Goal: Task Accomplishment & Management: Manage account settings

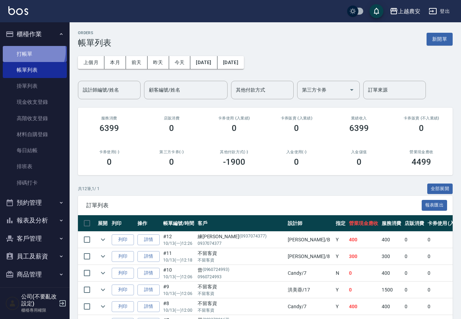
click at [31, 51] on link "打帳單" at bounding box center [35, 54] width 64 height 16
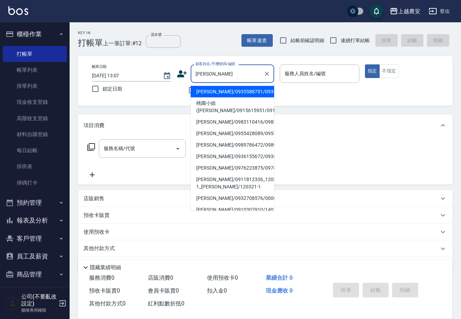
click at [214, 89] on li "[PERSON_NAME]/0935588751/0935588751" at bounding box center [233, 91] width 84 height 11
type input "[PERSON_NAME]/0935588751/0935588751"
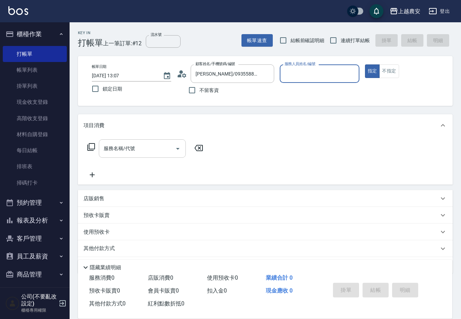
type input "Irene-5"
click at [151, 152] on input "服務名稱/代號" at bounding box center [137, 148] width 70 height 12
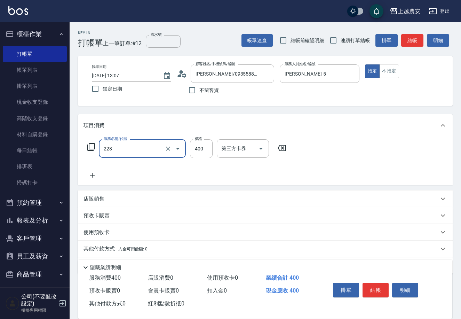
type input "洗髮(228)"
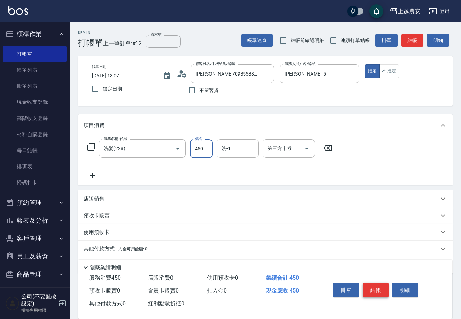
type input "450"
click at [376, 284] on button "結帳" at bounding box center [376, 290] width 26 height 15
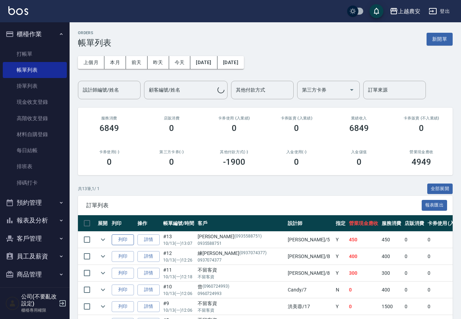
click at [129, 237] on button "列印" at bounding box center [123, 239] width 22 height 11
click at [29, 56] on link "打帳單" at bounding box center [35, 54] width 64 height 16
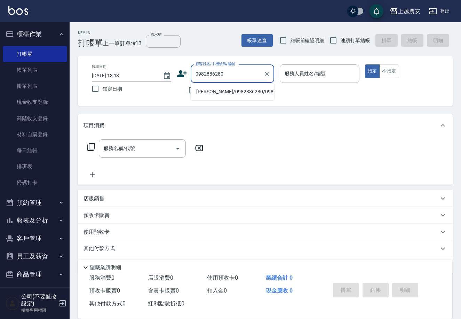
click at [221, 91] on li "[PERSON_NAME]/0982886280/0982886280" at bounding box center [233, 91] width 84 height 11
type input "[PERSON_NAME]/0982886280/0982886280"
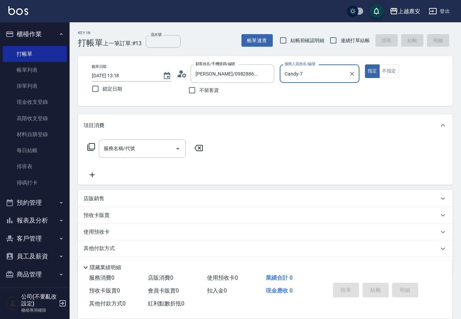
type input "Candy-7"
click at [153, 148] on input "服務名稱/代號" at bounding box center [137, 148] width 70 height 12
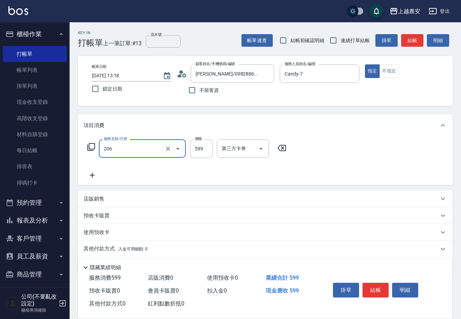
type input "洗+剪(206)"
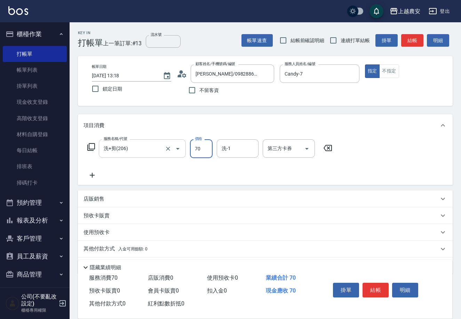
type input "700"
type input "酪梨-34"
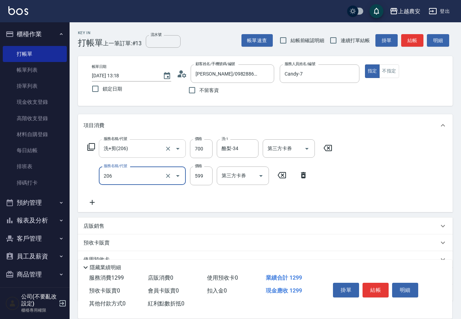
type input "洗+剪(206)"
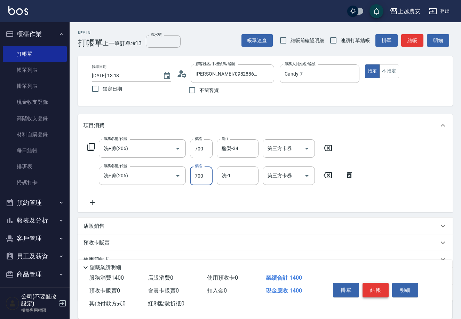
type input "700"
click at [373, 286] on button "結帳" at bounding box center [376, 290] width 26 height 15
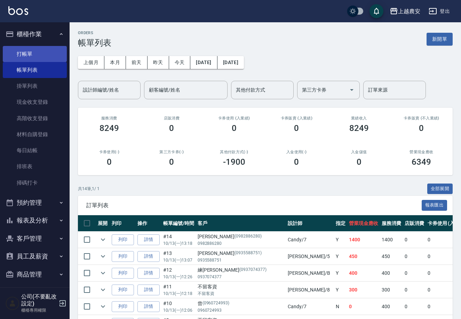
click at [26, 48] on link "打帳單" at bounding box center [35, 54] width 64 height 16
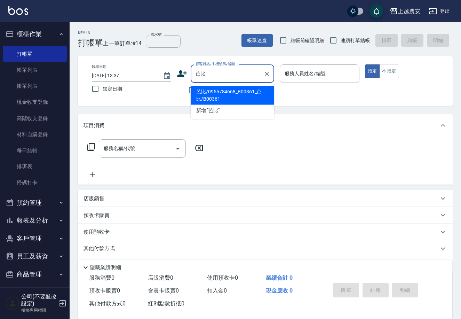
click at [201, 98] on li "芭比/0955784668_B00361_芭比/B00361" at bounding box center [233, 95] width 84 height 19
type input "芭比/0955784668_B00361_芭比/B00361"
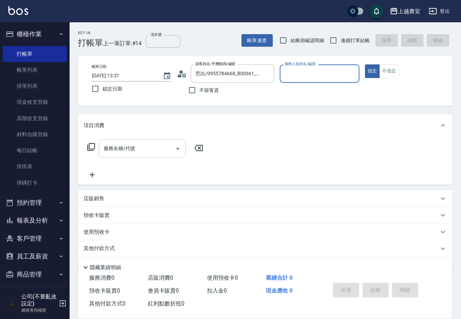
type input "美雅-B"
click at [163, 148] on input "服務名稱/代號" at bounding box center [137, 148] width 70 height 12
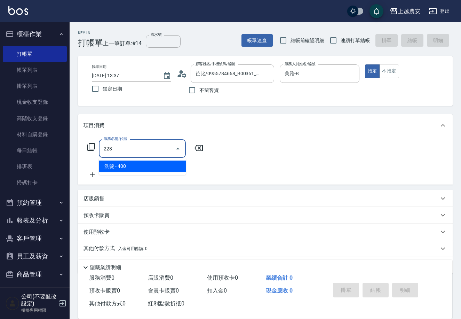
type input "洗髮(228)"
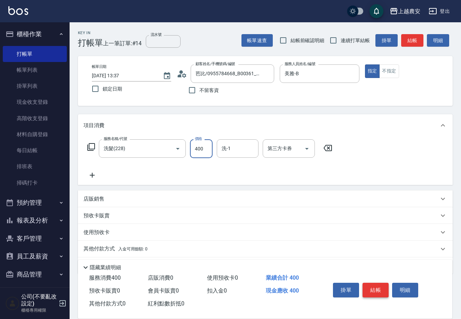
click at [379, 289] on button "結帳" at bounding box center [376, 290] width 26 height 15
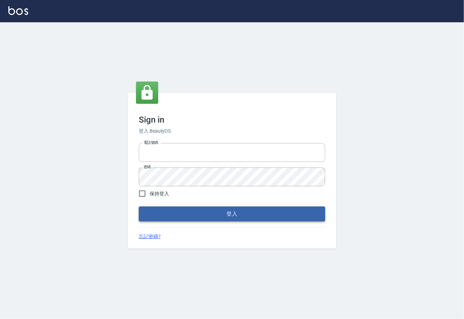
type input "0225929166"
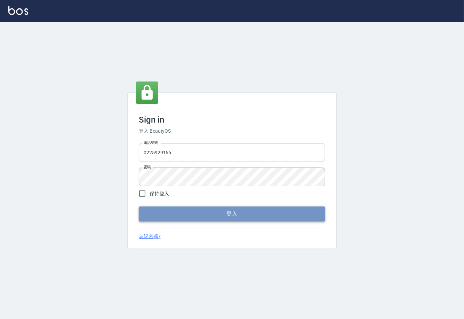
click at [233, 217] on button "登入" at bounding box center [232, 213] width 186 height 15
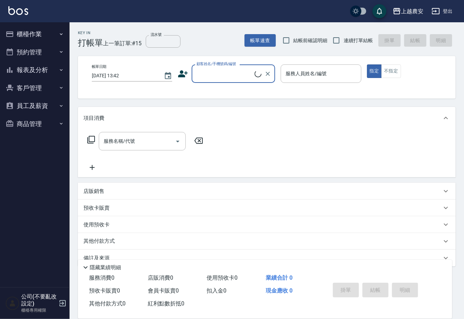
click at [26, 30] on button "櫃檯作業" at bounding box center [35, 34] width 64 height 18
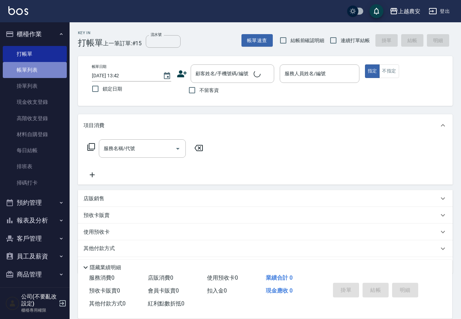
click at [35, 65] on link "帳單列表" at bounding box center [35, 70] width 64 height 16
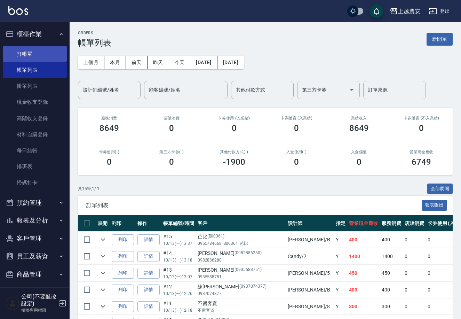
click at [18, 52] on link "打帳單" at bounding box center [35, 54] width 64 height 16
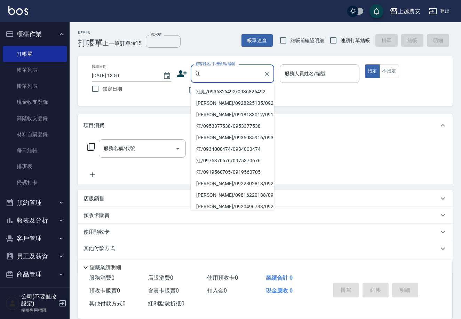
click at [212, 89] on li "江姐/0936826492/0936826492" at bounding box center [233, 91] width 84 height 11
type input "江姐/0936826492/0936826492"
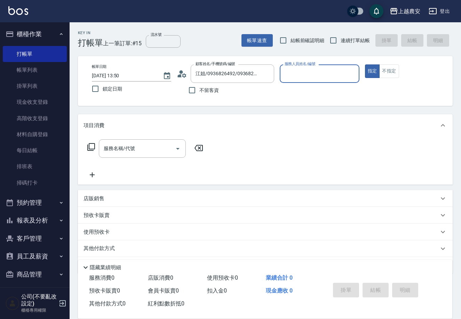
type input "Candy-7"
click at [129, 151] on div "服務名稱/代號 服務名稱/代號" at bounding box center [142, 148] width 87 height 18
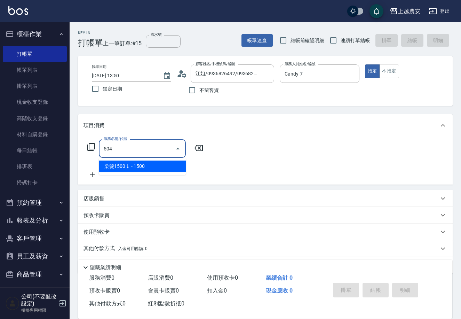
type input "染髮1500↓(504)"
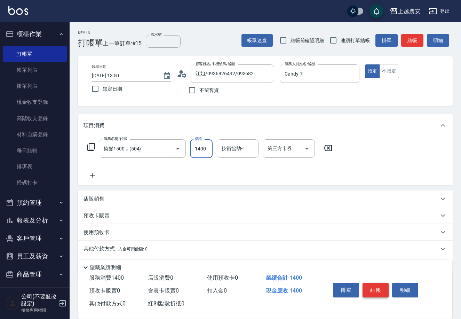
type input "1400"
drag, startPoint x: 378, startPoint y: 292, endPoint x: 373, endPoint y: 287, distance: 6.9
click at [378, 292] on button "結帳" at bounding box center [376, 290] width 26 height 15
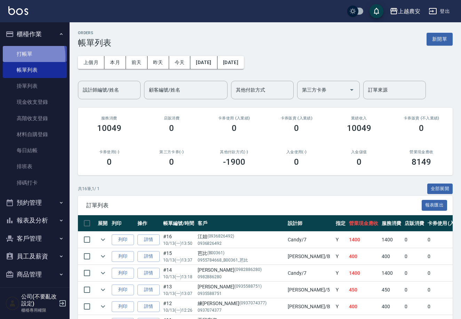
click at [19, 56] on link "打帳單" at bounding box center [35, 54] width 64 height 16
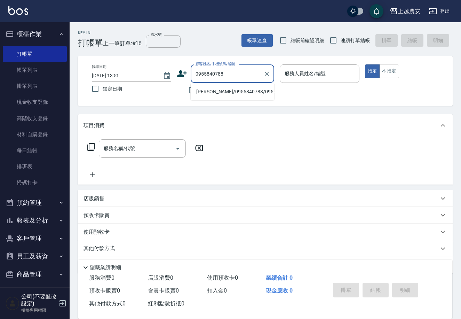
click at [217, 88] on li "[PERSON_NAME]/0955840788/0955840788" at bounding box center [233, 91] width 84 height 11
type input "[PERSON_NAME]/0955840788/0955840788"
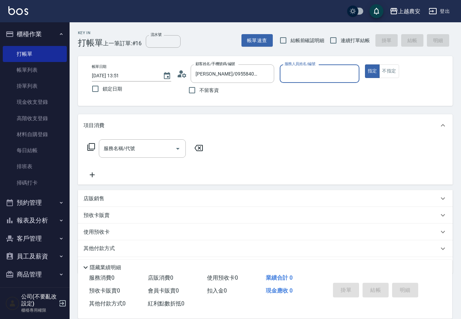
type input "Mia-M"
click at [140, 153] on input "服務名稱/代號" at bounding box center [137, 148] width 70 height 12
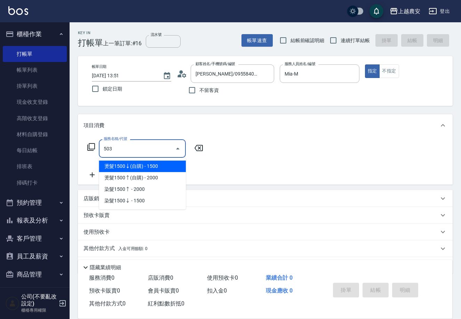
type input "染髮1500↑(503)"
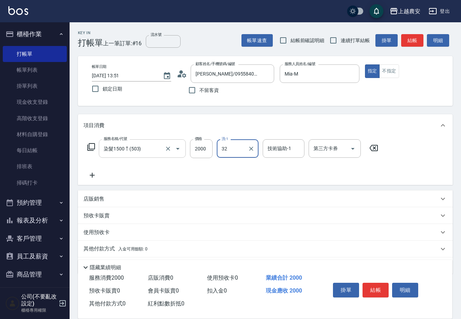
type input "[PERSON_NAME]-32"
click at [375, 283] on button "結帳" at bounding box center [376, 290] width 26 height 15
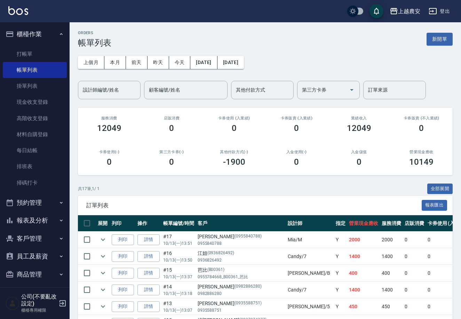
click at [19, 239] on button "客戶管理" at bounding box center [35, 238] width 64 height 18
click at [29, 258] on link "客戶列表" at bounding box center [35, 258] width 64 height 16
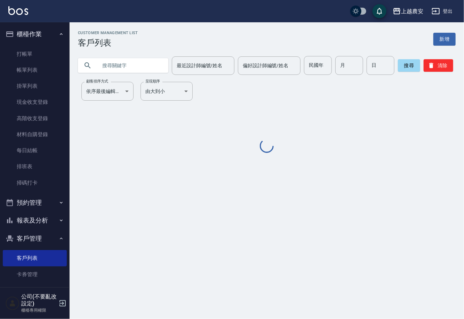
click at [137, 63] on input "text" at bounding box center [129, 65] width 65 height 19
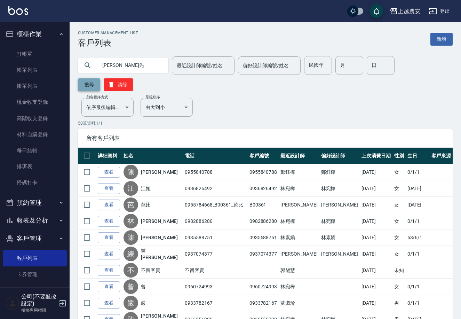
type input "張先"
click at [100, 78] on button "搜尋" at bounding box center [89, 84] width 22 height 13
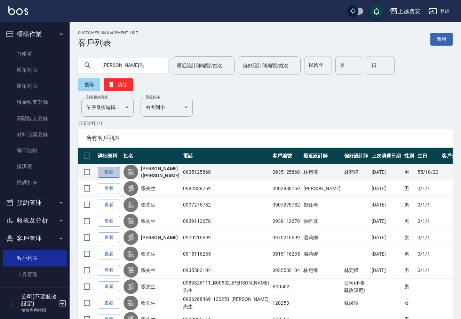
click at [112, 167] on link "查看" at bounding box center [109, 172] width 22 height 11
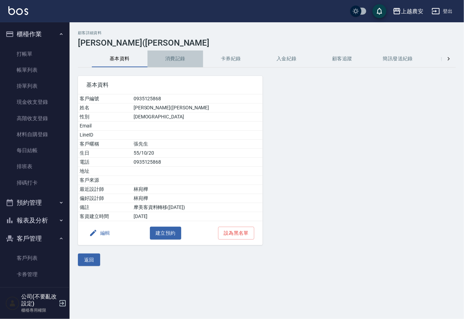
click at [183, 56] on button "消費記錄" at bounding box center [176, 58] width 56 height 17
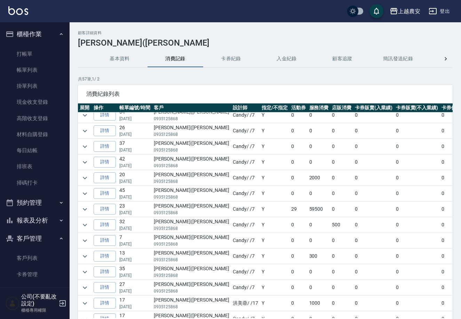
scroll to position [347, 0]
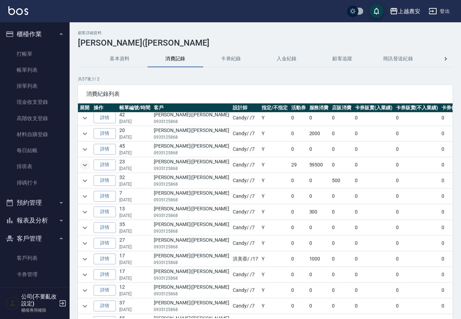
click at [82, 165] on icon "expand row" at bounding box center [85, 165] width 8 height 8
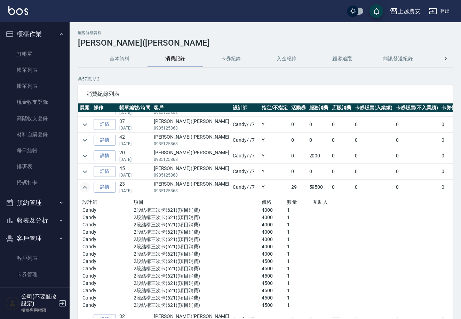
scroll to position [342, 0]
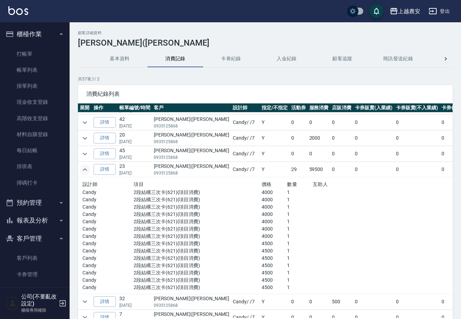
click at [108, 168] on link "詳情" at bounding box center [105, 169] width 22 height 11
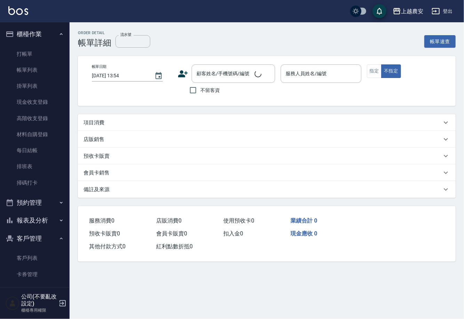
type input "2023/12/30 14:59"
type input "Candy-7"
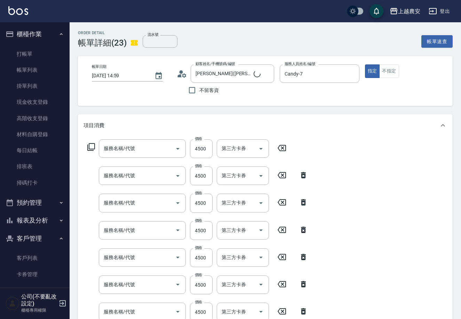
type input "張正治(張先生/0935125868/0935125868"
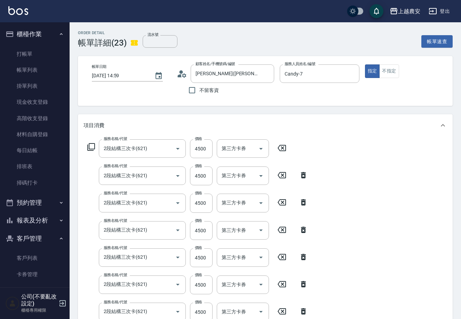
type input "2段結構三次卡(621)"
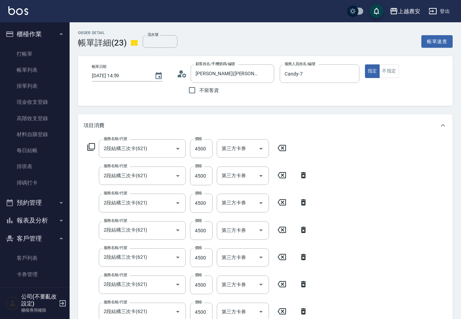
type input "2段結構三次卡(621)"
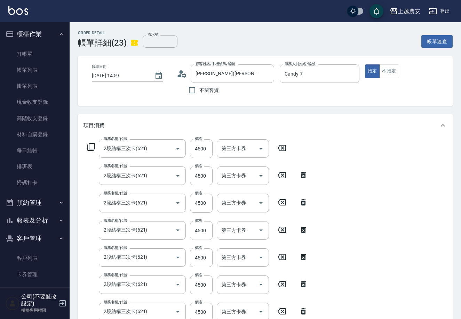
type input "2段結構三次卡(621)"
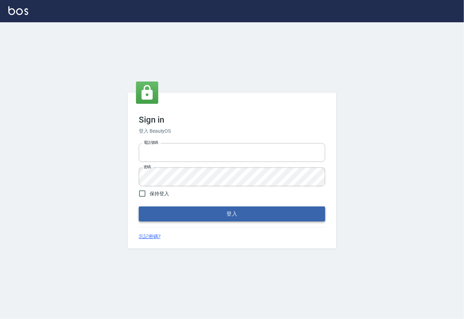
type input "0225929166"
click at [231, 215] on button "登入" at bounding box center [232, 213] width 186 height 15
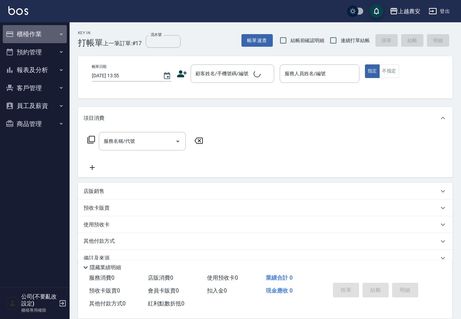
click at [24, 33] on button "櫃檯作業" at bounding box center [35, 34] width 64 height 18
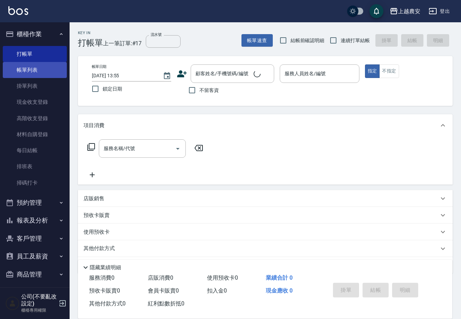
click at [43, 72] on link "帳單列表" at bounding box center [35, 70] width 64 height 16
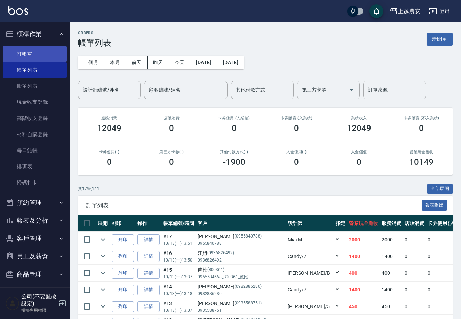
click at [30, 56] on link "打帳單" at bounding box center [35, 54] width 64 height 16
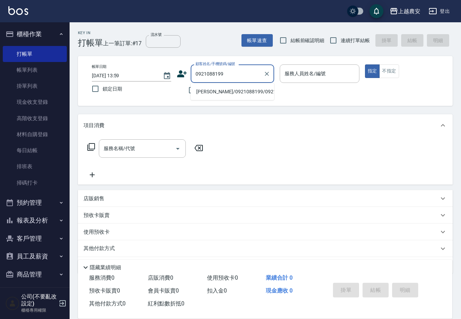
click at [221, 93] on li "林育嬋/0921088199/0921088199" at bounding box center [233, 91] width 84 height 11
type input "林育嬋/0921088199/0921088199"
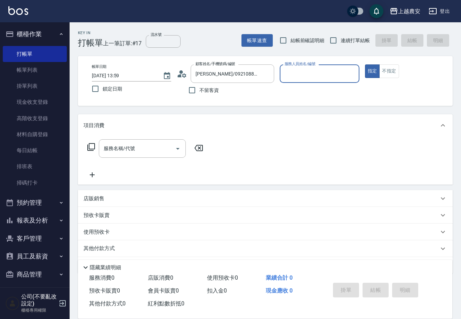
type input "Lina-L"
click at [150, 150] on input "服務名稱/代號" at bounding box center [137, 148] width 70 height 12
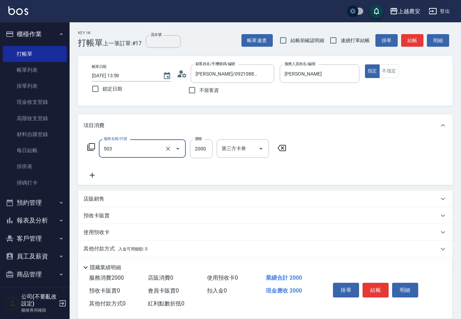
type input "染髮1500↑(503)"
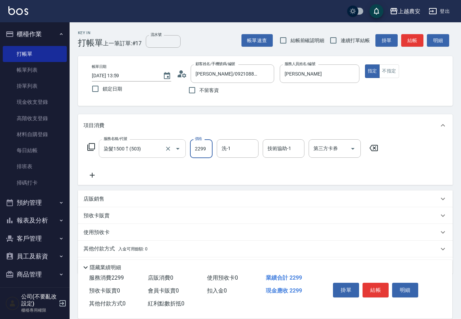
type input "2299"
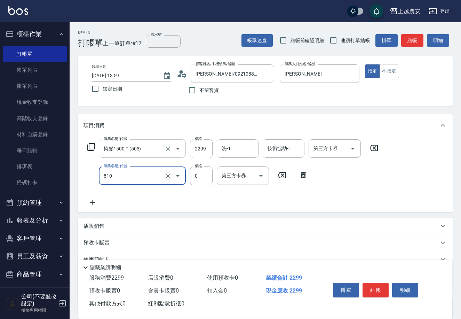
type input "頭皮護髮卡券使用(810)"
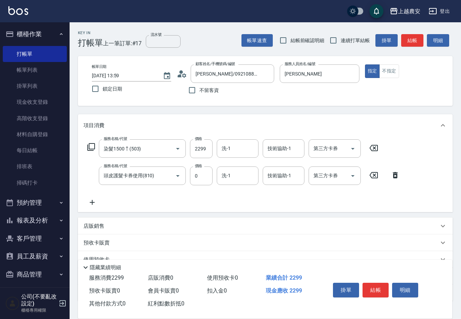
click at [100, 229] on p "店販銷售" at bounding box center [94, 225] width 21 height 7
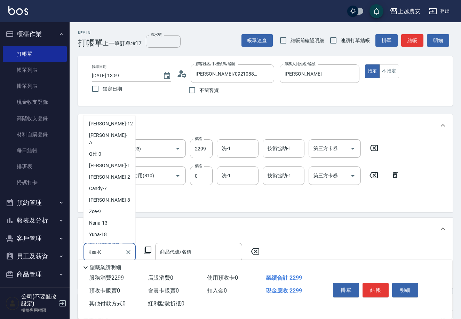
scroll to position [36, 0]
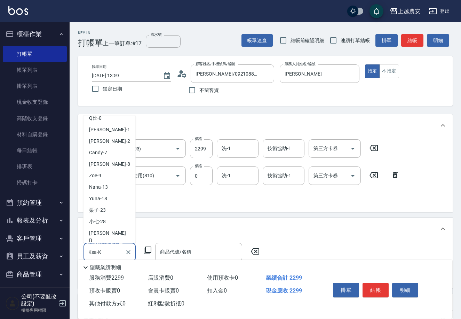
drag, startPoint x: 103, startPoint y: 249, endPoint x: 8, endPoint y: 257, distance: 95.4
click at [11, 258] on div "上越農安 登出 櫃檯作業 打帳單 帳單列表 掛單列表 現金收支登錄 高階收支登錄 材料自購登錄 每日結帳 排班表 掃碼打卡 預約管理 預約管理 單日預約紀錄 …" at bounding box center [230, 213] width 461 height 426
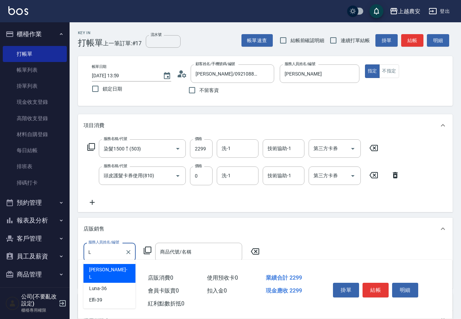
scroll to position [107, 0]
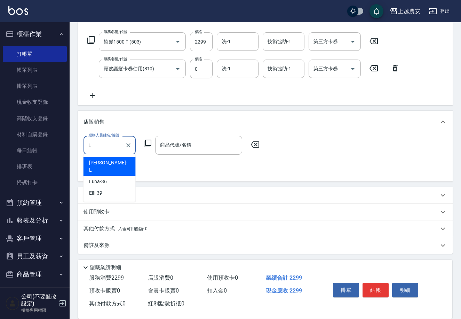
click at [93, 159] on span "Lina -L" at bounding box center [109, 166] width 41 height 15
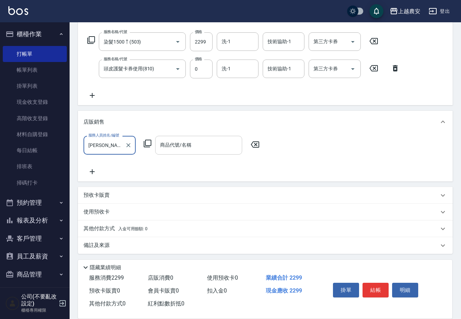
type input "Lina-L"
click at [160, 142] on div "商品代號/名稱 商品代號/名稱" at bounding box center [198, 145] width 87 height 18
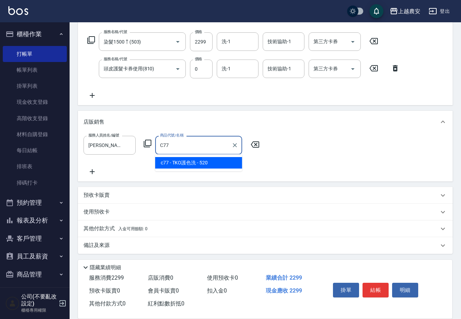
type input "TKO護色洗"
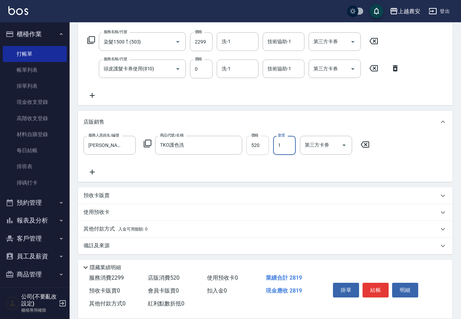
click at [252, 149] on input "520" at bounding box center [257, 145] width 23 height 19
type input "460"
drag, startPoint x: 378, startPoint y: 289, endPoint x: 368, endPoint y: 287, distance: 10.0
click at [376, 289] on button "結帳" at bounding box center [376, 290] width 26 height 15
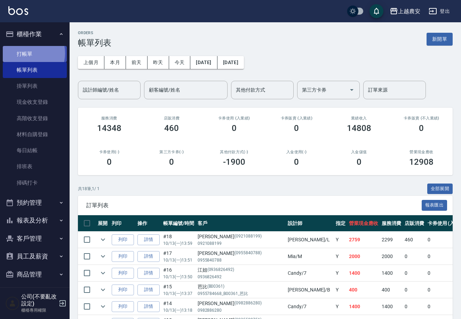
click at [25, 53] on link "打帳單" at bounding box center [35, 54] width 64 height 16
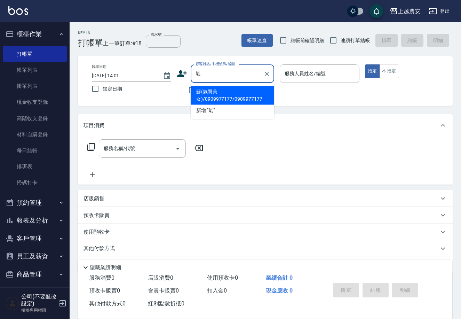
click at [203, 93] on li "蘇(氣質美女)/0909977177/0909977177" at bounding box center [233, 95] width 84 height 19
type input "蘇(氣質美女)/0909977177/0909977177"
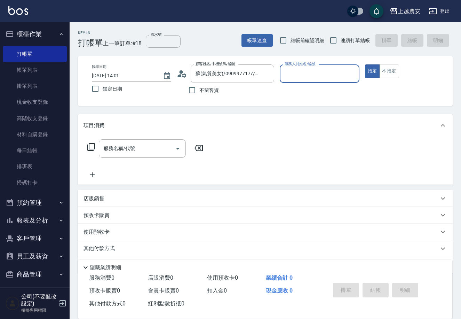
type input "[PERSON_NAME]-8"
click at [106, 151] on div "服務名稱/代號 服務名稱/代號" at bounding box center [142, 148] width 87 height 18
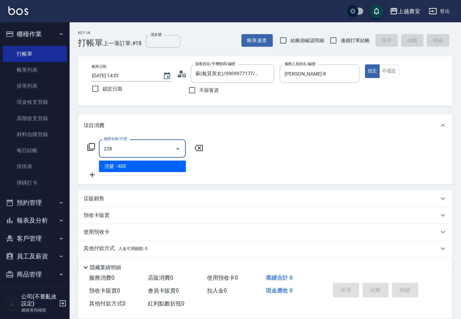
type input "洗髮(228)"
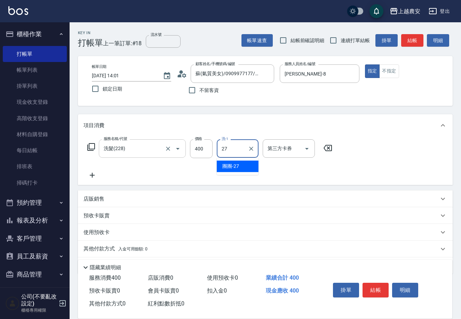
type input "團團-27"
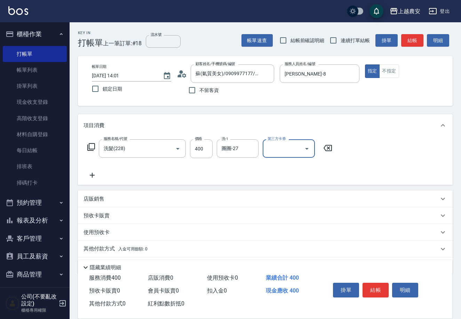
click at [382, 290] on button "結帳" at bounding box center [376, 290] width 26 height 15
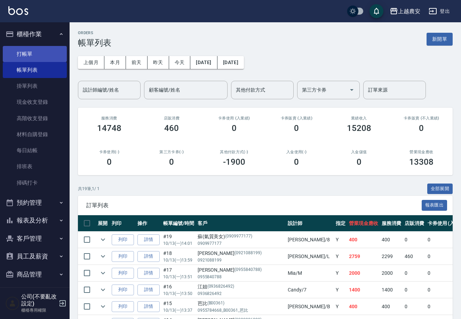
drag, startPoint x: 26, startPoint y: 43, endPoint x: 23, endPoint y: 47, distance: 4.7
click at [25, 45] on ul "打帳單 帳單列表 掛單列表 現金收支登錄 高階收支登錄 材料自購登錄 每日結帳 排班表 掃碼打卡" at bounding box center [35, 118] width 64 height 150
click at [22, 49] on link "打帳單" at bounding box center [35, 54] width 64 height 16
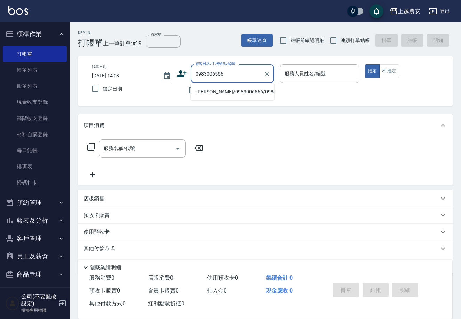
drag, startPoint x: 220, startPoint y: 94, endPoint x: 224, endPoint y: 92, distance: 3.9
click at [221, 94] on li "[PERSON_NAME]/0983006566/0983006566" at bounding box center [233, 91] width 84 height 11
type input "[PERSON_NAME]/0983006566/0983006566"
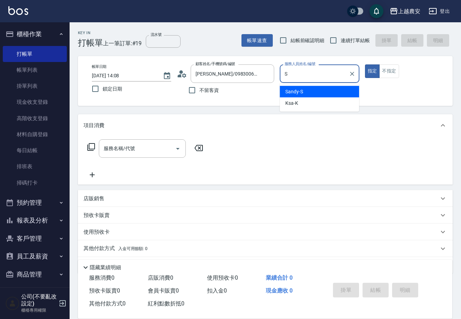
type input "Sandy-S"
type button "true"
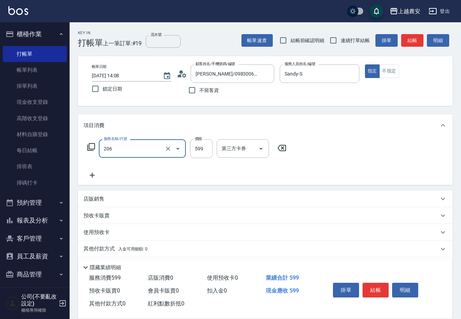
type input "洗+剪(206)"
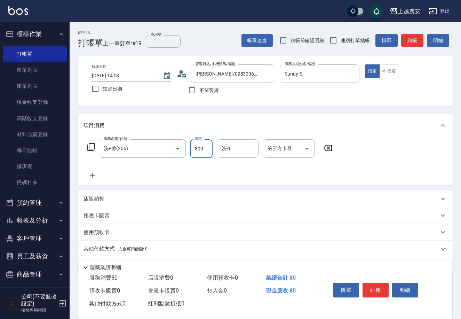
type input "800"
type input "酪梨-34"
click at [373, 289] on button "結帳" at bounding box center [376, 290] width 26 height 15
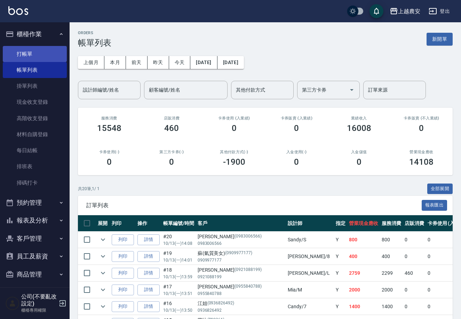
click at [22, 48] on link "打帳單" at bounding box center [35, 54] width 64 height 16
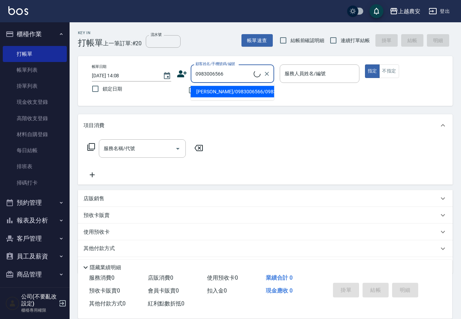
click at [212, 95] on li "小馬尾/0983006566/0983006566" at bounding box center [233, 91] width 84 height 11
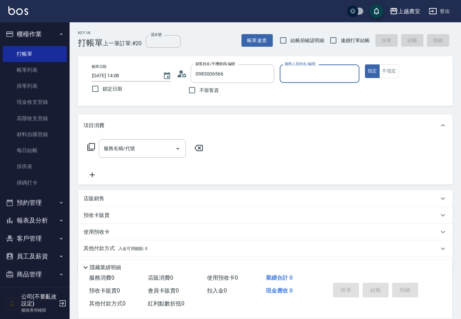
type input "小馬尾/0983006566/0983006566"
type input "美麗-15"
type button "true"
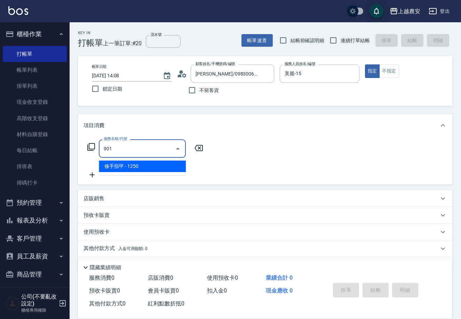
type input "修手指甲(901)"
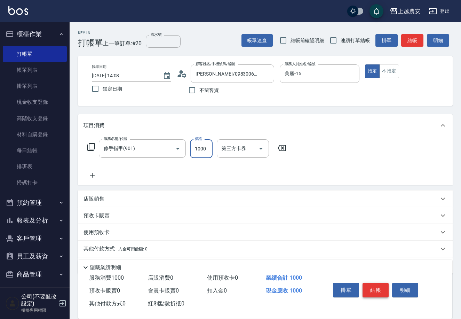
type input "1000"
click at [367, 291] on button "結帳" at bounding box center [376, 290] width 26 height 15
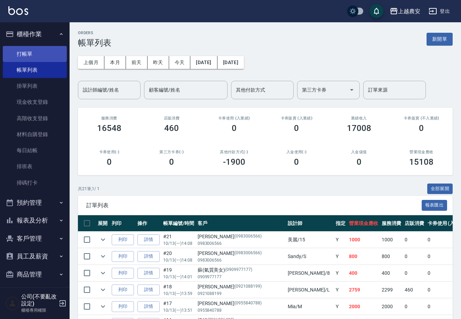
click at [30, 56] on link "打帳單" at bounding box center [35, 54] width 64 height 16
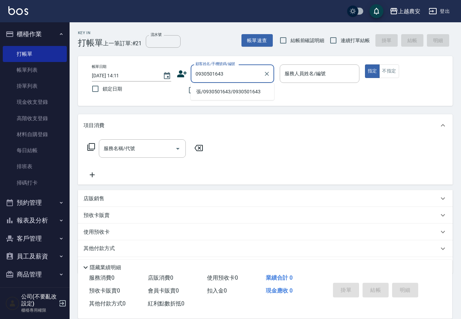
click at [224, 89] on li "張/0930501643/0930501643" at bounding box center [233, 91] width 84 height 11
type input "張/0930501643/0930501643"
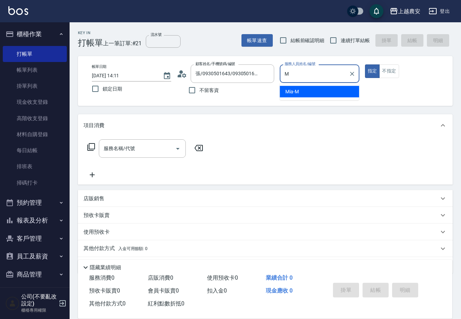
type input "Mia-M"
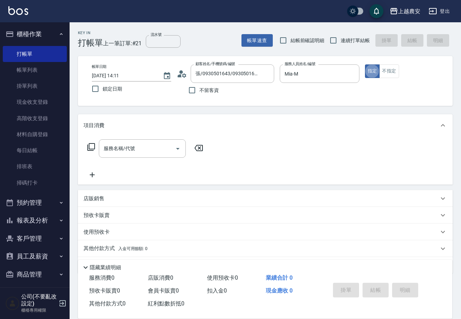
type button "true"
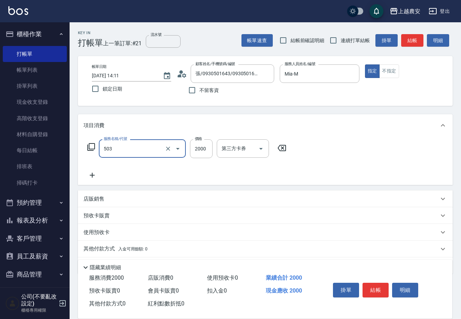
type input "503"
type input "3"
type input "染髮1500↑(503)"
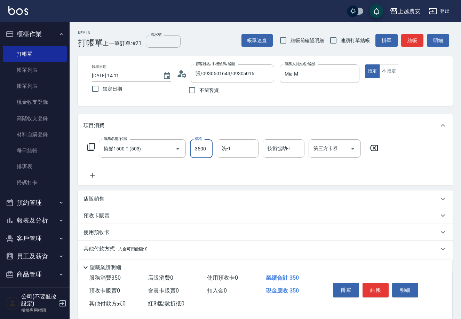
type input "3500"
type input "招招-26"
click at [379, 289] on button "結帳" at bounding box center [376, 290] width 26 height 15
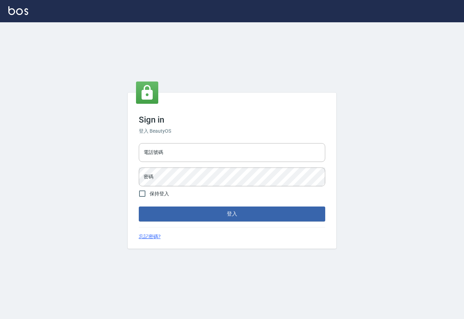
type input "0225929166"
drag, startPoint x: 0, startPoint y: 0, endPoint x: 224, endPoint y: 211, distance: 307.4
click at [224, 211] on button "登入" at bounding box center [232, 213] width 186 height 15
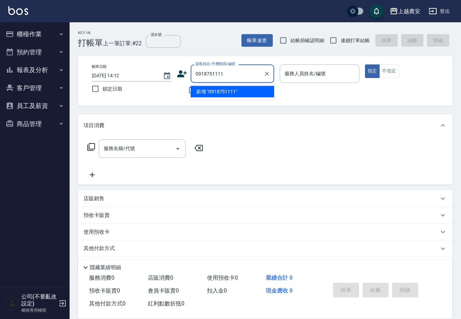
click at [225, 89] on li "新增 "0918751111"" at bounding box center [233, 91] width 84 height 11
type input "0918751111"
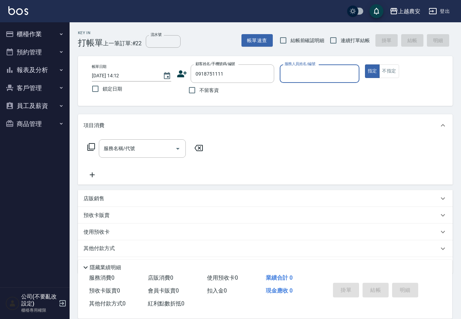
click at [183, 78] on icon at bounding box center [182, 74] width 10 height 10
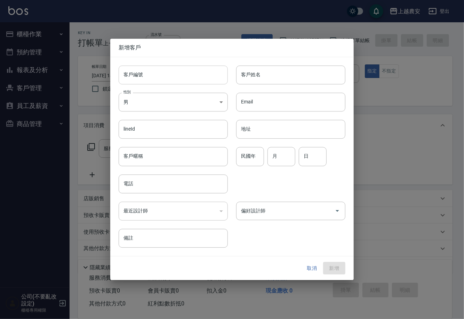
click at [181, 79] on input "客戶編號" at bounding box center [173, 74] width 109 height 19
type input "0918751111"
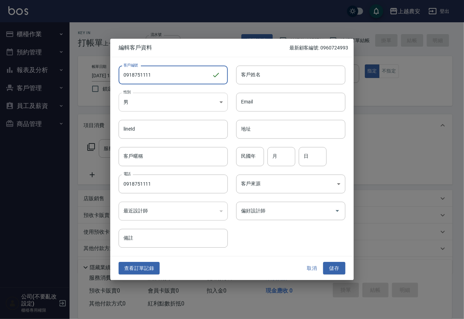
type input "0918751111"
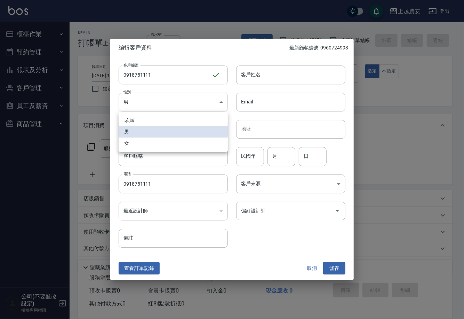
drag, startPoint x: 157, startPoint y: 102, endPoint x: 152, endPoint y: 135, distance: 32.8
click at [157, 103] on body "上越農安 登出 櫃檯作業 打帳單 帳單列表 掛單列表 現金收支登錄 高階收支登錄 材料自購登錄 每日結帳 排班表 掃碼打卡 預約管理 預約管理 單日預約紀錄 …" at bounding box center [232, 169] width 464 height 339
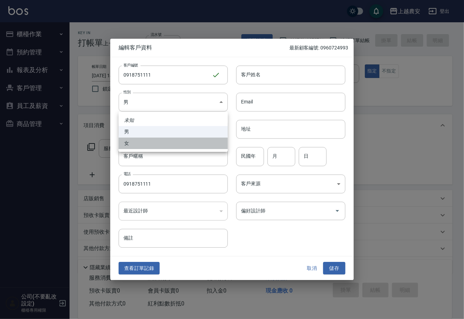
drag, startPoint x: 151, startPoint y: 139, endPoint x: 146, endPoint y: 194, distance: 55.2
click at [150, 141] on li "女" at bounding box center [173, 142] width 109 height 11
type input "FEMALE"
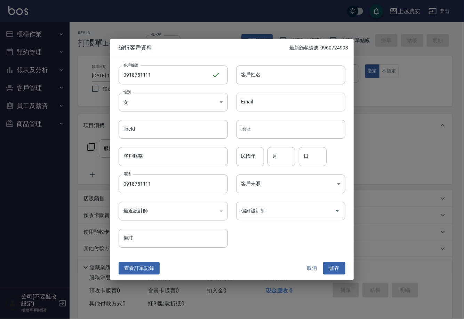
drag, startPoint x: 259, startPoint y: 77, endPoint x: 265, endPoint y: 104, distance: 27.9
click at [259, 77] on input "客戶姓名" at bounding box center [290, 74] width 109 height 19
type input "谷"
click at [276, 205] on input "偏好設計師" at bounding box center [285, 211] width 93 height 12
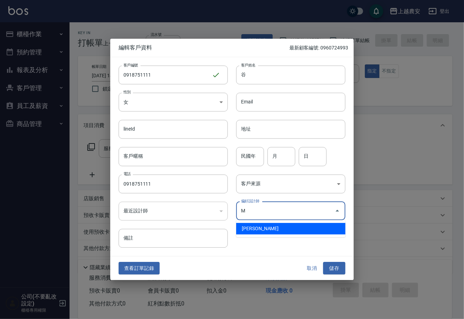
click at [255, 229] on li "鄭鈺樺-M" at bounding box center [290, 228] width 109 height 11
type input "鄭鈺樺"
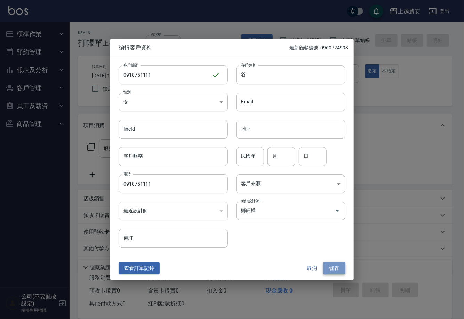
click at [338, 265] on button "儲存" at bounding box center [334, 268] width 22 height 13
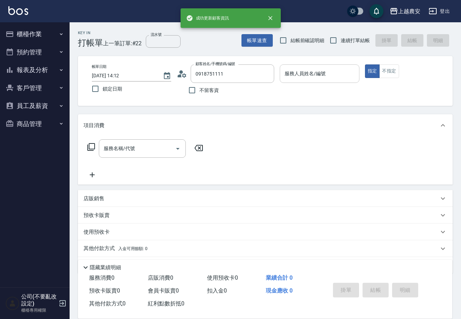
click at [319, 71] on div "服務人員姓名/編號 服務人員姓名/編號" at bounding box center [319, 73] width 79 height 18
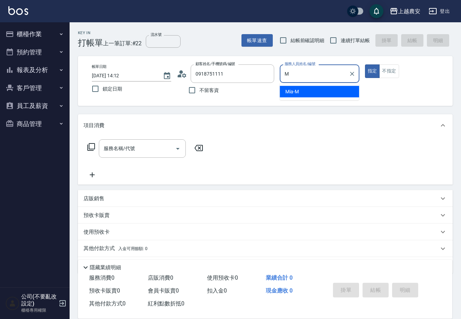
type input "Mia-M"
type button "true"
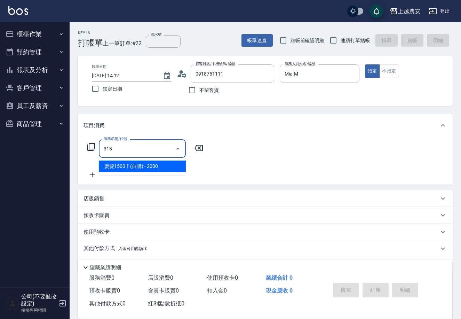
type input "318"
click at [30, 88] on button "客戶管理" at bounding box center [35, 88] width 64 height 18
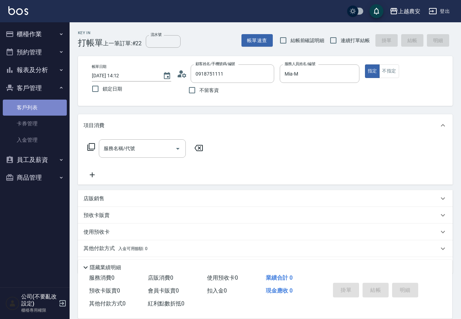
click at [33, 109] on link "客戶列表" at bounding box center [35, 108] width 64 height 16
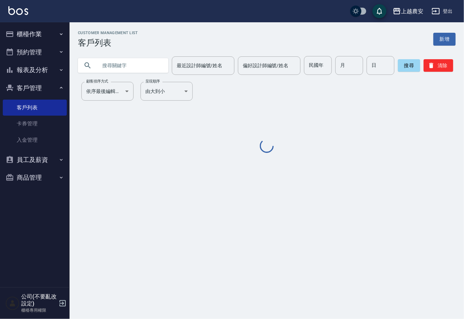
click at [117, 68] on input "text" at bounding box center [129, 65] width 65 height 19
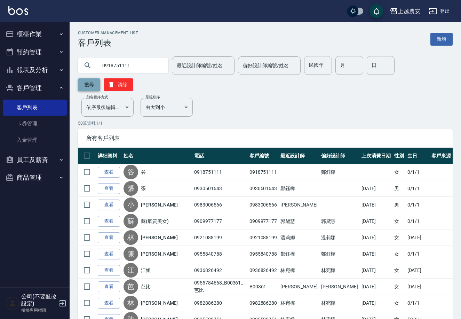
type input "0918751111"
click at [100, 78] on button "搜尋" at bounding box center [89, 84] width 22 height 13
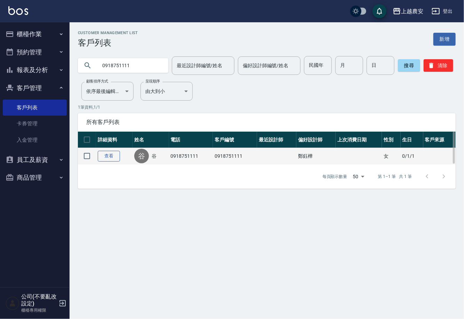
click at [116, 154] on link "查看" at bounding box center [109, 156] width 22 height 11
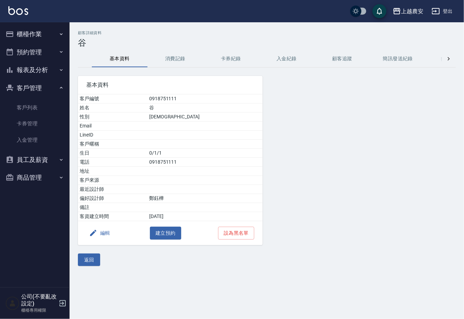
click at [103, 231] on button "編輯" at bounding box center [99, 233] width 27 height 13
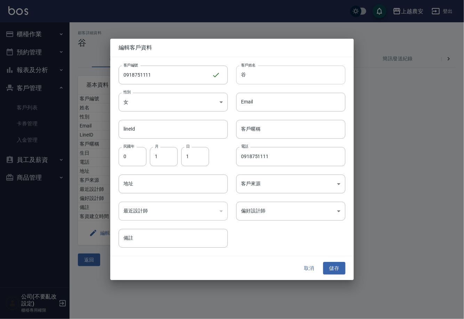
click at [256, 76] on input "谷" at bounding box center [290, 74] width 109 height 19
type input "谷姵諭"
click at [252, 213] on body "上越農安 登出 櫃檯作業 打帳單 帳單列表 掛單列表 現金收支登錄 高階收支登錄 材料自購登錄 每日結帳 排班表 掃碼打卡 預約管理 預約管理 單日預約紀錄 …" at bounding box center [232, 159] width 464 height 319
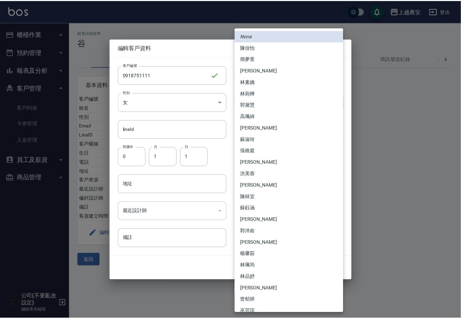
scroll to position [167, 0]
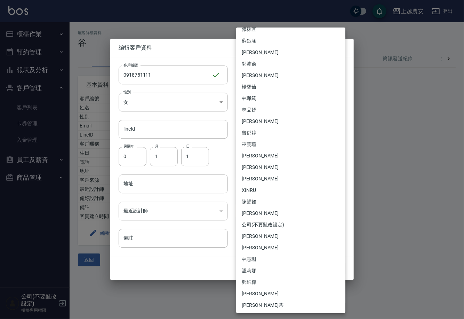
click at [258, 280] on li "鄭鈺樺" at bounding box center [290, 281] width 109 height 11
type input "d4afaa5e-a947-47c3-b1f4-09d98363c3cd"
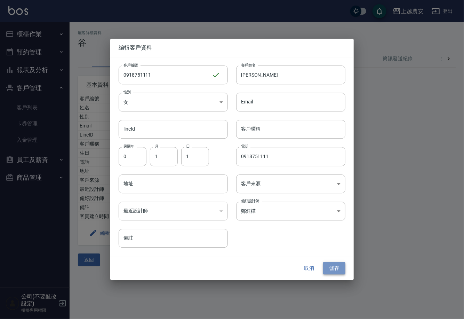
click at [335, 269] on button "儲存" at bounding box center [334, 268] width 22 height 13
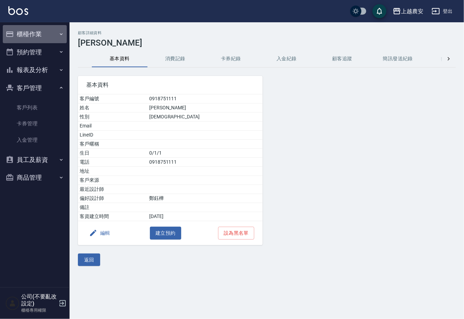
click at [29, 35] on button "櫃檯作業" at bounding box center [35, 34] width 64 height 18
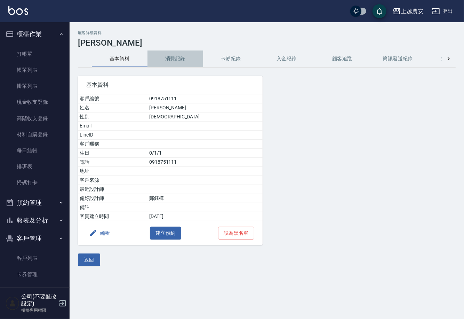
click at [171, 57] on button "消費記錄" at bounding box center [176, 58] width 56 height 17
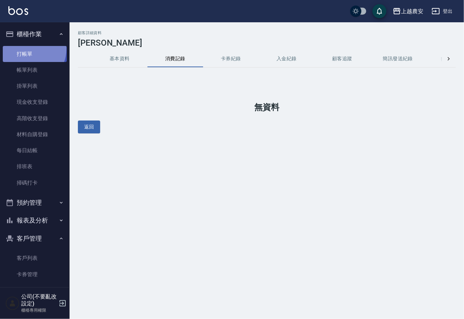
click at [27, 49] on link "打帳單" at bounding box center [35, 54] width 64 height 16
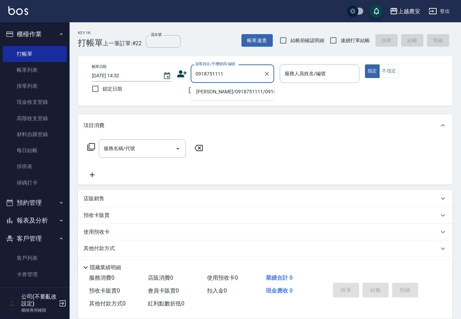
click at [208, 88] on li "[PERSON_NAME]/0918751111/0918751111" at bounding box center [233, 91] width 84 height 11
type input "[PERSON_NAME]/0918751111/0918751111"
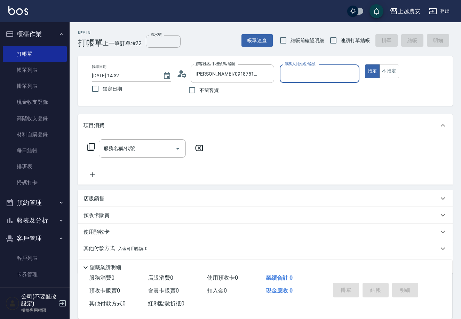
type input "Mia-M"
click at [151, 150] on input "服務名稱/代號" at bounding box center [137, 148] width 70 height 12
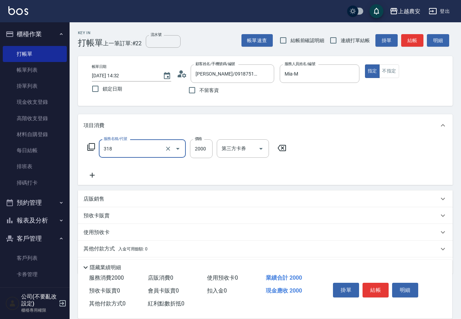
type input "燙髮1500↑(自購)(318)"
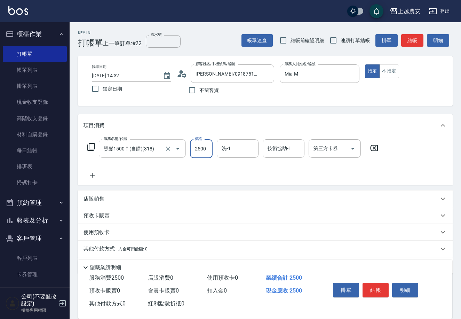
type input "2500"
type input "[PERSON_NAME]-32"
click at [379, 287] on button "結帳" at bounding box center [376, 290] width 26 height 15
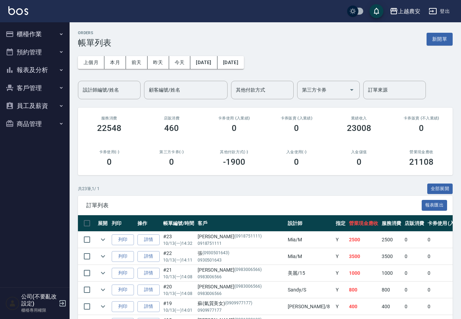
drag, startPoint x: 41, startPoint y: 36, endPoint x: 40, endPoint y: 43, distance: 7.3
click at [40, 36] on button "櫃檯作業" at bounding box center [35, 34] width 64 height 18
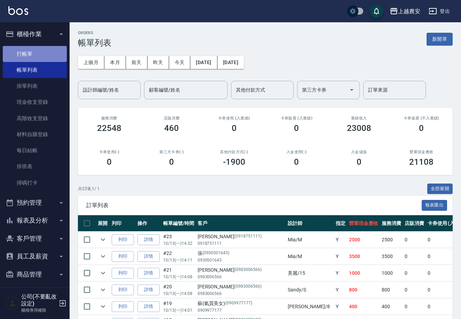
click at [40, 52] on link "打帳單" at bounding box center [35, 54] width 64 height 16
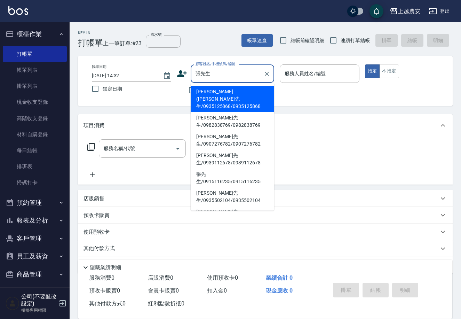
click at [210, 94] on li "[PERSON_NAME]([PERSON_NAME]先生/0935125868/0935125868" at bounding box center [233, 99] width 84 height 26
type input "[PERSON_NAME]([PERSON_NAME]先生/0935125868/0935125868"
type input "Candy-7"
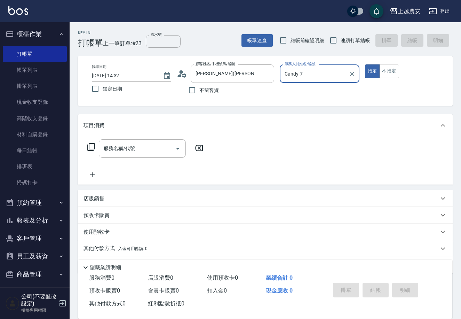
click at [97, 215] on p "預收卡販賣" at bounding box center [97, 215] width 26 height 7
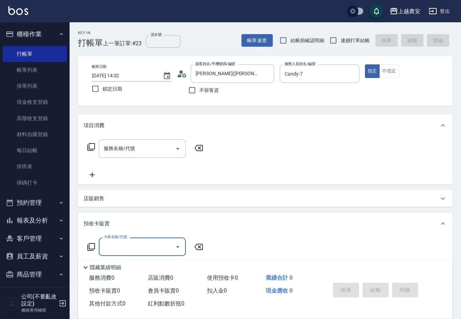
scroll to position [80, 0]
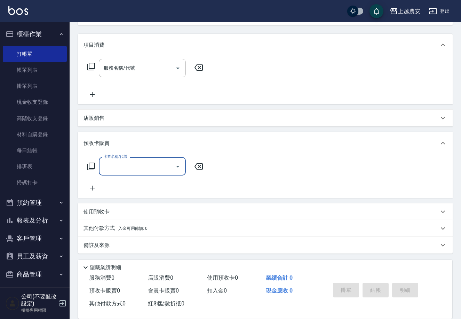
click at [92, 166] on icon at bounding box center [91, 166] width 8 height 8
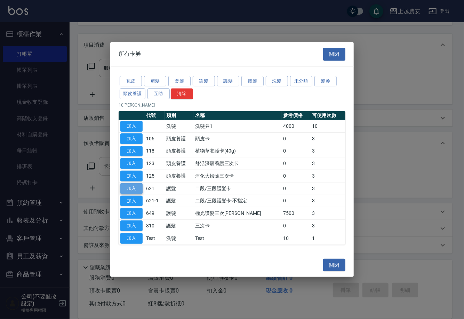
click at [133, 189] on button "加入" at bounding box center [131, 188] width 22 height 11
type input "二段/三段護髮卡(621)"
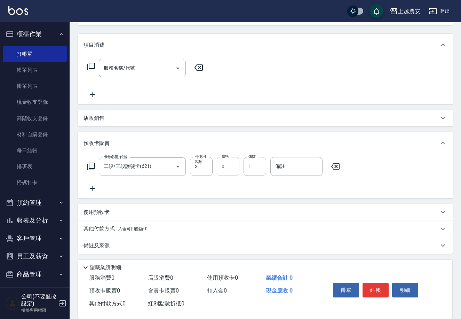
click at [220, 165] on input "0" at bounding box center [228, 166] width 23 height 19
type input "4000"
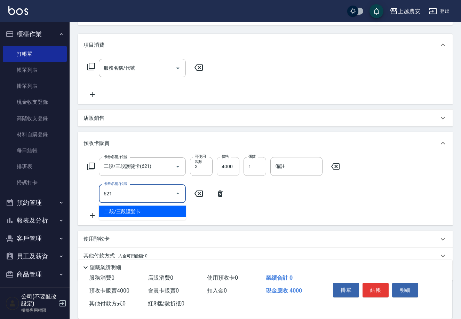
type input "二段/三段護髮卡(621)"
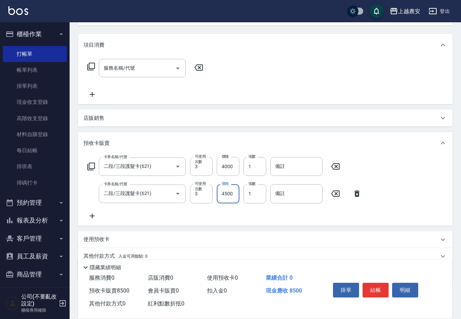
scroll to position [108, 0]
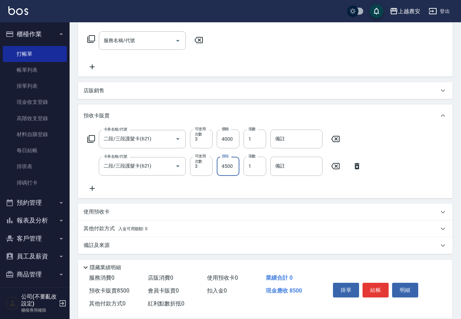
type input "4500"
click at [127, 229] on span "入金可用餘額: 0" at bounding box center [133, 228] width 30 height 5
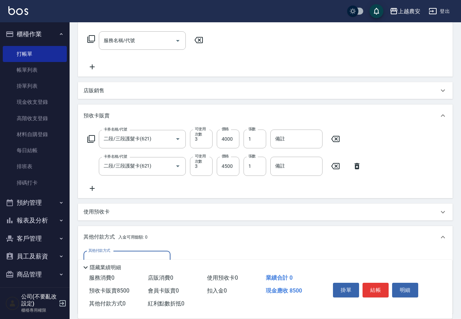
scroll to position [190, 0]
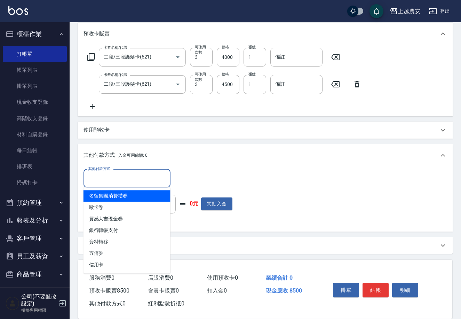
click at [122, 176] on input "其他付款方式" at bounding box center [127, 178] width 81 height 12
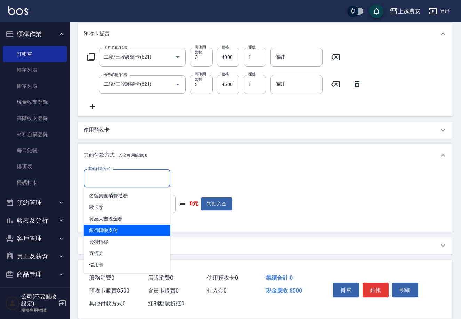
click at [123, 226] on span "銀行轉帳支付" at bounding box center [127, 229] width 87 height 11
type input "銀行轉帳支付"
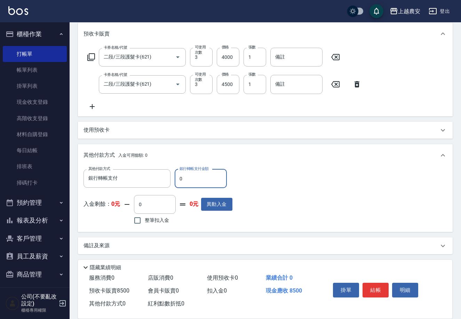
drag, startPoint x: 178, startPoint y: 183, endPoint x: 200, endPoint y: 182, distance: 21.9
click at [200, 182] on input "0" at bounding box center [201, 178] width 52 height 19
type input "8500"
click at [289, 62] on input "備註" at bounding box center [296, 57] width 52 height 19
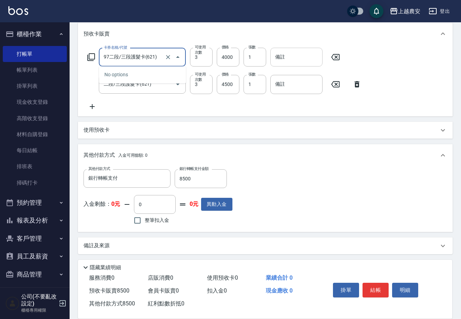
type input "972二段/三段護髮卡(621)"
click at [168, 56] on icon "Clear" at bounding box center [168, 57] width 4 height 4
type input "0"
type input "二段/三段護髮卡(621)"
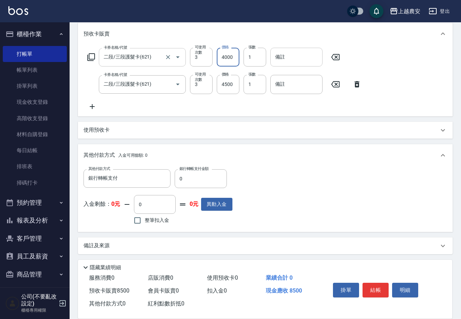
type input "4000"
click at [289, 58] on input "備註" at bounding box center [296, 57] width 52 height 19
type input "972"
click at [283, 80] on div "備註 備註" at bounding box center [296, 84] width 52 height 19
type input "973"
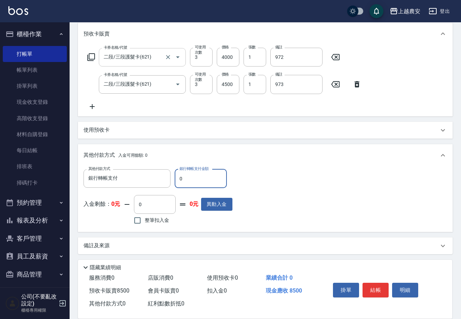
click at [177, 178] on input "0" at bounding box center [201, 178] width 52 height 19
type input "8500"
click at [386, 287] on button "結帳" at bounding box center [376, 290] width 26 height 15
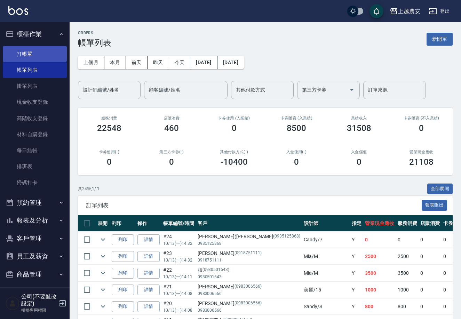
click at [33, 50] on link "打帳單" at bounding box center [35, 54] width 64 height 16
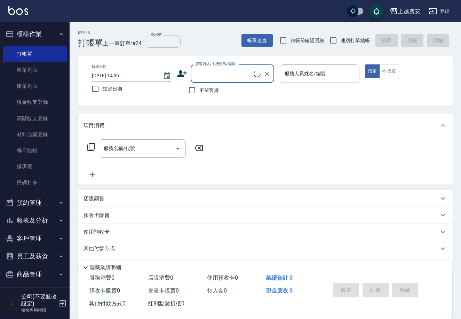
click at [153, 42] on input "流水號" at bounding box center [163, 41] width 35 height 13
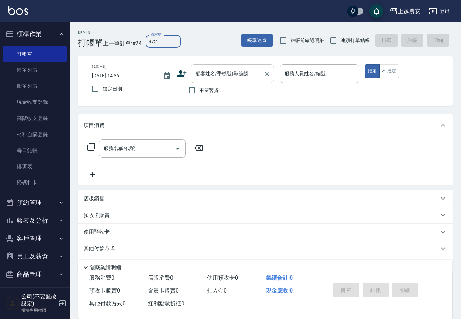
type input "972"
click at [212, 79] on input "顧客姓名/手機號碼/編號" at bounding box center [227, 74] width 67 height 12
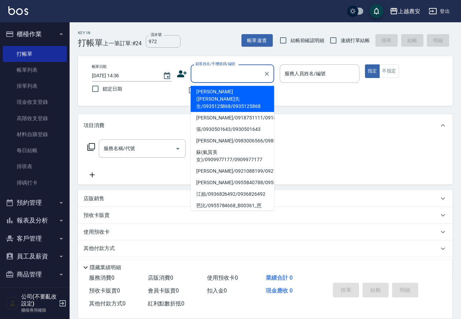
drag, startPoint x: 209, startPoint y: 100, endPoint x: 168, endPoint y: 144, distance: 60.8
click at [209, 100] on li "張正治(張先生/0935125868/0935125868" at bounding box center [233, 99] width 84 height 26
type input "張正治(張先生/0935125868/0935125868"
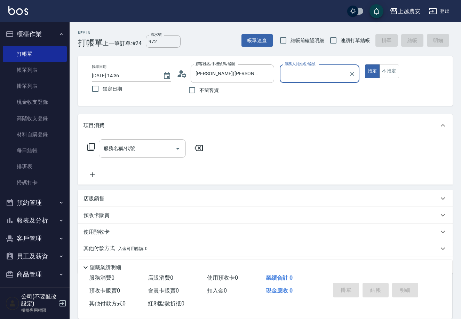
type input "Candy-7"
click at [109, 147] on input "服務名稱/代號" at bounding box center [137, 148] width 70 height 12
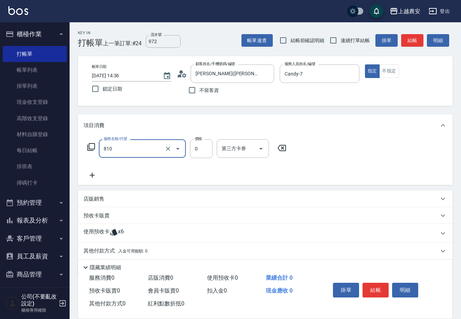
type input "頭皮護髮卡券使用(810)"
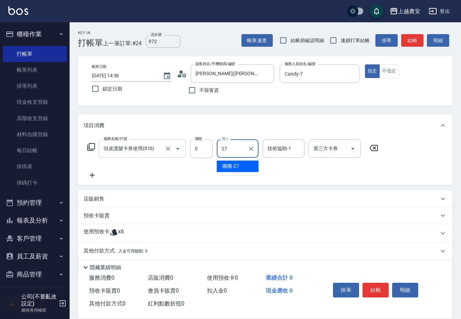
type input "團團-27"
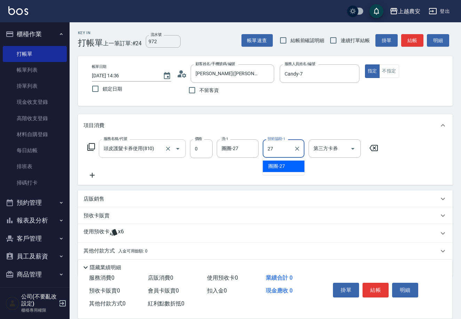
type input "團團-27"
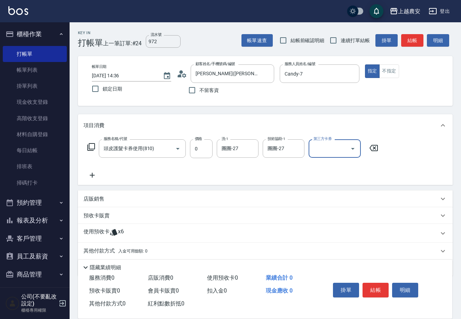
scroll to position [22, 0]
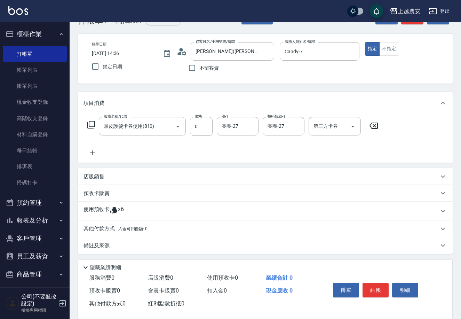
click at [84, 208] on p "使用預收卡" at bounding box center [97, 211] width 26 height 10
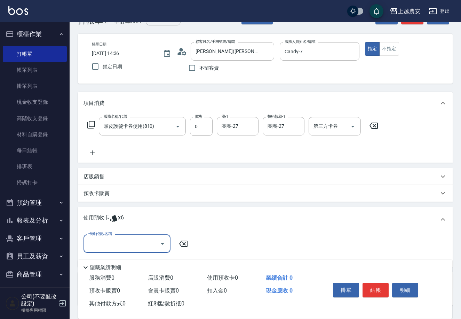
scroll to position [74, 0]
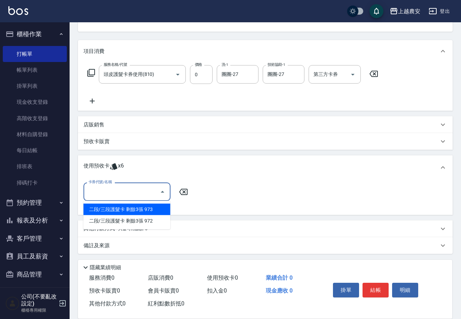
click at [144, 193] on input "卡券代號/名稱" at bounding box center [122, 191] width 70 height 12
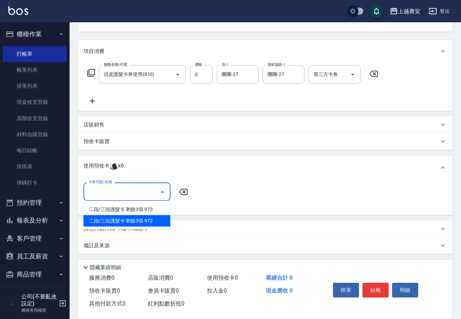
click at [151, 220] on div "二段/三段護髮卡 剩餘3張 972" at bounding box center [127, 220] width 87 height 11
type input "二段/三段護髮卡 972"
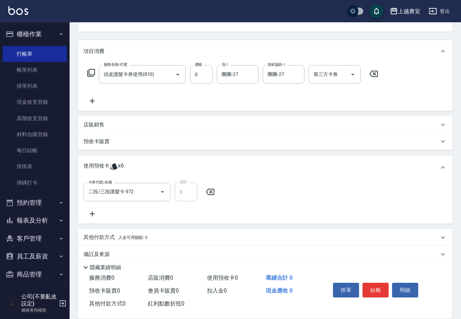
click at [91, 100] on icon at bounding box center [92, 101] width 17 height 8
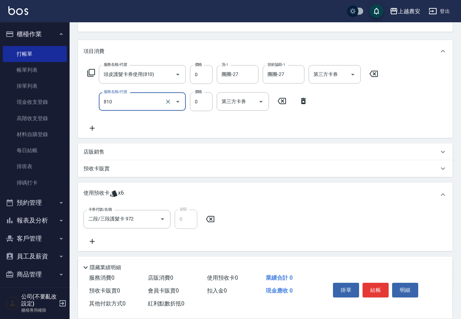
type input "頭皮護髮卡券使用(810)"
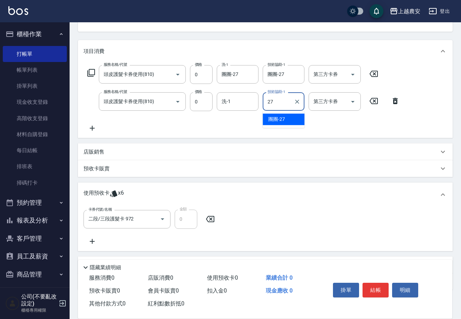
type input "團團-27"
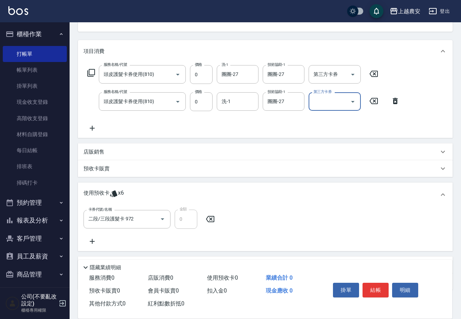
click at [93, 241] on icon at bounding box center [92, 241] width 17 height 8
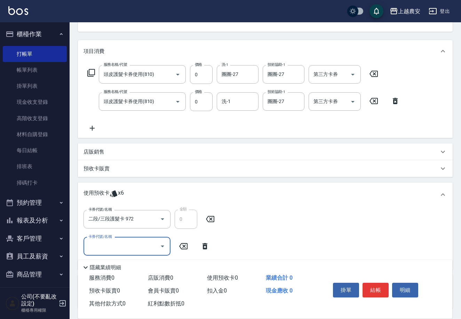
click at [142, 249] on input "卡券代號/名稱" at bounding box center [122, 246] width 70 height 12
click at [151, 265] on div "二段/三段護髮卡 剩餘3張 973" at bounding box center [127, 263] width 87 height 11
type input "二段/三段護髮卡 973"
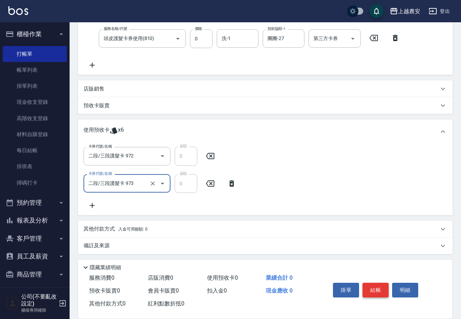
click at [375, 284] on button "結帳" at bounding box center [376, 290] width 26 height 15
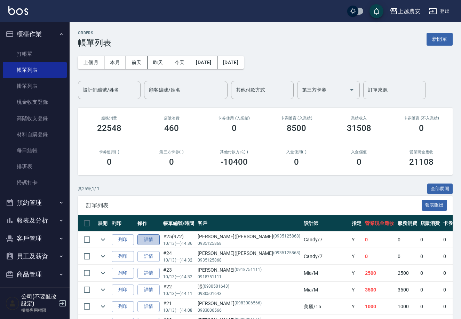
click at [146, 243] on link "詳情" at bounding box center [148, 239] width 22 height 11
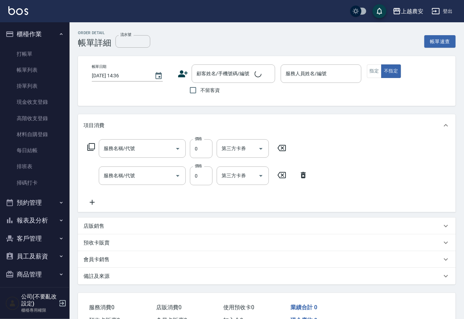
type input "972"
type input "Candy-7"
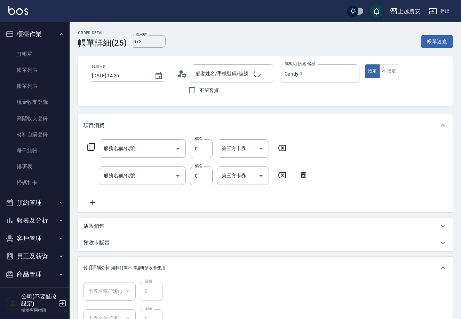
type input "頭皮護髮卡券使用(810)"
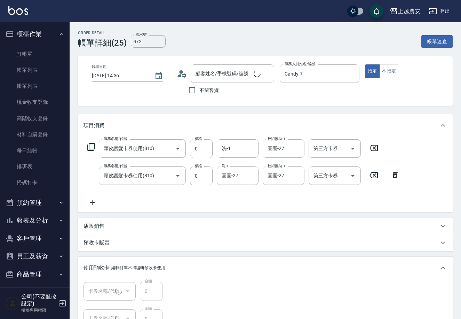
type input "二段/三段護髮卡(1/2) 972"
type input "二段/三段護髮卡(2/2) 973"
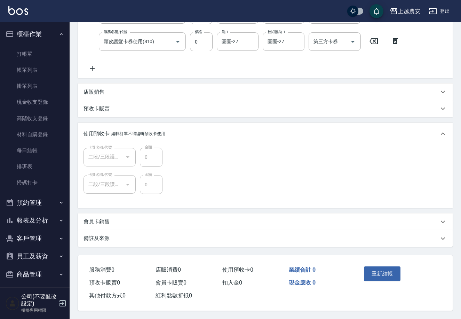
type input "張正治(張先生/0935125868/0935125868"
click at [380, 270] on button "重新結帳" at bounding box center [382, 273] width 37 height 15
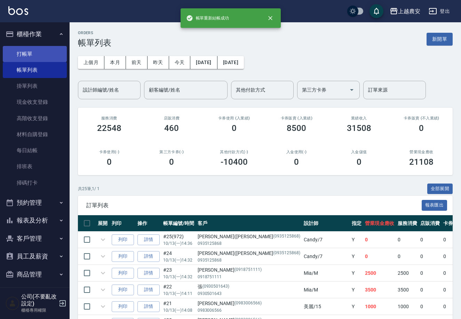
click at [25, 55] on link "打帳單" at bounding box center [35, 54] width 64 height 16
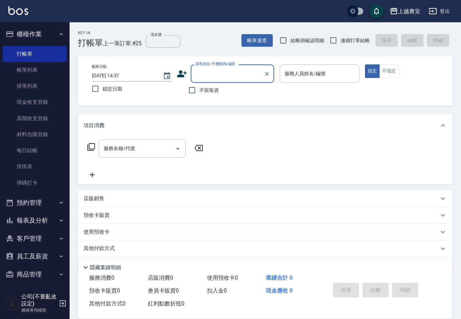
click at [206, 75] on input "顧客姓名/手機號碼/編號" at bounding box center [227, 74] width 67 height 12
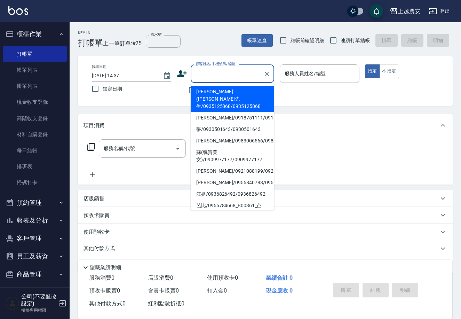
click at [212, 94] on li "張正治(張先生/0935125868/0935125868" at bounding box center [233, 99] width 84 height 26
type input "張正治(張先生/0935125868/0935125868"
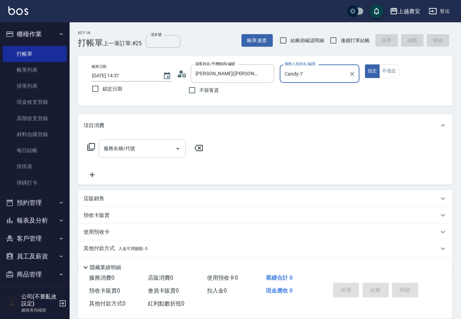
type input "Candy-7"
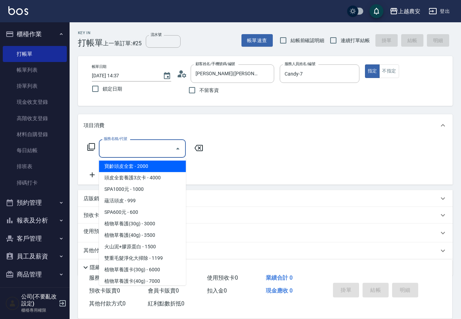
click at [133, 148] on input "服務名稱/代號" at bounding box center [137, 148] width 70 height 12
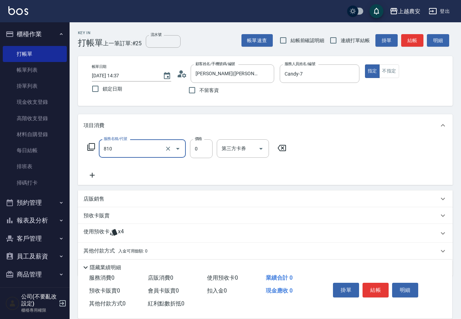
type input "頭皮護髮卡券使用(810)"
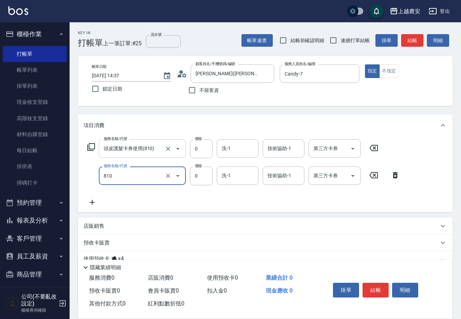
type input "頭皮護髮卡券使用(810)"
click at [146, 45] on input "流水號" at bounding box center [163, 41] width 35 height 13
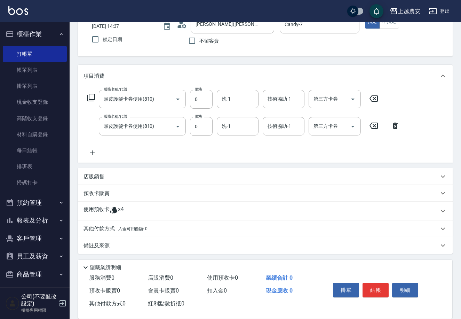
type input "973"
drag, startPoint x: 110, startPoint y: 206, endPoint x: 70, endPoint y: 206, distance: 40.7
click at [110, 206] on icon at bounding box center [114, 210] width 8 height 8
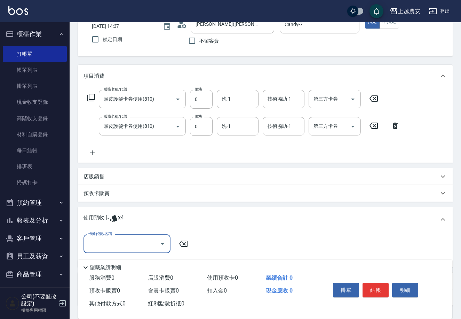
scroll to position [101, 0]
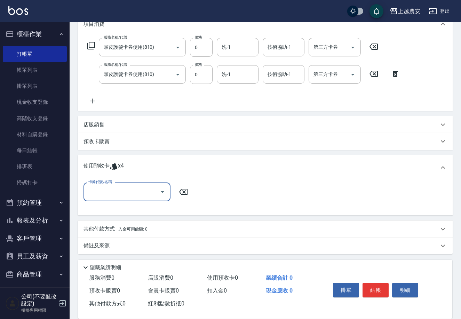
click at [135, 191] on input "卡券代號/名稱" at bounding box center [122, 191] width 70 height 12
click at [144, 209] on div "二段/三段護髮卡 剩餘2張 973" at bounding box center [127, 209] width 87 height 11
type input "二段/三段護髮卡 973"
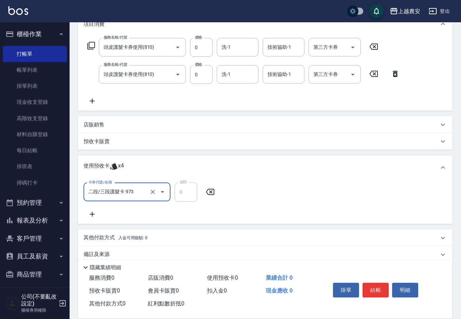
click at [93, 213] on icon at bounding box center [92, 214] width 5 height 5
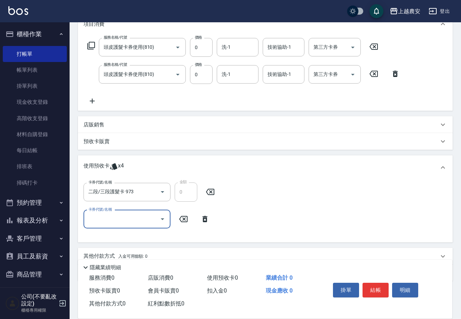
click at [109, 220] on input "卡券代號/名稱" at bounding box center [122, 219] width 70 height 12
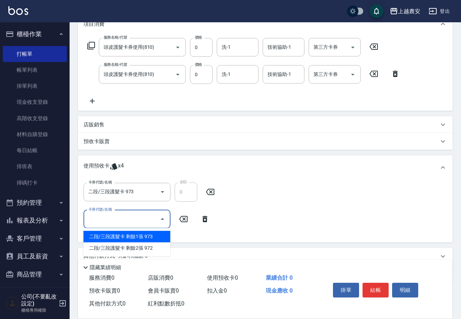
scroll to position [58, 0]
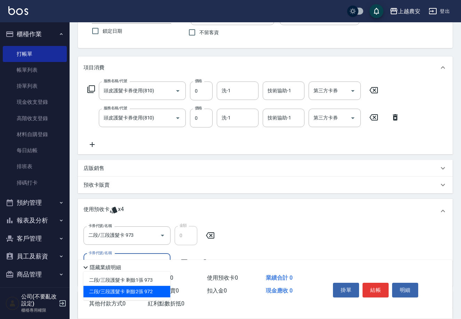
click at [153, 292] on div "二段/三段護髮卡 剩餘2張 972" at bounding box center [127, 291] width 87 height 11
type input "二段/三段護髮卡 972"
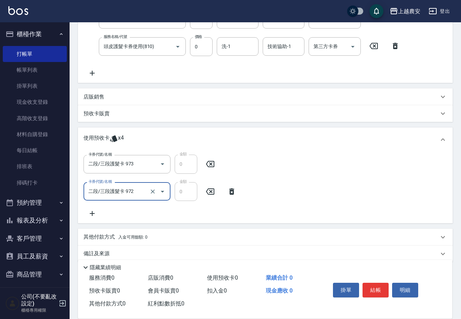
scroll to position [137, 0]
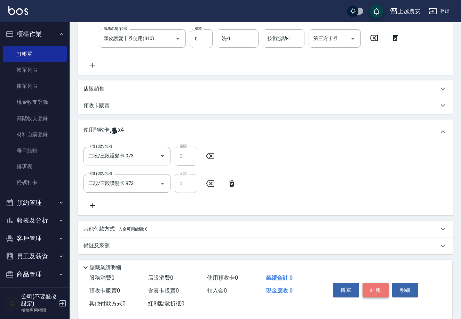
click at [376, 289] on button "結帳" at bounding box center [376, 290] width 26 height 15
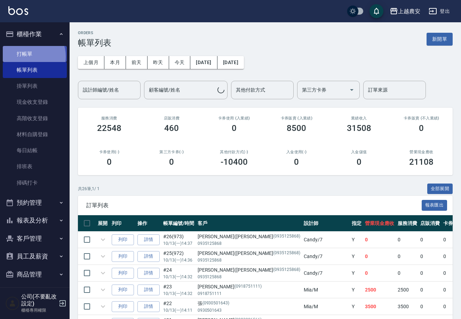
click at [26, 56] on link "打帳單" at bounding box center [35, 54] width 64 height 16
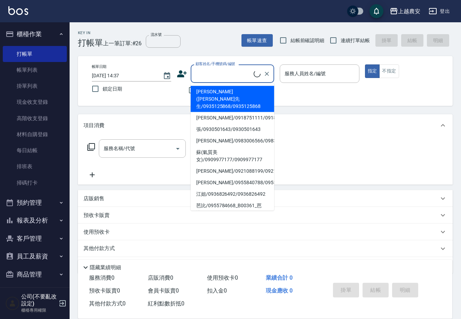
click at [204, 69] on input "顧客姓名/手機號碼/編號" at bounding box center [224, 74] width 60 height 12
click at [202, 93] on li "張正治(張先生/0935125868/0935125868" at bounding box center [233, 99] width 84 height 26
type input "張正治(張先生/0935125868/0935125868"
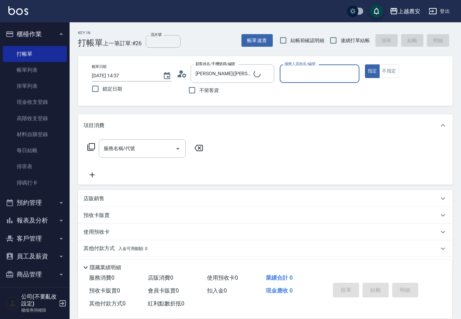
type input "Candy-7"
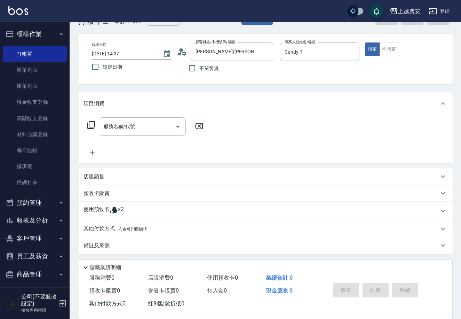
click at [84, 207] on p "使用預收卡" at bounding box center [97, 211] width 26 height 10
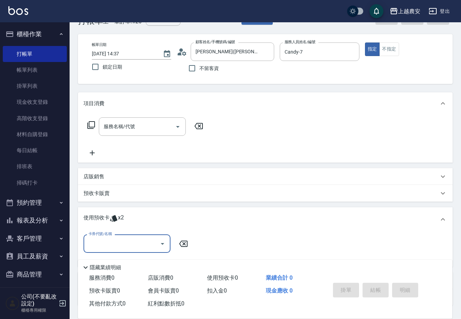
scroll to position [0, 0]
click at [151, 243] on input "卡券代號/名稱" at bounding box center [122, 243] width 70 height 12
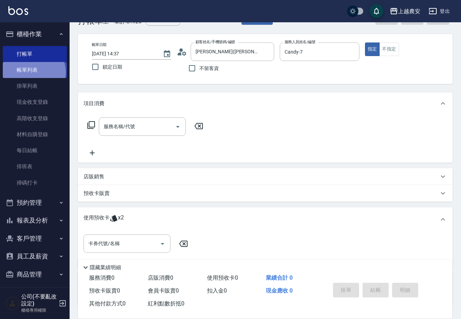
click at [33, 72] on link "帳單列表" at bounding box center [35, 70] width 64 height 16
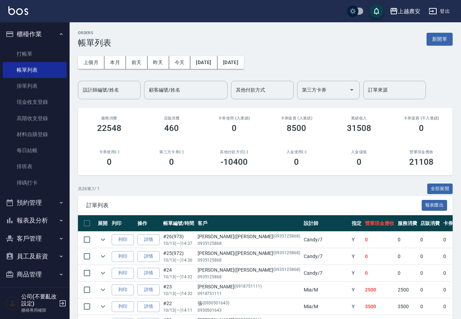
scroll to position [4, 0]
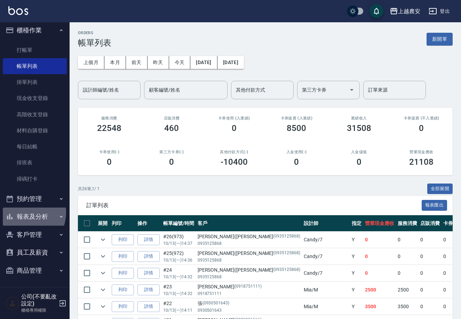
click at [23, 212] on button "報表及分析" at bounding box center [35, 216] width 64 height 18
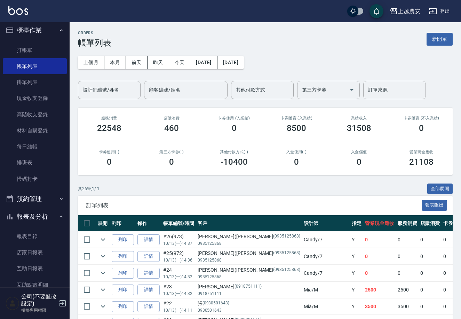
scroll to position [106, 0]
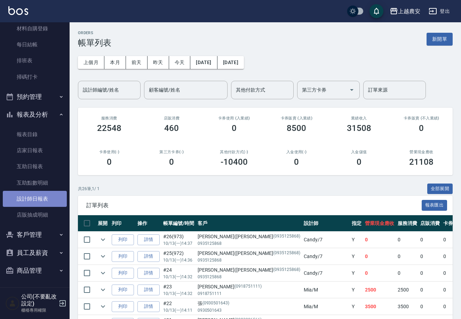
click at [41, 201] on link "設計師日報表" at bounding box center [35, 199] width 64 height 16
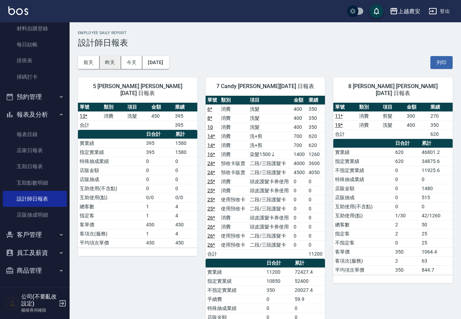
click at [113, 62] on button "昨天" at bounding box center [111, 62] width 22 height 13
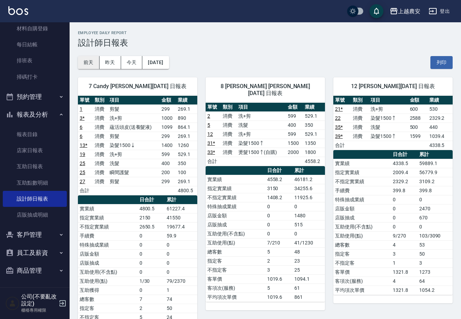
click at [89, 61] on button "前天" at bounding box center [89, 62] width 22 height 13
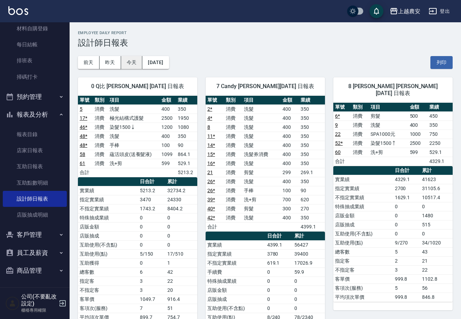
click at [135, 63] on button "今天" at bounding box center [132, 62] width 22 height 13
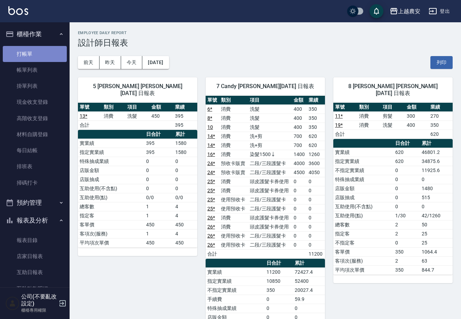
click at [36, 61] on link "打帳單" at bounding box center [35, 54] width 64 height 16
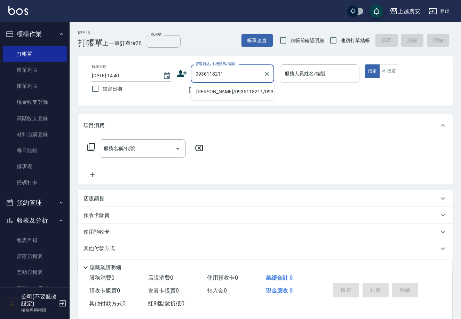
click at [209, 89] on li "陳淑玲/0936118211/0936118211" at bounding box center [233, 91] width 84 height 11
type input "陳淑玲/0936118211/0936118211"
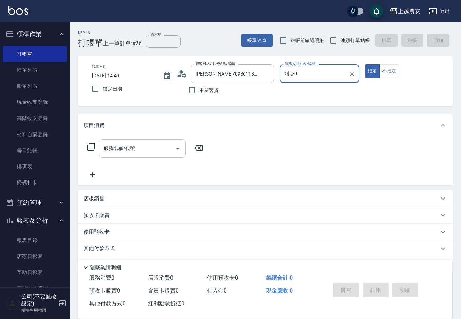
type input "Q比-0"
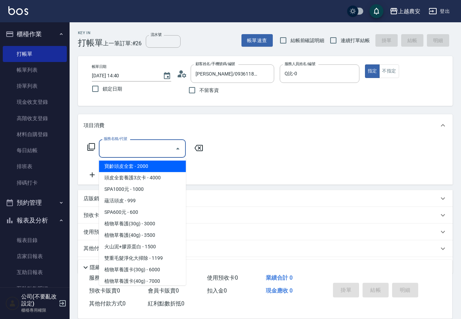
click at [153, 152] on input "服務名稱/代號" at bounding box center [137, 148] width 70 height 12
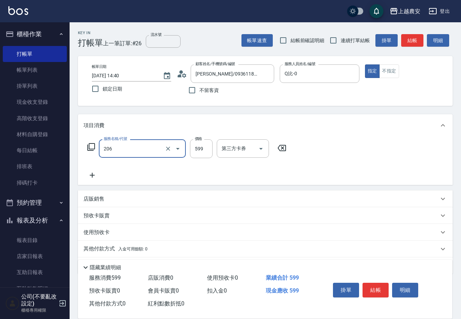
type input "洗+剪(206)"
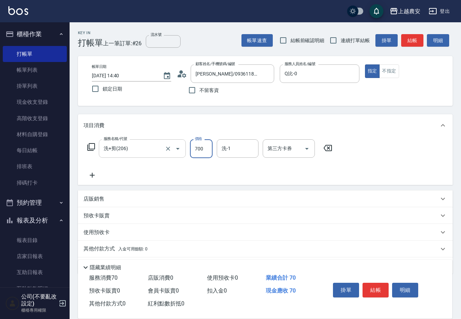
type input "700"
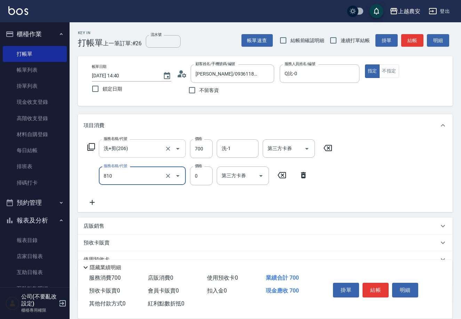
type input "頭皮護髮卡券使用(810)"
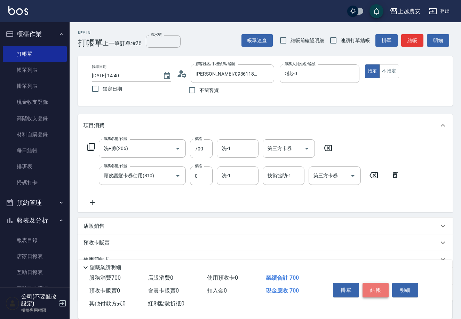
click at [381, 287] on button "結帳" at bounding box center [376, 290] width 26 height 15
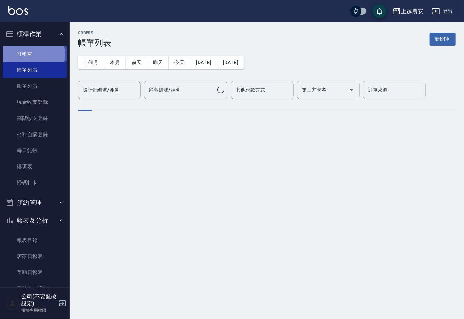
click at [30, 54] on link "打帳單" at bounding box center [35, 54] width 64 height 16
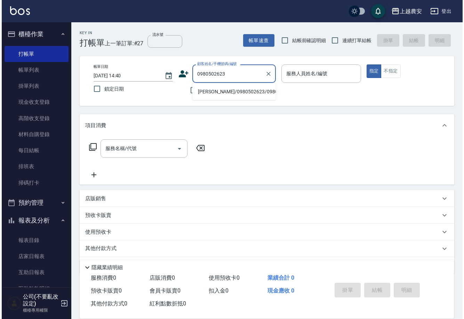
scroll to position [106, 0]
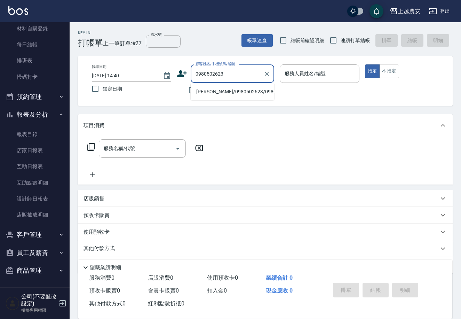
type input "0980502623"
click at [31, 236] on button "客戶管理" at bounding box center [35, 234] width 64 height 18
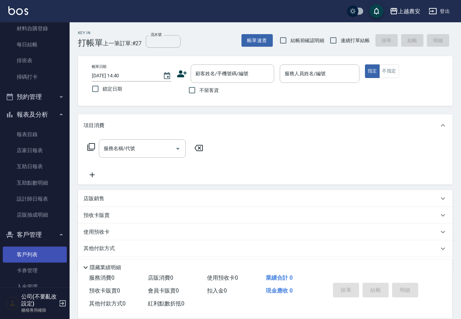
click at [32, 254] on link "客戶列表" at bounding box center [35, 254] width 64 height 16
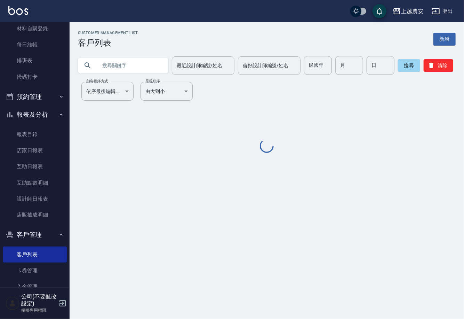
click at [123, 62] on input "text" at bounding box center [129, 65] width 65 height 19
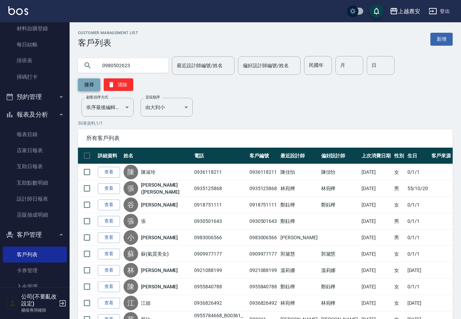
type input "0980502623"
click at [100, 78] on button "搜尋" at bounding box center [89, 84] width 22 height 13
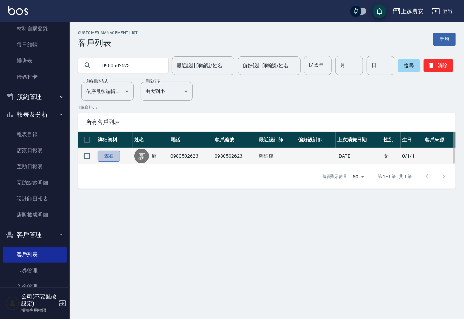
click at [100, 156] on link "查看" at bounding box center [109, 156] width 22 height 11
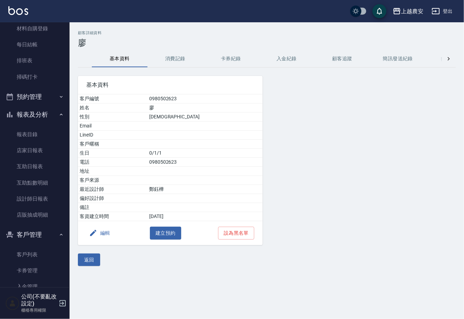
click at [107, 232] on button "編輯" at bounding box center [99, 233] width 27 height 13
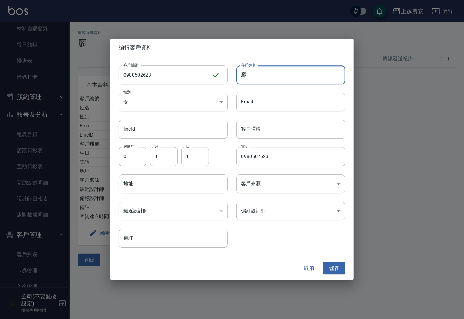
click at [252, 74] on input "廖" at bounding box center [290, 74] width 109 height 19
type input "廖(KELLY)"
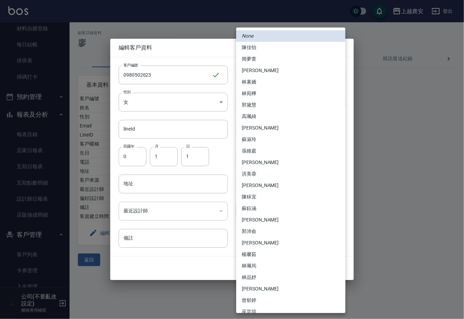
click at [276, 208] on body "上越農安 登出 櫃檯作業 打帳單 帳單列表 掛單列表 現金收支登錄 高階收支登錄 材料自購登錄 每日結帳 排班表 掃碼打卡 預約管理 預約管理 單日預約紀錄 …" at bounding box center [232, 159] width 464 height 319
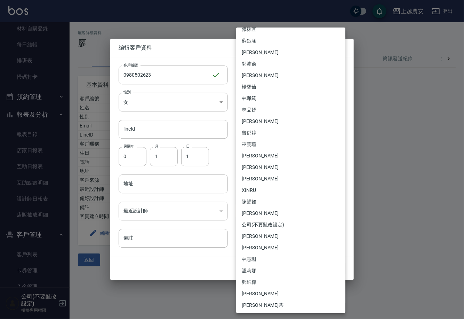
click at [262, 282] on li "鄭鈺樺" at bounding box center [290, 281] width 109 height 11
type input "d4afaa5e-a947-47c3-b1f4-09d98363c3cd"
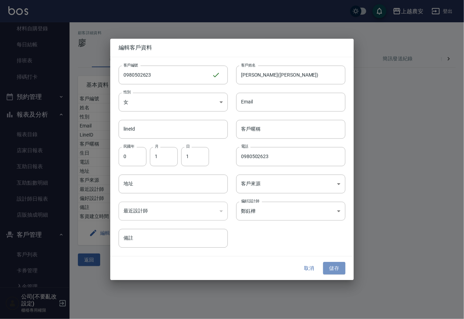
click at [337, 267] on button "儲存" at bounding box center [334, 268] width 22 height 13
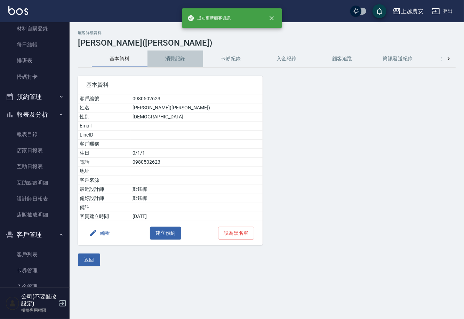
click at [180, 60] on button "消費記錄" at bounding box center [176, 58] width 56 height 17
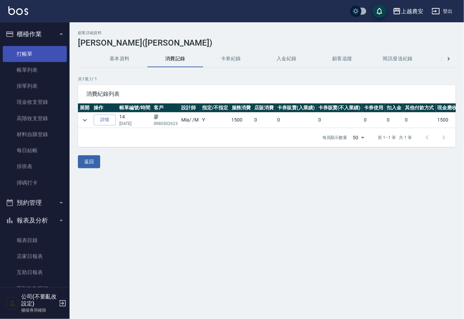
click at [32, 50] on link "打帳單" at bounding box center [35, 54] width 64 height 16
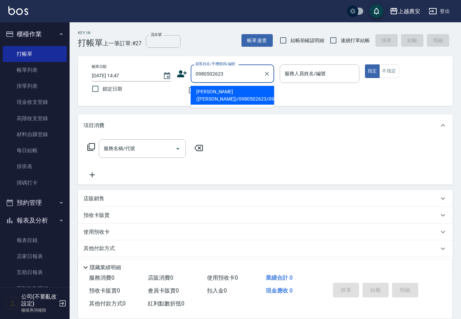
click at [226, 101] on li "廖(KELLY)/0980502623/0980502623" at bounding box center [233, 95] width 84 height 19
type input "廖(KELLY)/0980502623/0980502623"
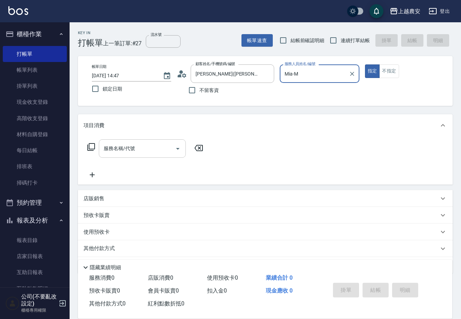
type input "Mia-M"
click at [129, 156] on div "服務名稱/代號" at bounding box center [142, 148] width 87 height 18
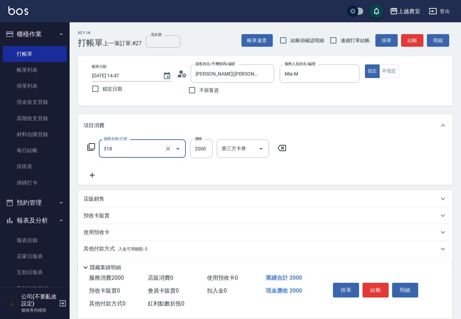
type input "燙髮1500↑(自購)(318)"
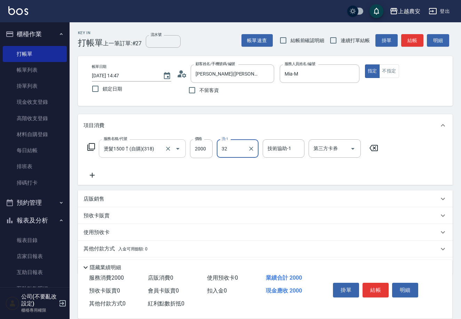
type input "林品妤-32"
click at [383, 283] on button "結帳" at bounding box center [376, 290] width 26 height 15
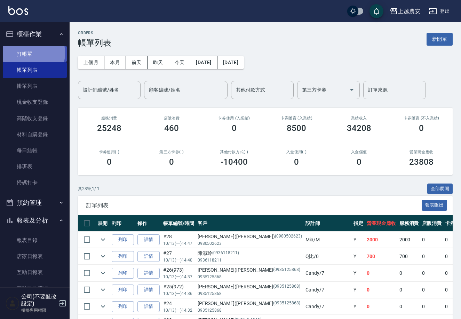
click at [22, 53] on link "打帳單" at bounding box center [35, 54] width 64 height 16
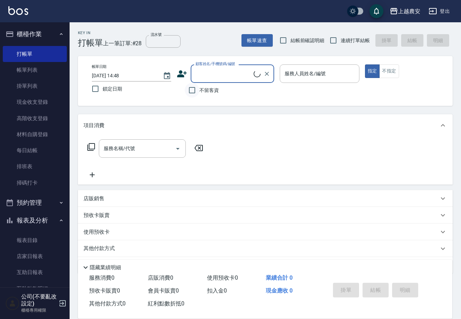
click at [188, 88] on input "不留客資" at bounding box center [192, 90] width 15 height 15
checkbox input "true"
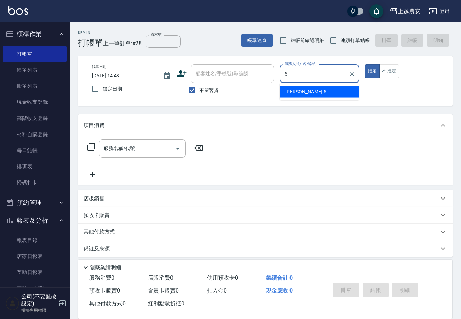
type input "Irene-5"
type button "true"
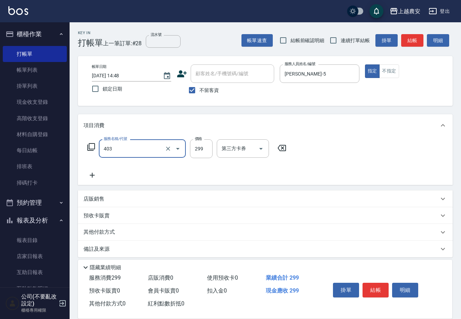
type input "剪髮(403)"
type input "700"
click at [379, 290] on button "結帳" at bounding box center [376, 290] width 26 height 15
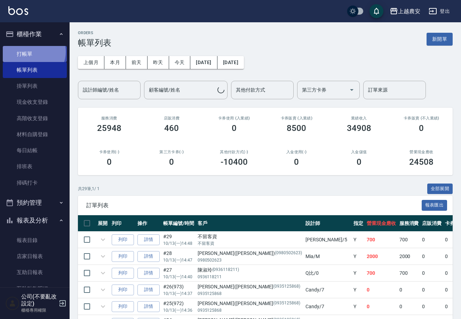
click at [32, 51] on link "打帳單" at bounding box center [35, 54] width 64 height 16
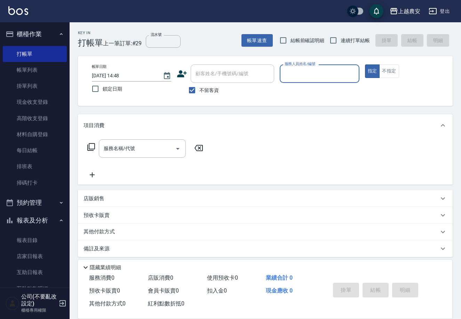
click at [200, 91] on span "不留客資" at bounding box center [208, 90] width 19 height 7
click at [199, 91] on input "不留客資" at bounding box center [192, 90] width 15 height 15
checkbox input "false"
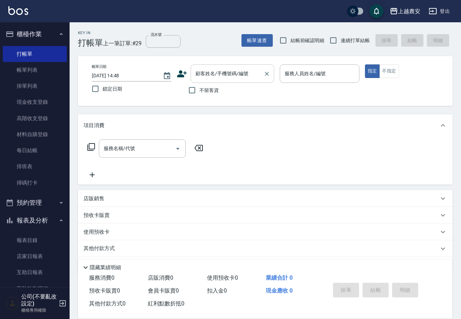
click at [199, 77] on input "顧客姓名/手機號碼/編號" at bounding box center [227, 74] width 67 height 12
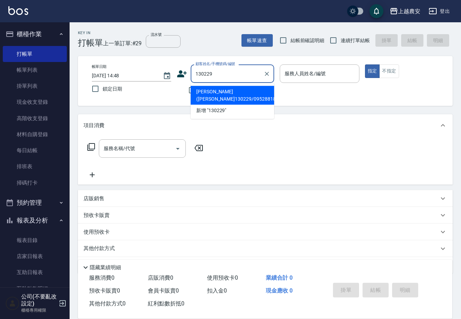
click at [233, 98] on li "許浚緯(安淇130229/0952881888/0952881888" at bounding box center [233, 95] width 84 height 19
type input "許浚緯(安淇130229/0952881888/0952881888"
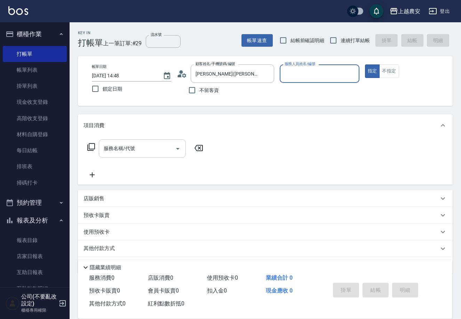
type input "Nana-13"
click at [142, 157] on div "服務名稱/代號" at bounding box center [142, 148] width 87 height 18
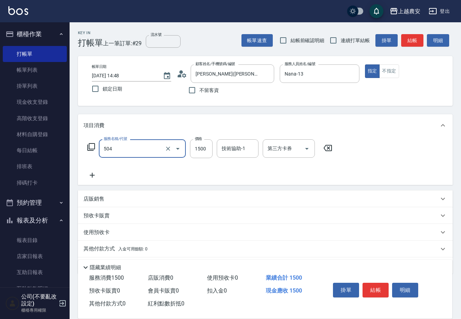
type input "染髮1500↓(504)"
type input "1500"
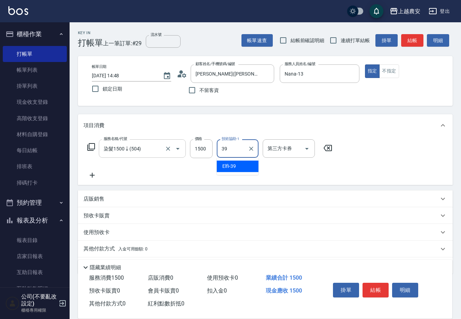
type input "Elfi-39"
click at [383, 289] on button "結帳" at bounding box center [376, 290] width 26 height 15
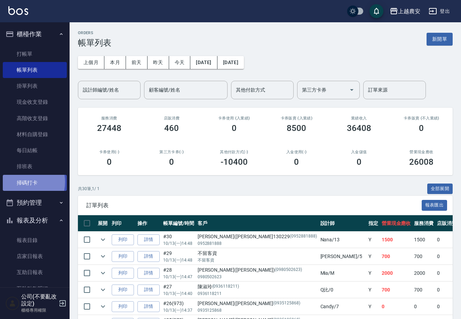
click at [19, 182] on link "掃碼打卡" at bounding box center [35, 183] width 64 height 16
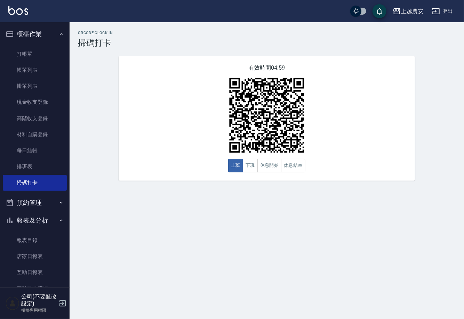
drag, startPoint x: 268, startPoint y: 165, endPoint x: 192, endPoint y: 140, distance: 79.3
click at [267, 165] on button "休息開始" at bounding box center [269, 166] width 24 height 14
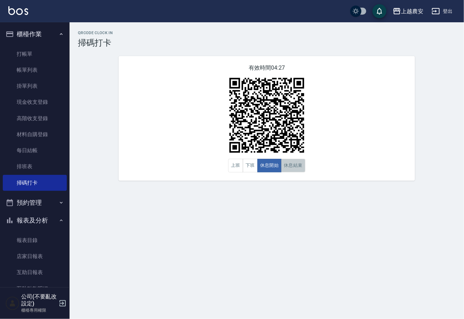
click at [297, 164] on button "休息結束" at bounding box center [293, 166] width 24 height 14
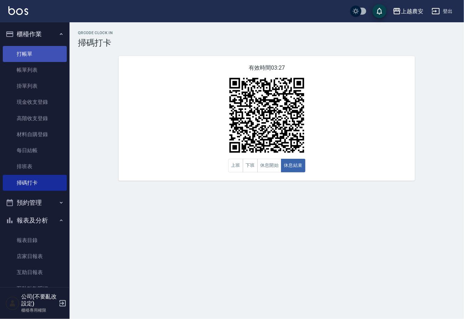
click at [34, 50] on link "打帳單" at bounding box center [35, 54] width 64 height 16
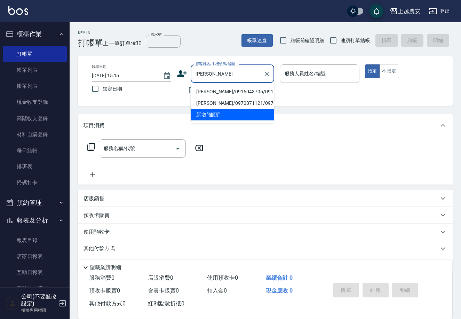
click at [222, 94] on li "陳佳頤/0916043705/0916043705" at bounding box center [233, 91] width 84 height 11
type input "陳佳頤/0916043705/0916043705"
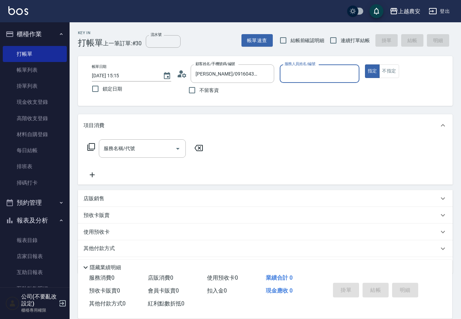
type input "Nana-13"
click at [93, 144] on icon at bounding box center [91, 147] width 8 height 8
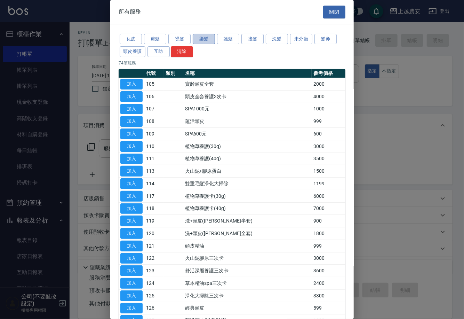
click at [203, 37] on button "染髮" at bounding box center [204, 39] width 22 height 11
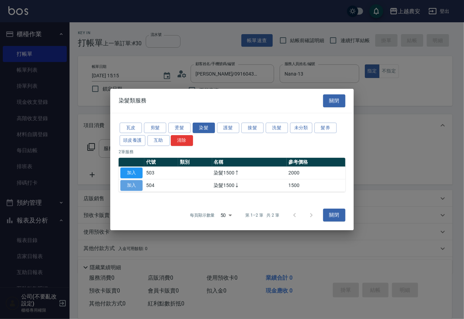
click at [134, 182] on button "加入" at bounding box center [131, 185] width 22 height 11
type input "染髮1500↓(504)"
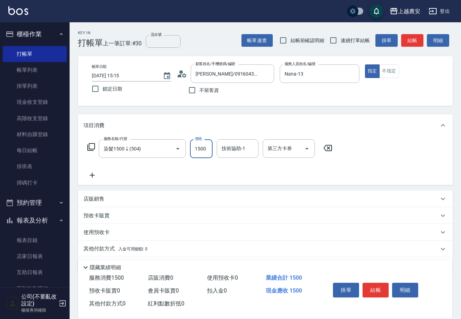
drag, startPoint x: 192, startPoint y: 144, endPoint x: 236, endPoint y: 135, distance: 44.8
click at [192, 144] on input "1500" at bounding box center [201, 148] width 23 height 19
type input "1800"
type input "Elfi-39"
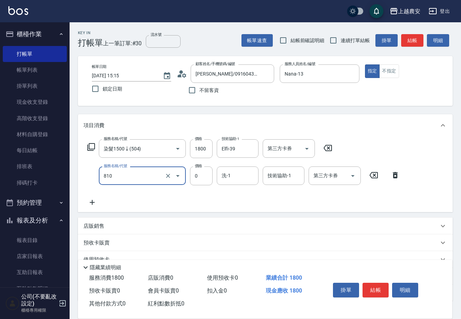
type input "頭皮護髮卡券使用(810)"
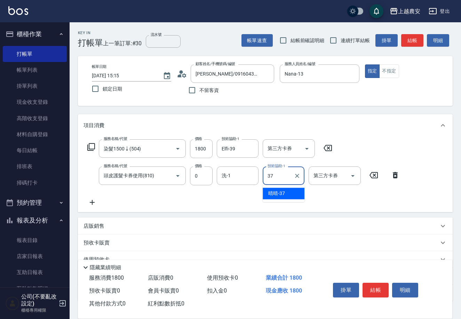
type input "晴晴-37"
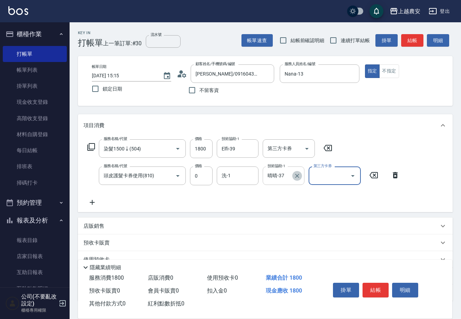
click at [295, 180] on button "Clear" at bounding box center [297, 176] width 10 height 10
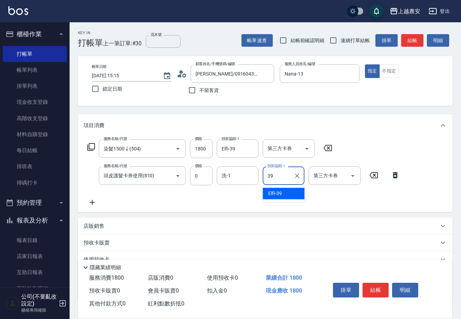
type input "Elfi-39"
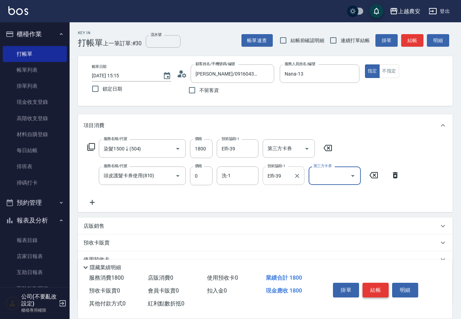
click at [379, 292] on button "結帳" at bounding box center [376, 290] width 26 height 15
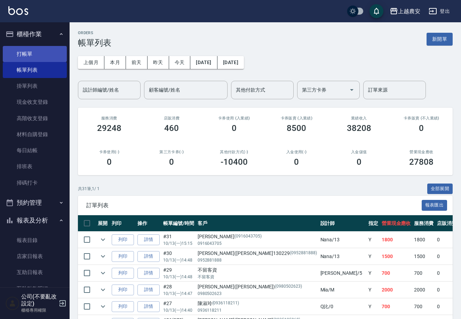
click at [48, 57] on link "打帳單" at bounding box center [35, 54] width 64 height 16
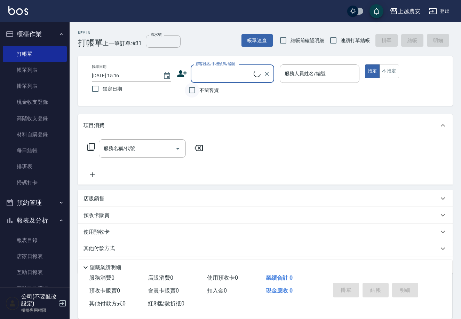
click at [196, 90] on input "不留客資" at bounding box center [192, 90] width 15 height 15
checkbox input "true"
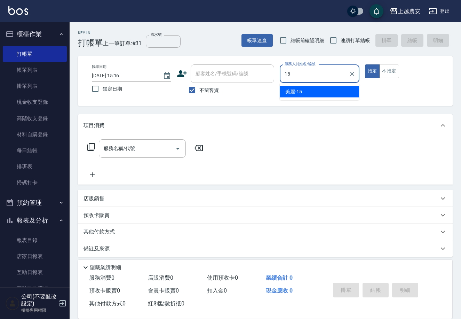
type input "美麗-15"
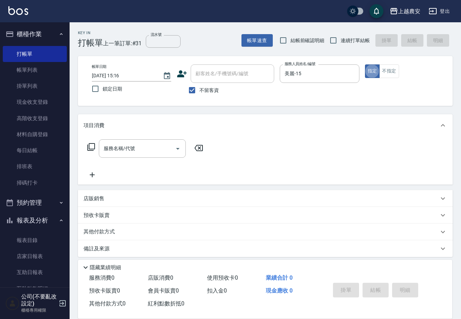
type button "true"
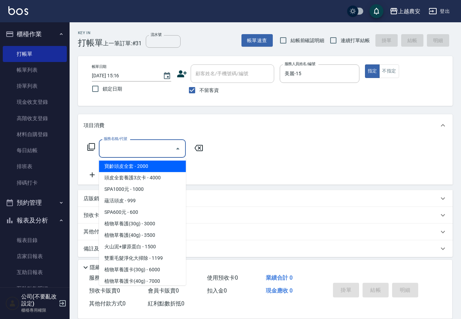
click at [152, 150] on input "服務名稱/代號" at bounding box center [137, 148] width 70 height 12
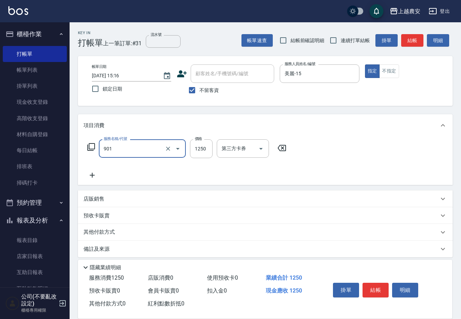
type input "修手指甲(901)"
type input "700"
click at [382, 287] on button "結帳" at bounding box center [376, 290] width 26 height 15
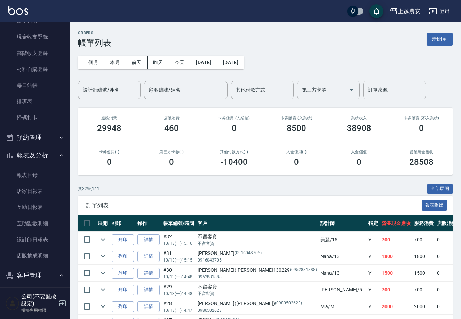
scroll to position [94, 0]
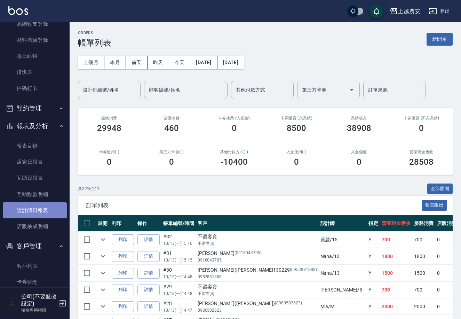
click at [39, 205] on link "設計師日報表" at bounding box center [35, 210] width 64 height 16
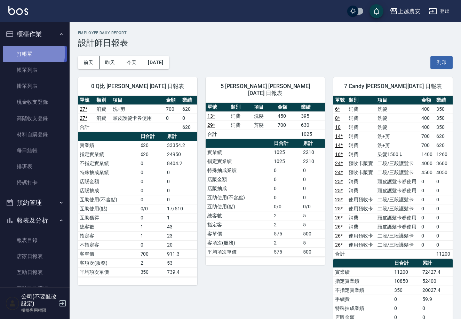
click at [27, 53] on link "打帳單" at bounding box center [35, 54] width 64 height 16
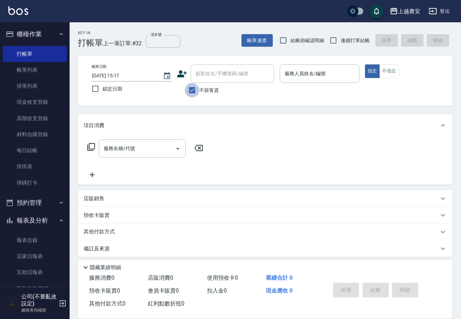
drag, startPoint x: 193, startPoint y: 92, endPoint x: 201, endPoint y: 75, distance: 18.8
click at [193, 92] on input "不留客資" at bounding box center [192, 90] width 15 height 15
checkbox input "false"
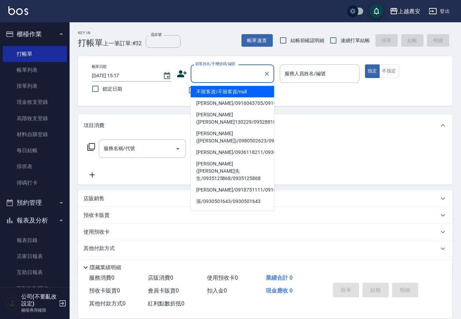
click at [201, 75] on input "顧客姓名/手機號碼/編號" at bounding box center [227, 74] width 67 height 12
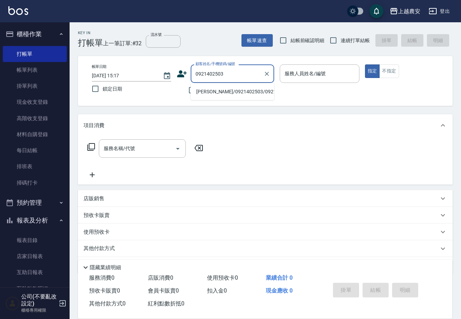
click at [233, 93] on li "魏哲弘/0921402503/0921402503" at bounding box center [233, 91] width 84 height 11
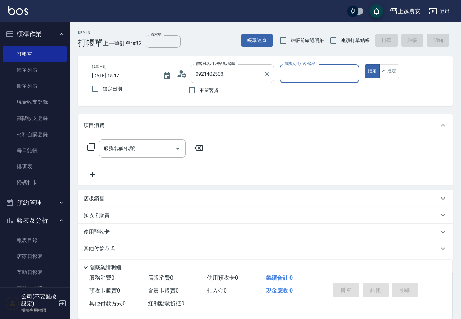
type input "魏哲弘/0921402503/0921402503"
type input "Candy-7"
click at [163, 148] on input "服務名稱/代號" at bounding box center [137, 148] width 70 height 12
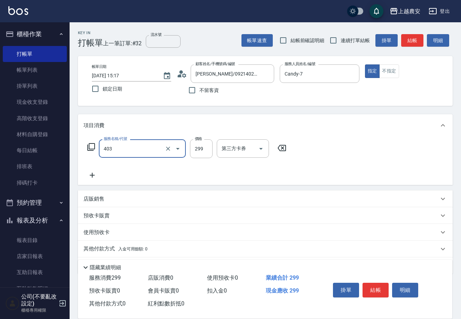
type input "剪髮(403)"
type input "300"
click at [373, 290] on button "結帳" at bounding box center [376, 290] width 26 height 15
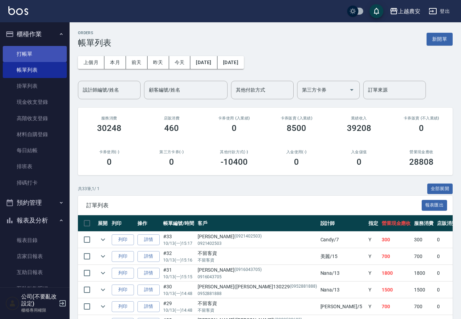
drag, startPoint x: 25, startPoint y: 45, endPoint x: 30, endPoint y: 53, distance: 9.5
click at [25, 46] on ul "打帳單 帳單列表 掛單列表 現金收支登錄 高階收支登錄 材料自購登錄 每日結帳 排班表 掃碼打卡" at bounding box center [35, 118] width 64 height 150
click at [30, 54] on link "打帳單" at bounding box center [35, 54] width 64 height 16
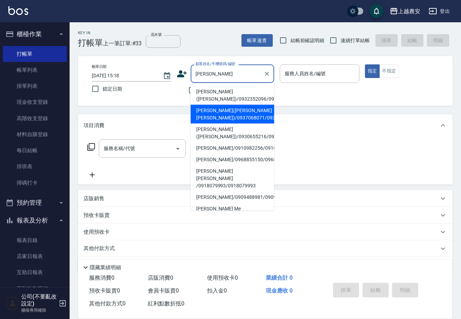
click at [214, 116] on li "林靜宜(AMY LIN)/0937068071/0937068071" at bounding box center [233, 114] width 84 height 19
type input "林靜宜(AMY LIN)/0937068071/0937068071"
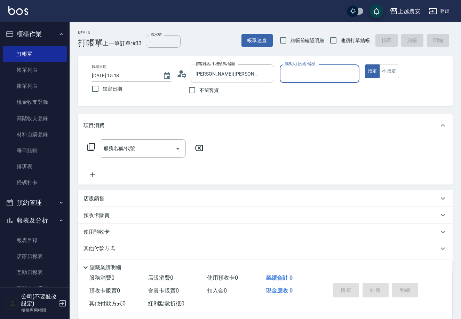
type input "Mia-M"
click at [146, 154] on div "服務名稱/代號" at bounding box center [142, 148] width 87 height 18
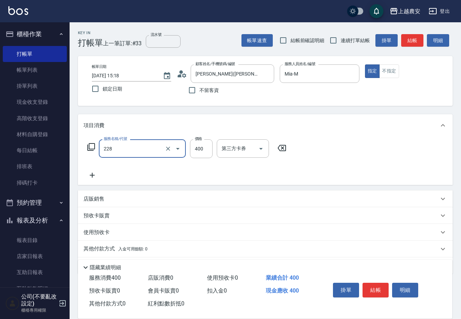
type input "洗髮(228)"
type input "林品妤-32"
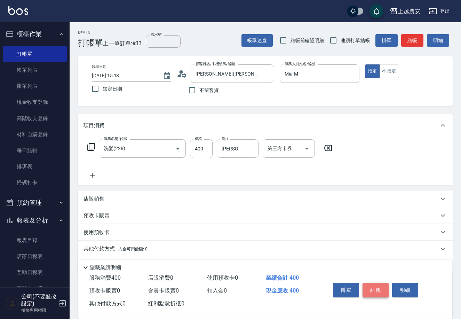
click at [382, 289] on button "結帳" at bounding box center [376, 290] width 26 height 15
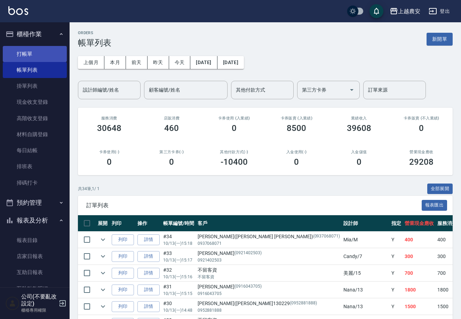
click at [18, 52] on link "打帳單" at bounding box center [35, 54] width 64 height 16
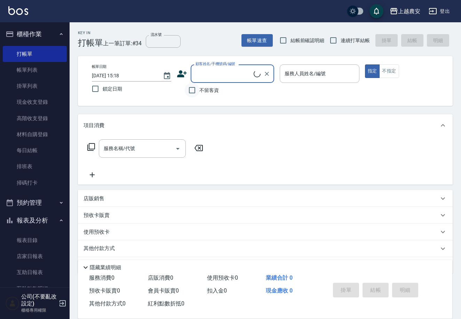
click at [193, 92] on input "不留客資" at bounding box center [192, 90] width 15 height 15
checkbox input "true"
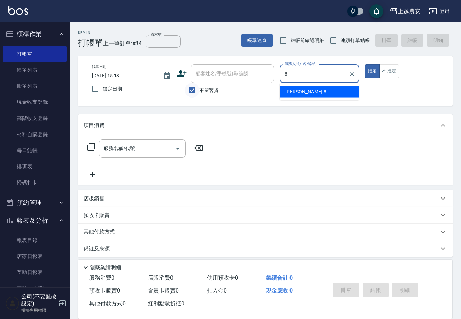
type input "黛慧-8"
type button "true"
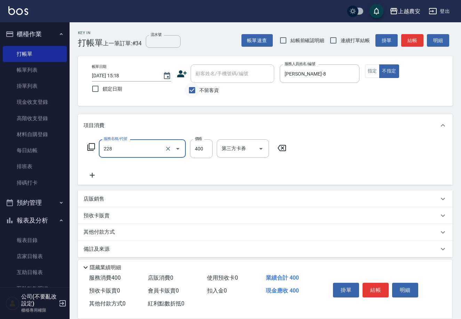
type input "洗髮(228)"
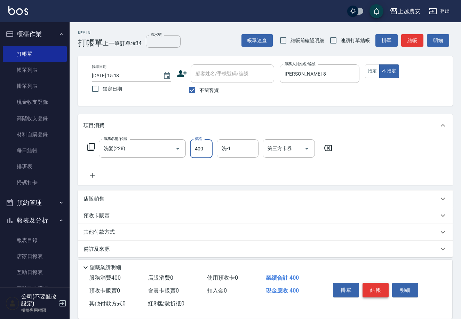
click at [376, 285] on button "結帳" at bounding box center [376, 290] width 26 height 15
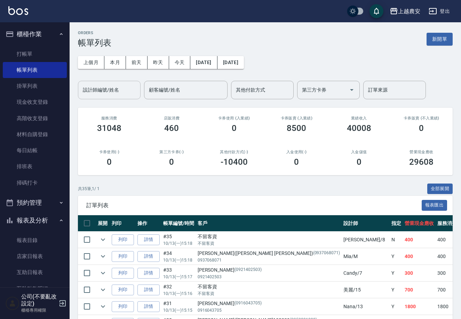
click at [117, 95] on input "設計師編號/姓名" at bounding box center [109, 90] width 56 height 12
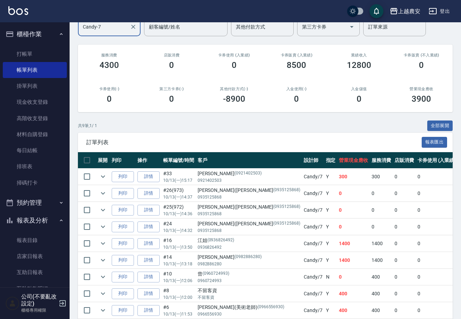
scroll to position [78, 0]
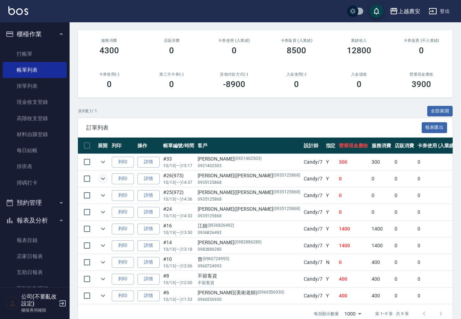
type input "Candy-7"
click at [102, 178] on icon "expand row" at bounding box center [103, 178] width 4 height 2
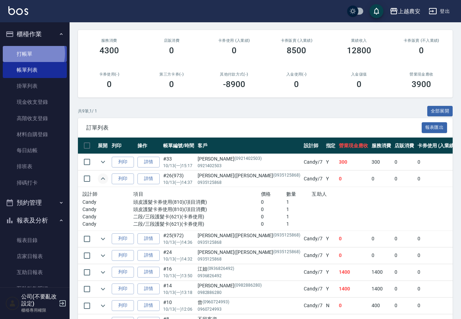
click at [28, 53] on link "打帳單" at bounding box center [35, 54] width 64 height 16
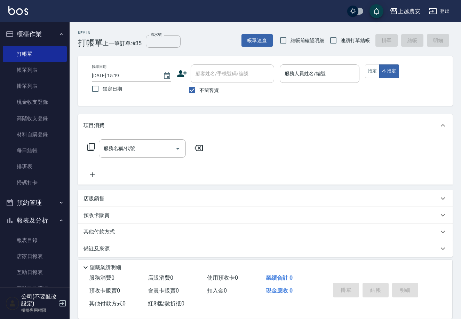
click at [98, 215] on p "預收卡販賣" at bounding box center [97, 215] width 26 height 7
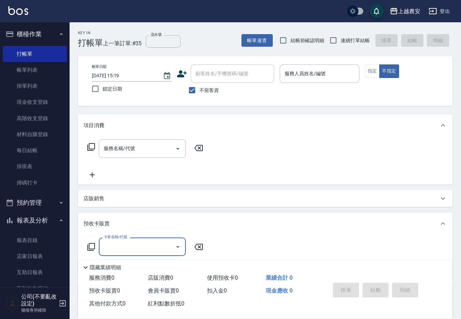
click at [93, 244] on icon at bounding box center [91, 247] width 8 height 8
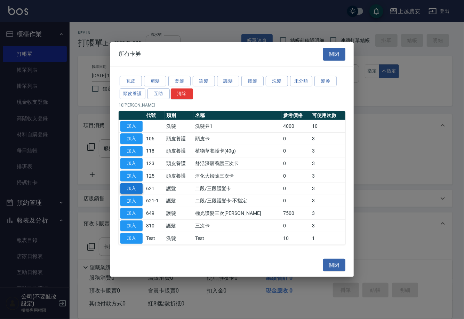
click at [129, 189] on button "加入" at bounding box center [131, 188] width 22 height 11
type input "二段/三段護髮卡(621)"
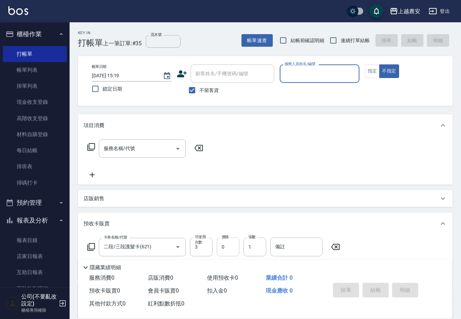
click at [219, 247] on input "0" at bounding box center [228, 246] width 23 height 19
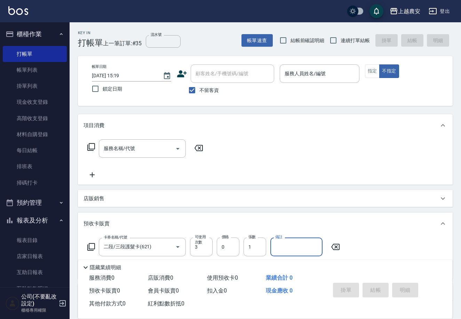
click at [284, 250] on input "備註" at bounding box center [296, 246] width 52 height 19
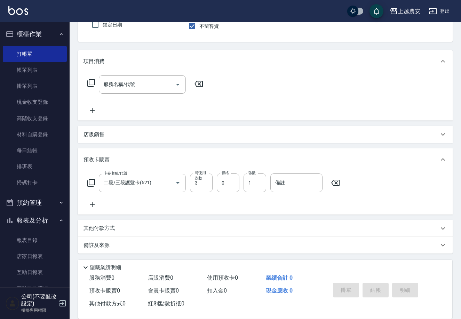
click at [100, 137] on p "店販銷售" at bounding box center [94, 134] width 21 height 7
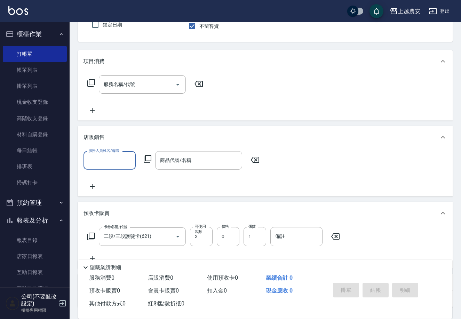
scroll to position [118, 0]
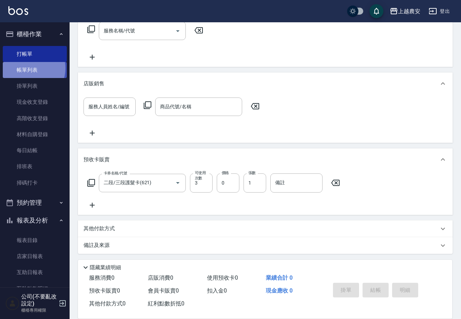
click at [27, 68] on link "帳單列表" at bounding box center [35, 70] width 64 height 16
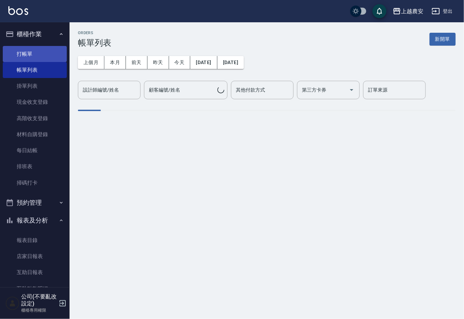
click at [27, 57] on link "打帳單" at bounding box center [35, 54] width 64 height 16
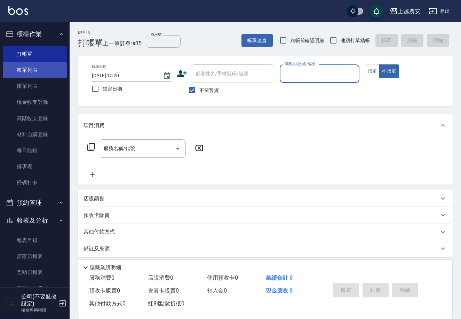
click at [29, 70] on link "帳單列表" at bounding box center [35, 70] width 64 height 16
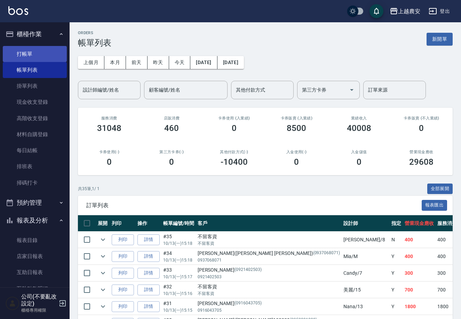
click at [21, 51] on link "打帳單" at bounding box center [35, 54] width 64 height 16
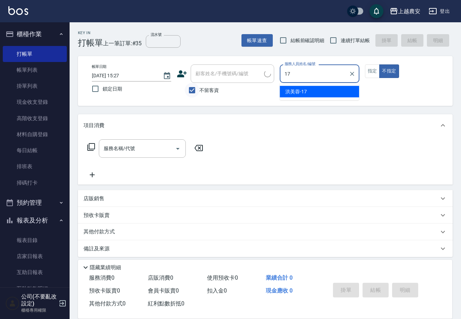
type input "洪美蓉-17"
type button "false"
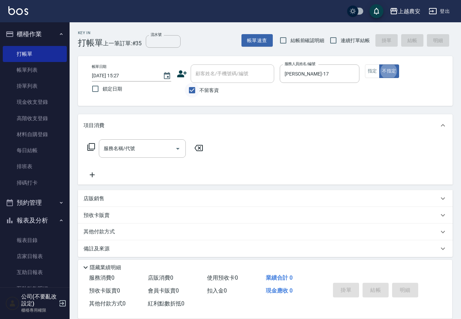
scroll to position [3, 0]
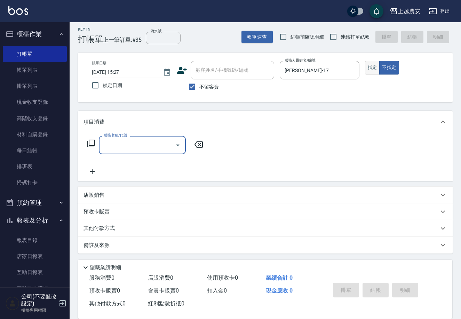
drag, startPoint x: 363, startPoint y: 65, endPoint x: 370, endPoint y: 65, distance: 6.3
click at [364, 65] on div "帳單日期 2025/10/13 15:27 鎖定日期 顧客姓名/手機號碼/編號 顧客姓名/手機號碼/編號 不留客資 服務人員姓名/編號 洪美蓉-17 服務人員…" at bounding box center [265, 77] width 358 height 33
drag, startPoint x: 371, startPoint y: 65, endPoint x: 371, endPoint y: 69, distance: 3.8
click at [371, 66] on button "指定" at bounding box center [372, 68] width 15 height 14
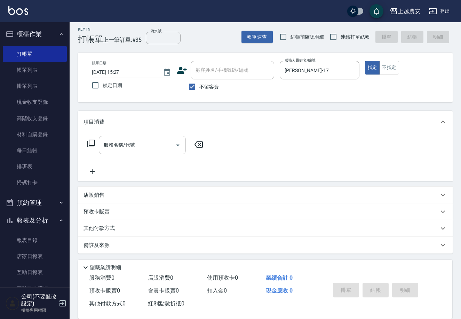
click at [132, 149] on input "服務名稱/代號" at bounding box center [137, 145] width 70 height 12
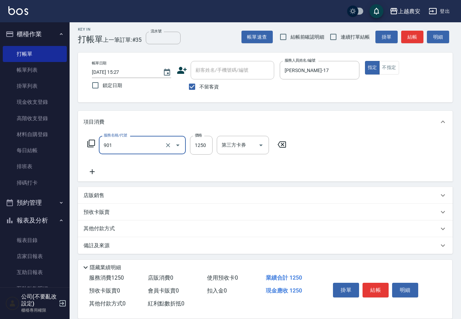
type input "修手指甲(901)"
type input "1200"
click at [376, 292] on button "結帳" at bounding box center [376, 290] width 26 height 15
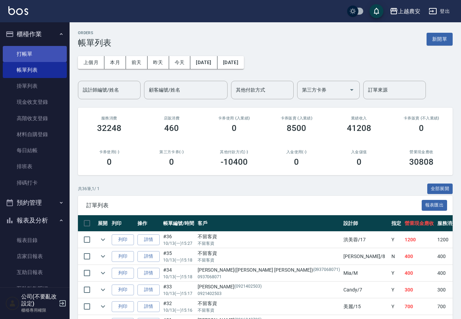
click at [27, 49] on link "打帳單" at bounding box center [35, 54] width 64 height 16
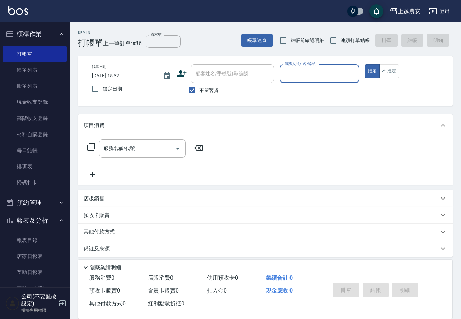
click at [203, 88] on span "不留客資" at bounding box center [208, 90] width 19 height 7
click at [199, 88] on input "不留客資" at bounding box center [192, 90] width 15 height 15
checkbox input "false"
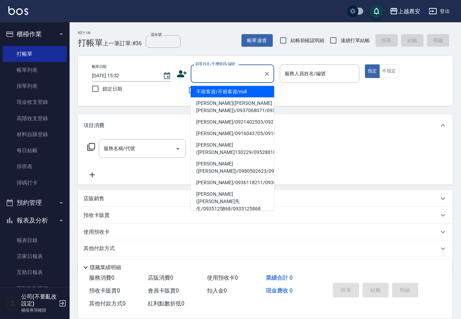
click at [205, 79] on input "顧客姓名/手機號碼/編號" at bounding box center [227, 74] width 67 height 12
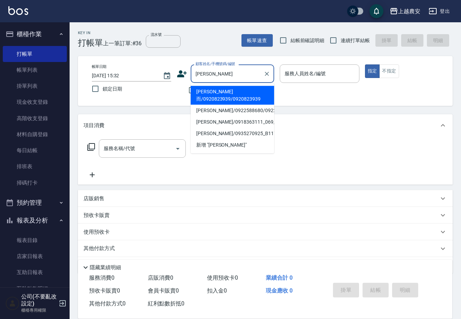
click at [215, 94] on li "陳容而/0920823939/0920823939" at bounding box center [233, 95] width 84 height 19
type input "陳容而/0920823939/0920823939"
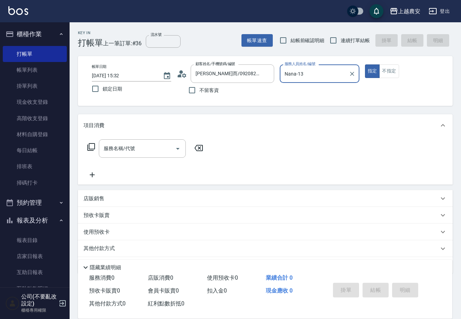
type input "Nana-13"
click at [145, 145] on input "服務名稱/代號" at bounding box center [137, 148] width 70 height 12
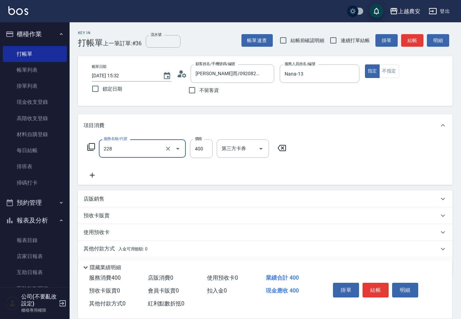
type input "洗髮(228)"
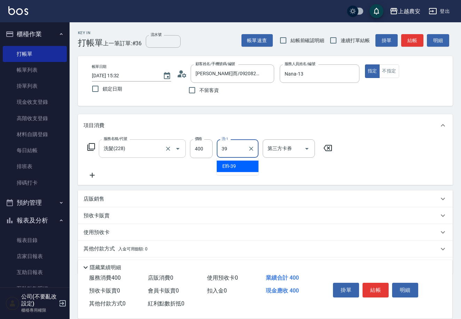
type input "Elfi-39"
drag, startPoint x: 378, startPoint y: 289, endPoint x: 367, endPoint y: 284, distance: 12.5
click at [378, 289] on button "結帳" at bounding box center [376, 290] width 26 height 15
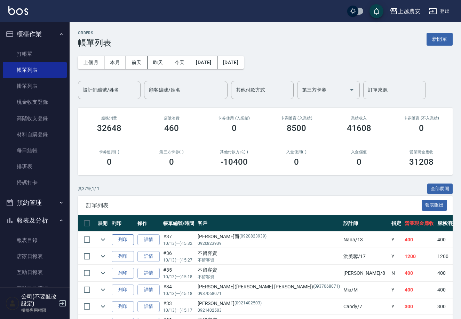
click at [124, 239] on button "列印" at bounding box center [123, 239] width 22 height 11
click at [28, 52] on link "打帳單" at bounding box center [35, 54] width 64 height 16
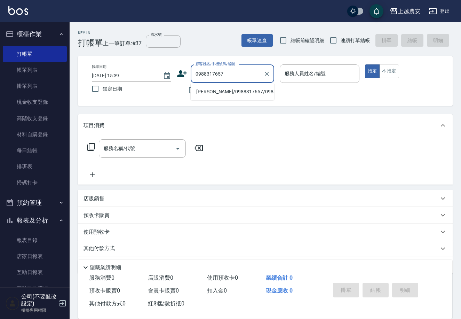
click at [225, 91] on li "王盈芳/0988317657/0988317657" at bounding box center [233, 91] width 84 height 11
type input "王盈芳/0988317657/0988317657"
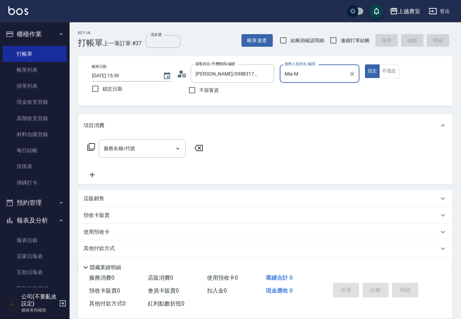
type input "Mia-M"
click at [160, 150] on input "服務名稱/代號" at bounding box center [137, 148] width 70 height 12
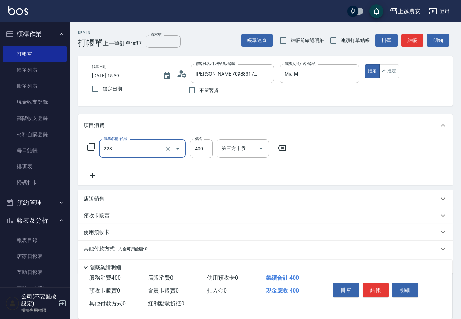
type input "洗髮(228)"
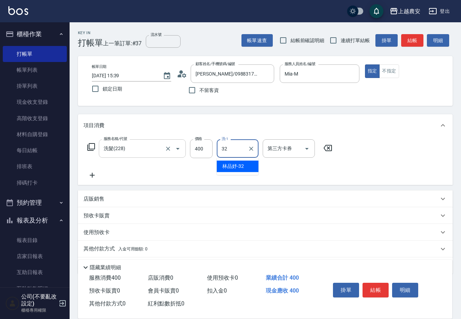
type input "林品妤-32"
click at [377, 288] on button "結帳" at bounding box center [376, 290] width 26 height 15
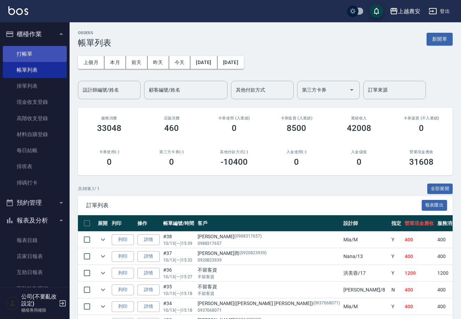
click at [30, 50] on link "打帳單" at bounding box center [35, 54] width 64 height 16
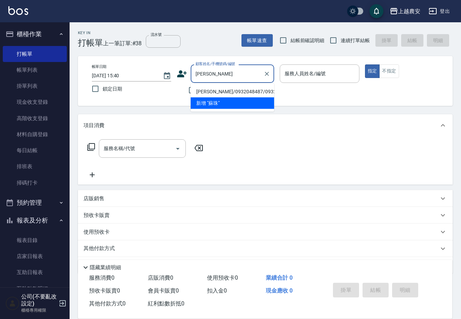
click at [211, 92] on li "蘇珠碧/0932048487/0932048487" at bounding box center [233, 91] width 84 height 11
type input "蘇珠碧/0932048487/0932048487"
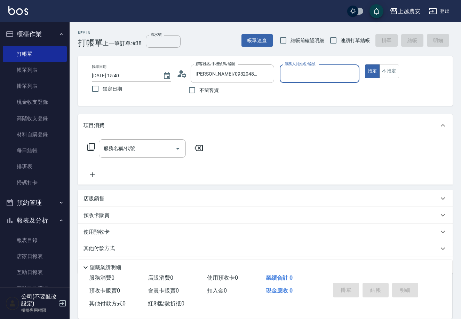
type input "美雅-B"
click at [110, 144] on div "服務名稱/代號 服務名稱/代號" at bounding box center [142, 148] width 87 height 18
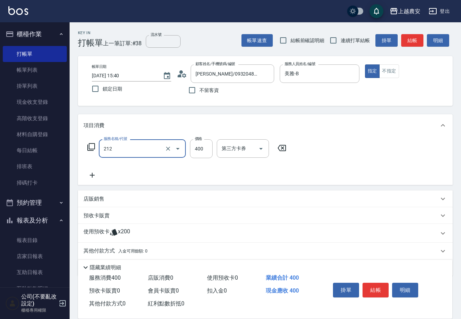
type input "洗髮券消費(212)"
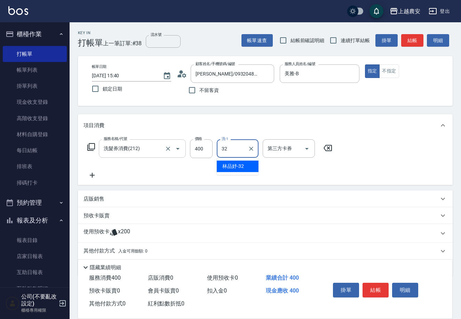
type input "林品妤-32"
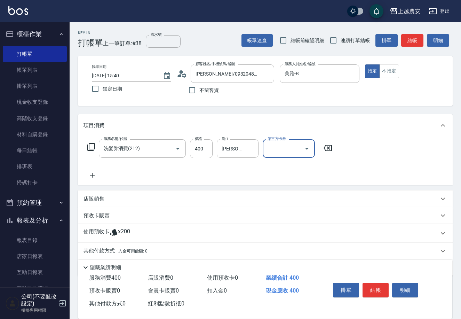
click at [282, 152] on input "第三方卡券" at bounding box center [283, 148] width 35 height 12
click at [281, 163] on span "舊有卡券" at bounding box center [289, 165] width 52 height 11
type input "舊有卡券"
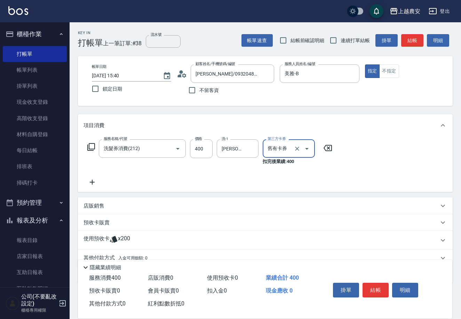
click at [375, 288] on button "結帳" at bounding box center [376, 290] width 26 height 15
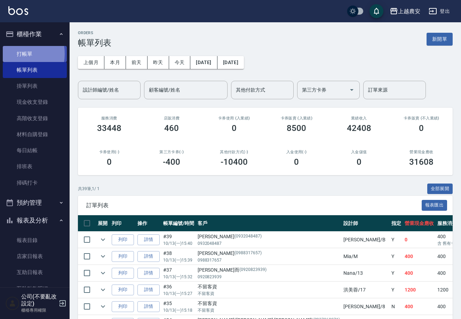
click at [18, 54] on link "打帳單" at bounding box center [35, 54] width 64 height 16
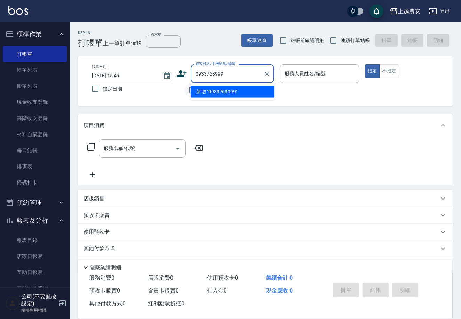
drag, startPoint x: 223, startPoint y: 92, endPoint x: 194, endPoint y: 87, distance: 29.6
click at [222, 92] on li "新增 "0933763999"" at bounding box center [233, 91] width 84 height 11
type input "0933763999"
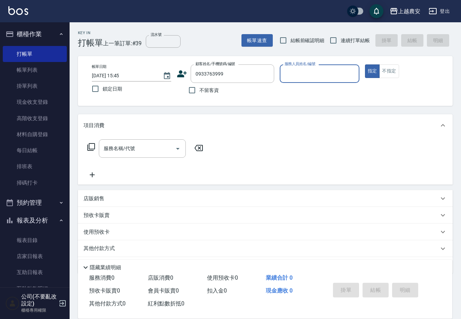
click at [177, 75] on icon at bounding box center [182, 74] width 10 height 10
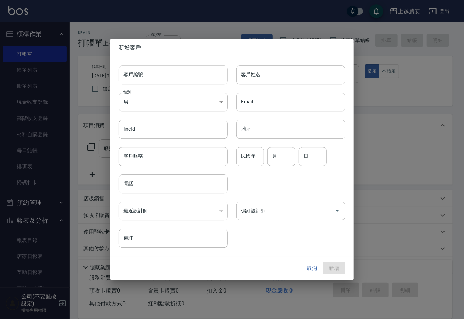
type input "0933763999"
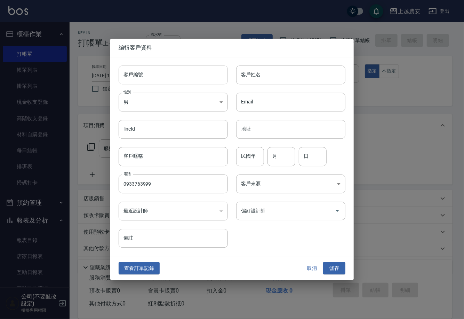
click at [183, 80] on input "客戶編號" at bounding box center [173, 74] width 109 height 19
type input "0933763999"
drag, startPoint x: 261, startPoint y: 76, endPoint x: 265, endPoint y: 89, distance: 13.8
click at [261, 75] on input "客戶姓名" at bounding box center [290, 74] width 109 height 19
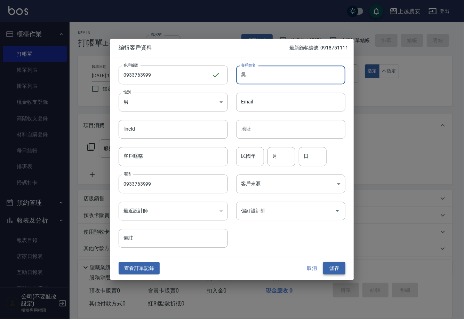
type input "吳"
drag, startPoint x: 336, startPoint y: 265, endPoint x: 323, endPoint y: 222, distance: 44.7
click at [336, 265] on button "儲存" at bounding box center [334, 268] width 22 height 13
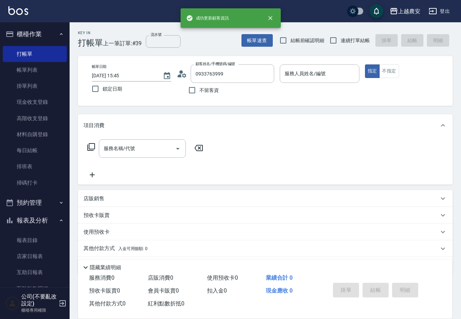
click at [316, 71] on div "服務人員姓名/編號 服務人員姓名/編號" at bounding box center [319, 73] width 79 height 18
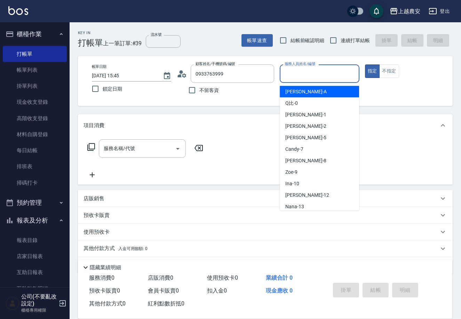
type input "N"
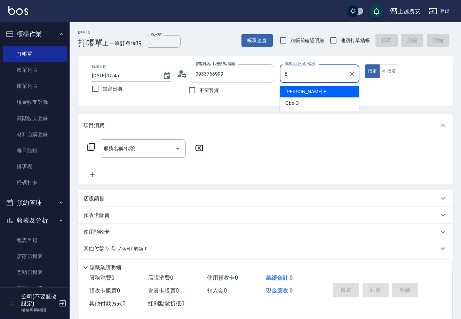
type input "美雅-B"
type button "true"
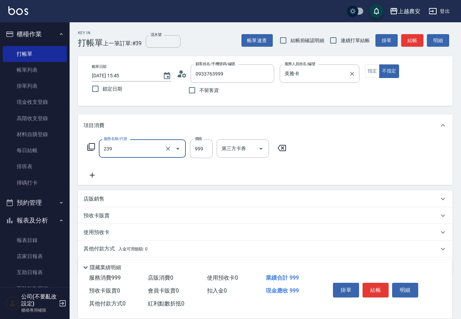
type input "頭皮SPA洗髮(239)"
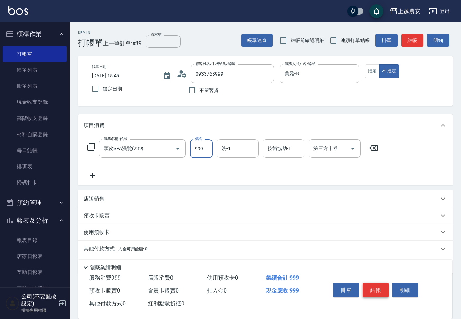
click at [374, 289] on button "結帳" at bounding box center [376, 290] width 26 height 15
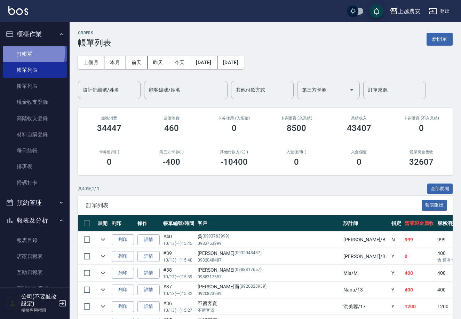
click at [26, 53] on link "打帳單" at bounding box center [35, 54] width 64 height 16
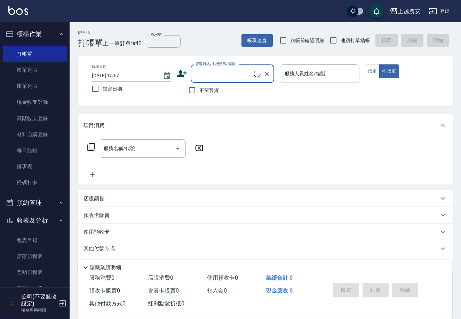
click at [199, 92] on input "不留客資" at bounding box center [192, 90] width 15 height 15
checkbox input "true"
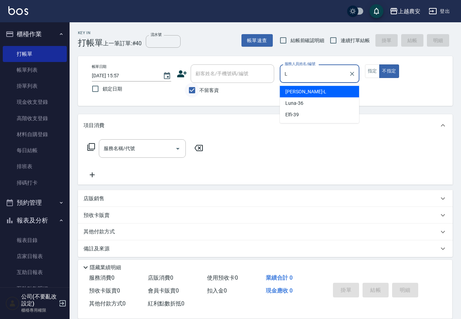
type input "Lina-L"
type button "false"
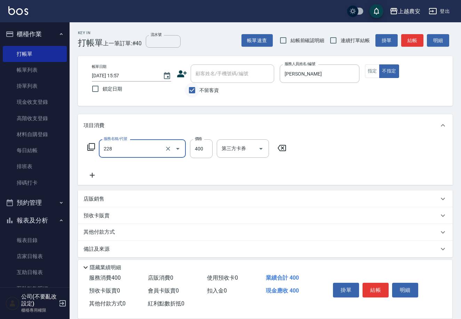
type input "洗髮(228)"
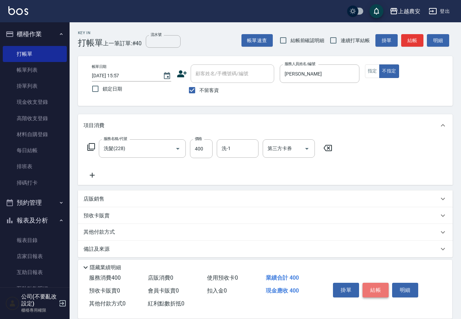
click at [376, 286] on button "結帳" at bounding box center [376, 290] width 26 height 15
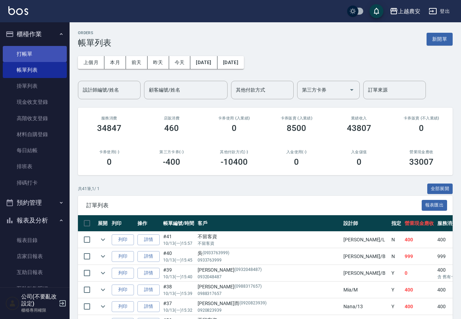
click at [35, 55] on link "打帳單" at bounding box center [35, 54] width 64 height 16
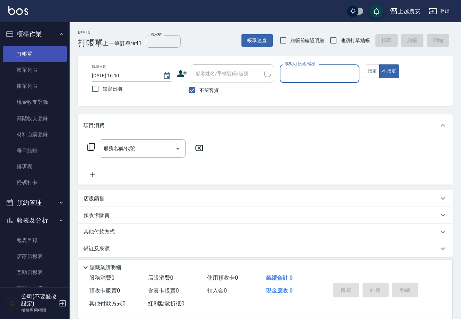
type input "0"
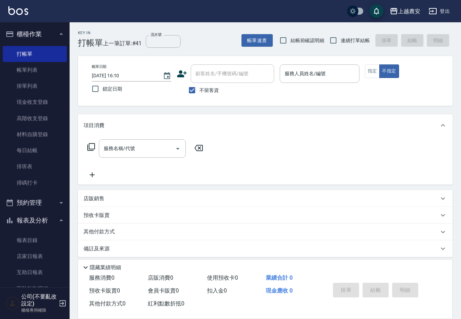
click at [199, 92] on span "不留客資" at bounding box center [208, 90] width 19 height 7
click at [199, 92] on input "不留客資" at bounding box center [192, 90] width 15 height 15
checkbox input "false"
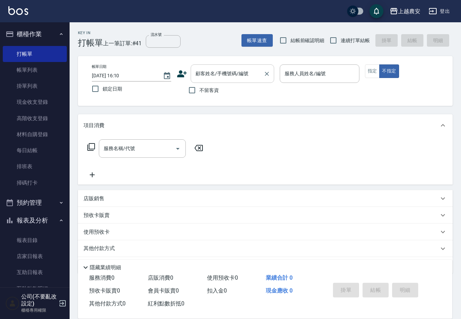
click at [201, 81] on div "顧客姓名/手機號碼/編號" at bounding box center [233, 73] width 84 height 18
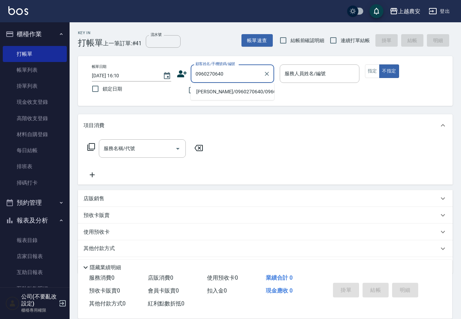
click at [215, 92] on li "洪沅煒/0960270640/0960270640" at bounding box center [233, 91] width 84 height 11
type input "洪沅煒/0960270640/0960270640"
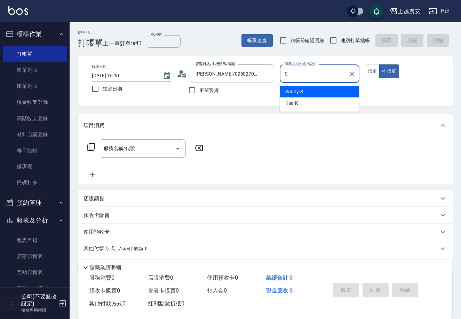
type input "S"
type button "false"
type input "Sandy-S"
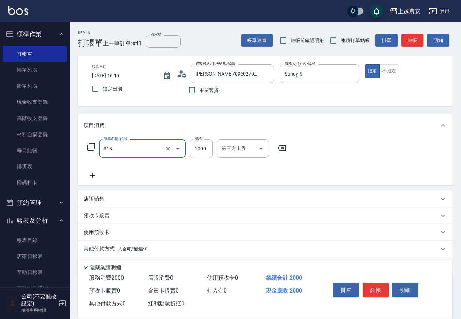
type input "燙髮1500↑(自購)(318)"
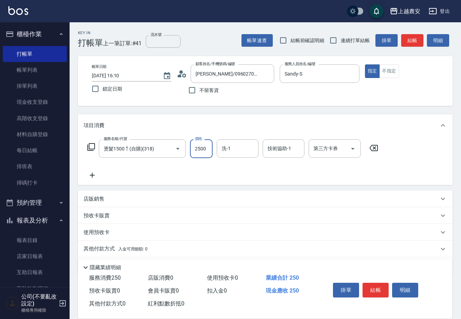
type input "2500"
type input "酪梨-34"
click at [380, 287] on button "結帳" at bounding box center [376, 290] width 26 height 15
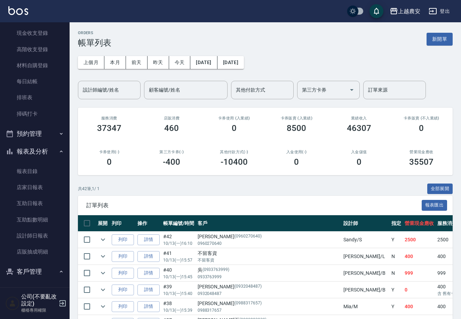
scroll to position [95, 0]
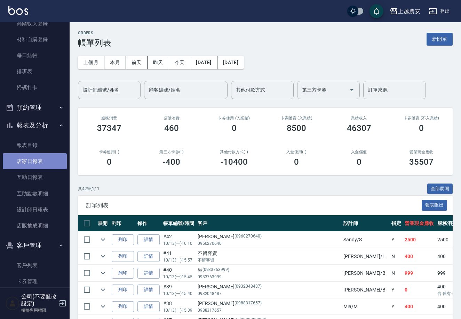
click at [50, 162] on link "店家日報表" at bounding box center [35, 161] width 64 height 16
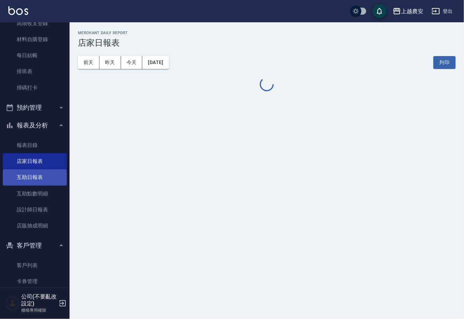
click at [46, 175] on link "互助日報表" at bounding box center [35, 177] width 64 height 16
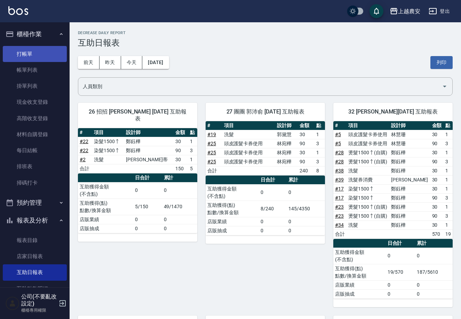
click at [33, 57] on link "打帳單" at bounding box center [35, 54] width 64 height 16
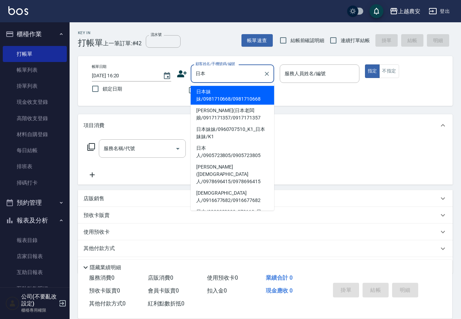
click at [209, 97] on li "日本妹妹/0981710668/0981710668" at bounding box center [233, 95] width 84 height 19
type input "日本妹妹/0981710668/0981710668"
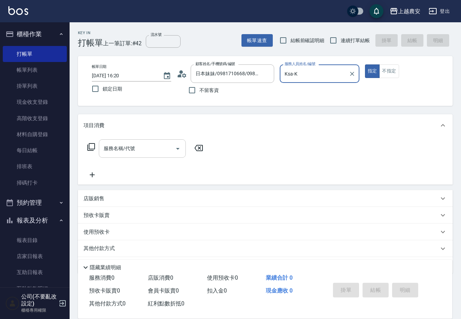
type input "Ksa-K"
click at [136, 141] on div "服務名稱/代號" at bounding box center [142, 148] width 87 height 18
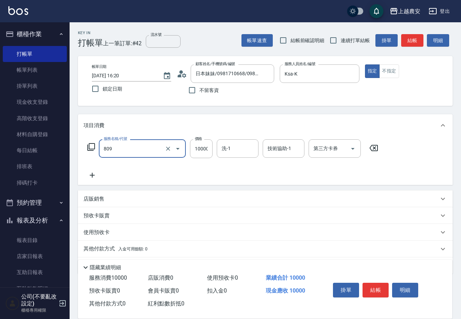
type input "接髮(809)"
type input "8000"
click at [380, 289] on button "結帳" at bounding box center [376, 290] width 26 height 15
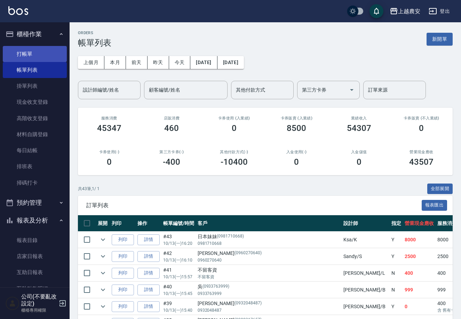
click at [32, 53] on link "打帳單" at bounding box center [35, 54] width 64 height 16
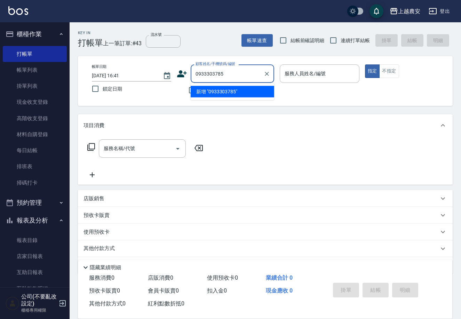
click at [211, 90] on li "新增 "0933303785"" at bounding box center [233, 91] width 84 height 11
type input "0933303785"
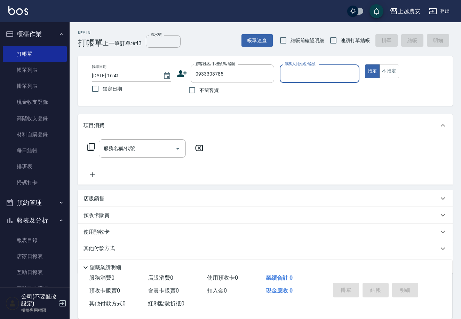
click at [179, 73] on icon at bounding box center [182, 74] width 10 height 10
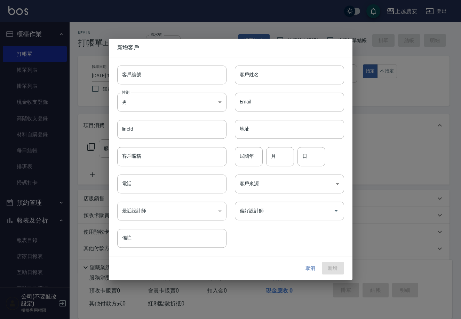
type input "0933303785"
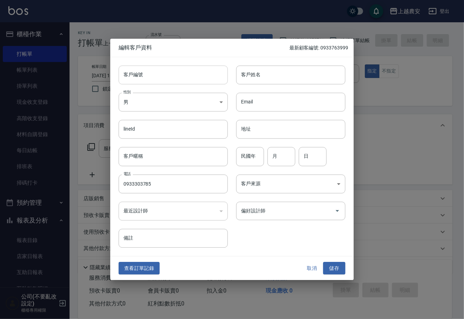
click at [180, 77] on input "客戶編號" at bounding box center [173, 74] width 109 height 19
type input "0933303785"
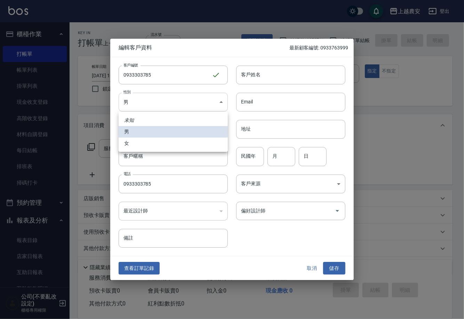
click at [176, 104] on body "上越農安 登出 櫃檯作業 打帳單 帳單列表 掛單列表 現金收支登錄 高階收支登錄 材料自購登錄 每日結帳 排班表 掃碼打卡 預約管理 預約管理 單日預約紀錄 …" at bounding box center [232, 169] width 464 height 339
click at [160, 145] on li "女" at bounding box center [173, 142] width 109 height 11
type input "FEMALE"
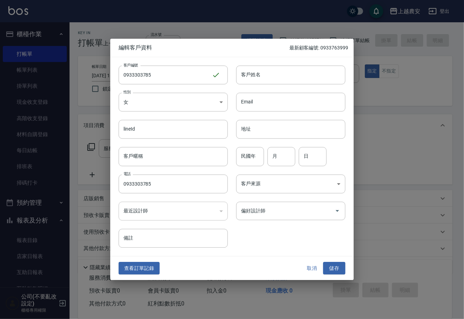
drag, startPoint x: 260, startPoint y: 76, endPoint x: 263, endPoint y: 86, distance: 10.2
click at [260, 76] on input "客戶姓名" at bounding box center [290, 74] width 109 height 19
type input "張"
drag, startPoint x: 338, startPoint y: 269, endPoint x: 336, endPoint y: 253, distance: 16.1
click at [338, 269] on button "儲存" at bounding box center [334, 268] width 22 height 13
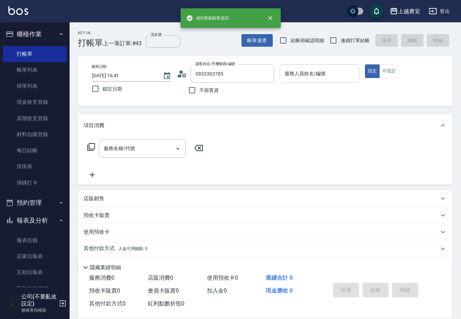
click at [317, 81] on div "服務人員姓名/編號" at bounding box center [319, 73] width 79 height 18
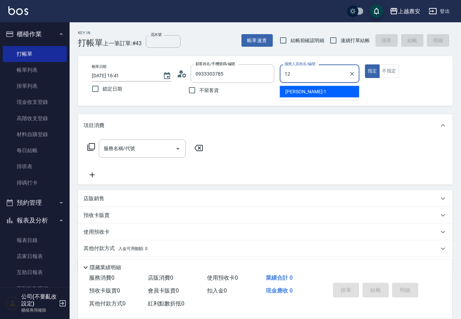
type input "12"
type button "true"
type input "Yoko-12"
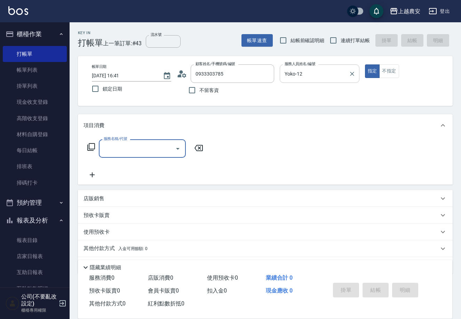
type input "5"
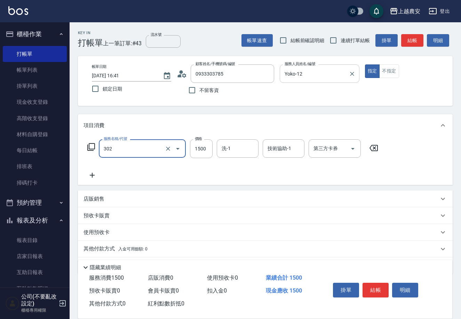
type input "燙髮1500↓(自購)(302)"
type input "1699"
click at [376, 287] on button "結帳" at bounding box center [376, 290] width 26 height 15
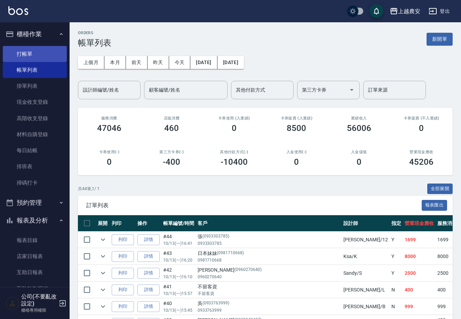
click at [33, 47] on link "打帳單" at bounding box center [35, 54] width 64 height 16
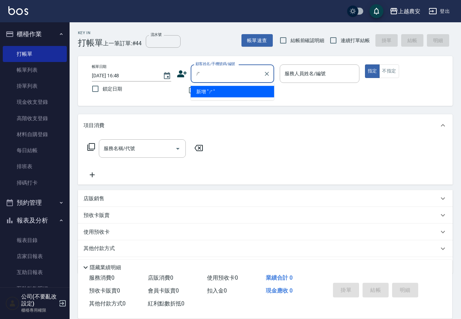
type input "施"
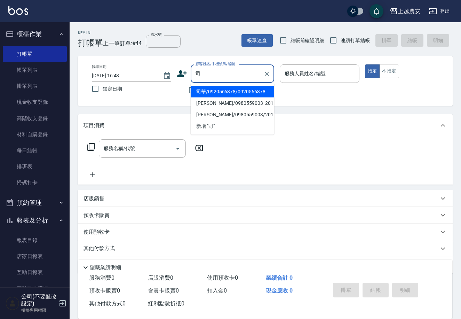
click at [197, 89] on li "司華/0920566378/0920566378" at bounding box center [233, 91] width 84 height 11
type input "司華/0920566378/0920566378"
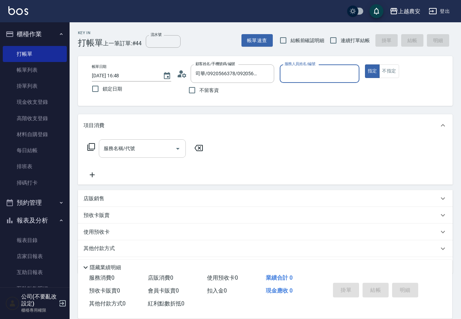
type input "美雅-B"
click at [159, 147] on input "服務名稱/代號" at bounding box center [137, 148] width 70 height 12
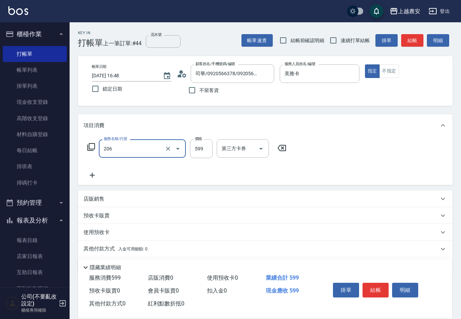
type input "洗+剪(206)"
type input "1100"
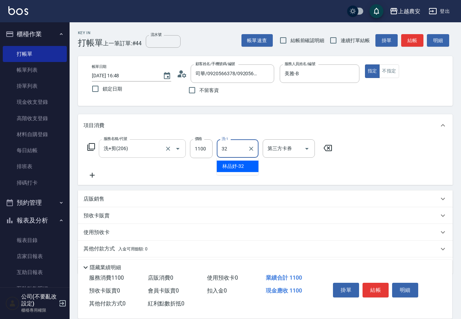
type input "林品妤-32"
click at [372, 287] on button "結帳" at bounding box center [376, 290] width 26 height 15
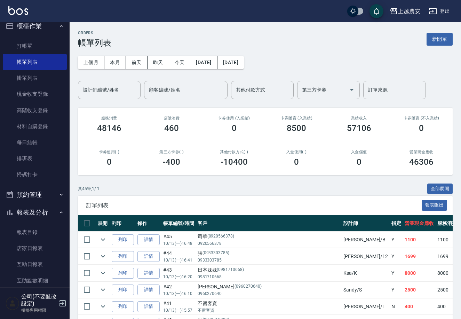
scroll to position [160, 0]
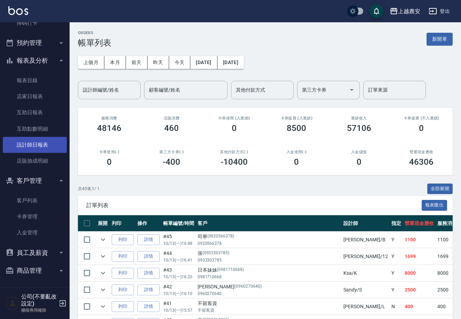
click at [51, 140] on link "設計師日報表" at bounding box center [35, 145] width 64 height 16
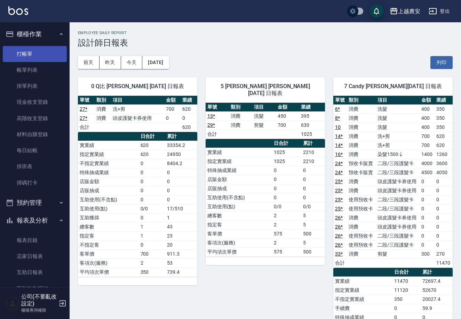
click at [37, 47] on link "打帳單" at bounding box center [35, 54] width 64 height 16
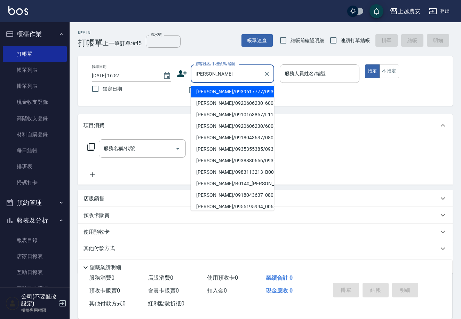
click at [214, 94] on li "莊惠芬/0939617777/0939617777" at bounding box center [233, 91] width 84 height 11
type input "莊惠芬/0939617777/0939617777"
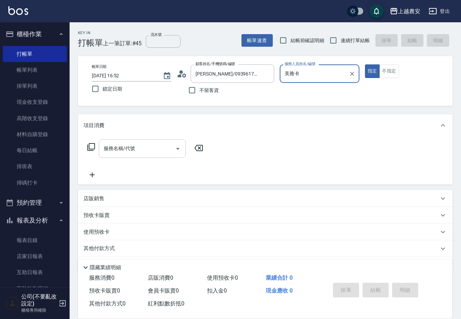
type input "美雅-B"
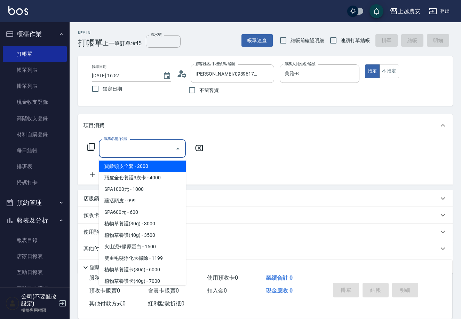
click at [161, 148] on input "服務名稱/代號" at bounding box center [137, 148] width 70 height 12
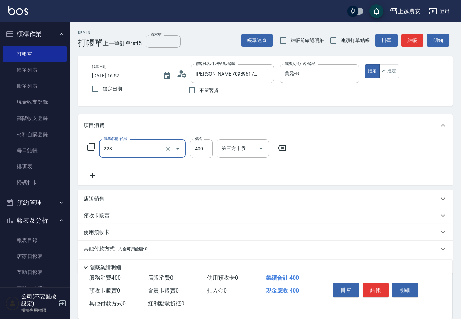
type input "洗髮(228)"
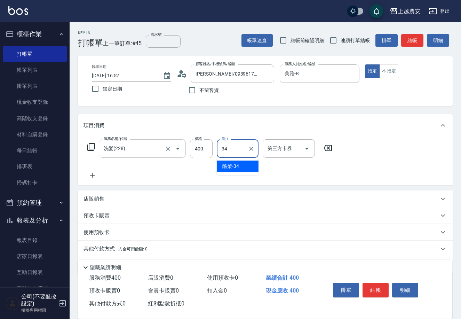
type input "酪梨-34"
click at [370, 283] on button "結帳" at bounding box center [376, 290] width 26 height 15
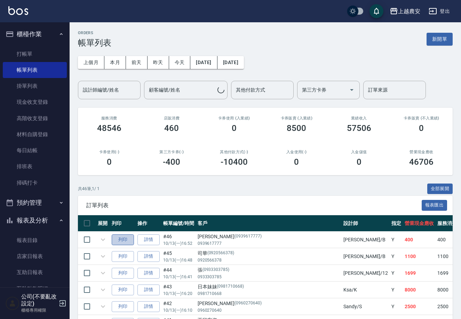
click at [131, 237] on button "列印" at bounding box center [123, 239] width 22 height 11
click at [24, 56] on link "打帳單" at bounding box center [35, 54] width 64 height 16
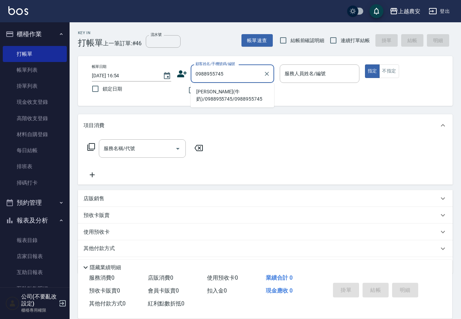
drag, startPoint x: 225, startPoint y: 94, endPoint x: 208, endPoint y: 127, distance: 37.7
click at [227, 93] on li "林鳳儀(牛奶)/0988955745/0988955745" at bounding box center [233, 95] width 84 height 19
type input "林鳳儀(牛奶)/0988955745/0988955745"
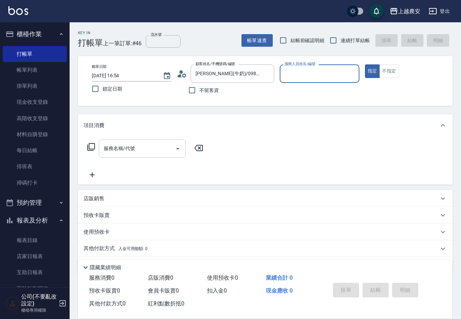
type input "Ksa-K"
click at [142, 150] on input "服務名稱/代號" at bounding box center [137, 148] width 70 height 12
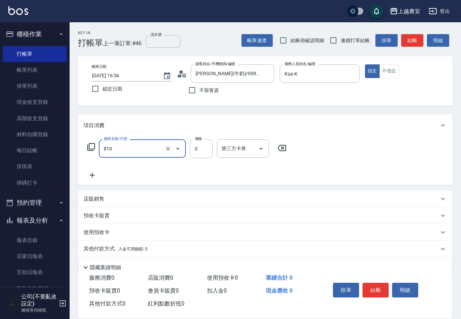
type input "頭皮護髮卡券使用(810)"
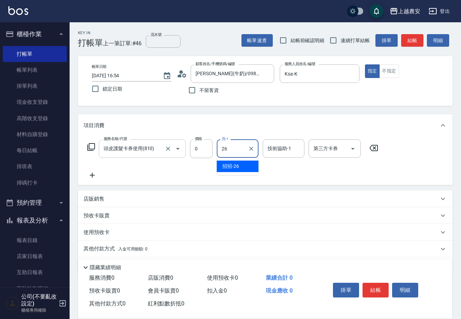
type input "招招-26"
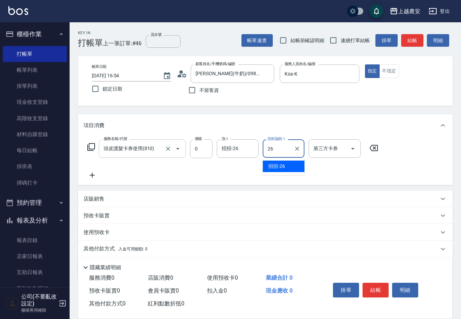
type input "招招-26"
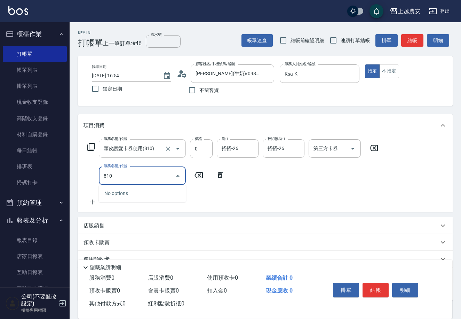
type input "頭皮護髮卡券使用(810)"
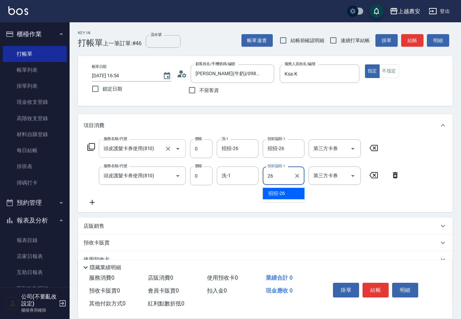
type input "招招-26"
click at [376, 286] on button "結帳" at bounding box center [376, 290] width 26 height 15
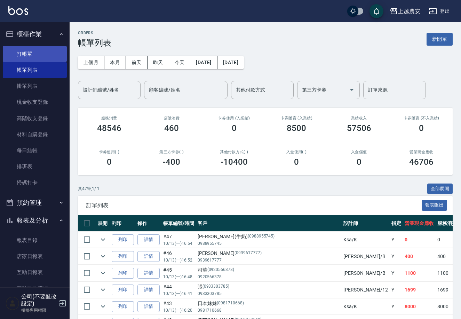
click at [30, 52] on link "打帳單" at bounding box center [35, 54] width 64 height 16
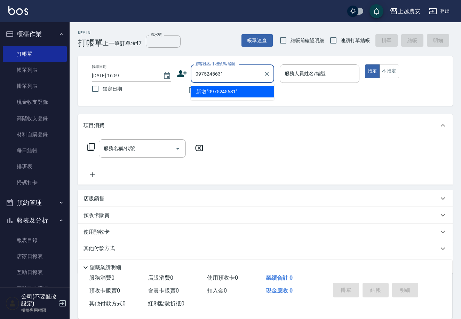
click at [212, 95] on li "新增 "0975245631"" at bounding box center [233, 91] width 84 height 11
type input "0975245631"
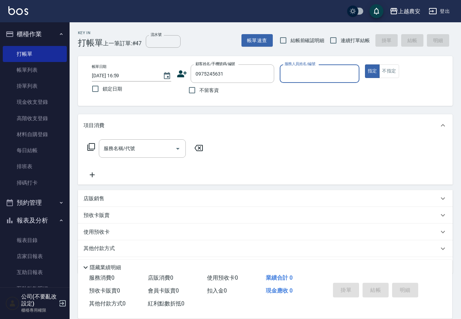
click at [183, 74] on icon at bounding box center [182, 74] width 10 height 10
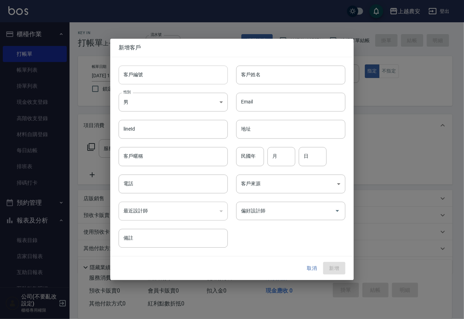
type input "0975245631"
click at [182, 76] on input "客戶編號" at bounding box center [173, 74] width 109 height 19
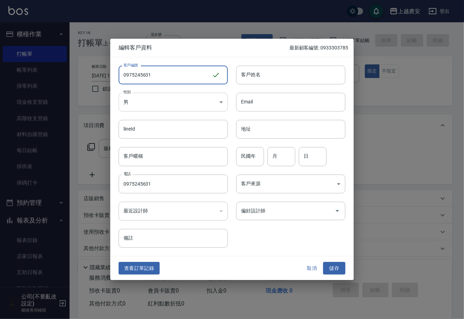
type input "0975245631"
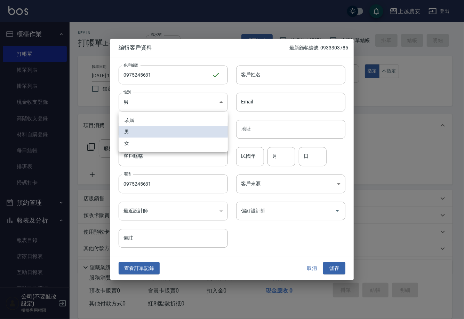
click at [150, 100] on body "上越農安 登出 櫃檯作業 打帳單 帳單列表 掛單列表 現金收支登錄 高階收支登錄 材料自購登錄 每日結帳 排班表 掃碼打卡 預約管理 預約管理 單日預約紀錄 …" at bounding box center [232, 169] width 464 height 339
click at [151, 144] on li "女" at bounding box center [173, 142] width 109 height 11
type input "FEMALE"
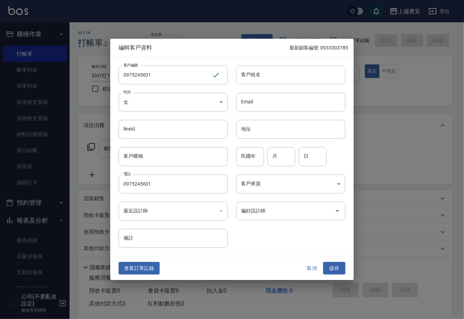
click at [260, 73] on input "客戶姓名" at bounding box center [290, 74] width 109 height 19
type input "廖宜庭"
click at [336, 267] on button "儲存" at bounding box center [334, 268] width 22 height 13
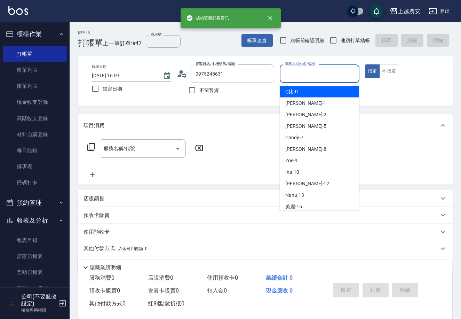
click at [316, 77] on input "服務人員姓名/編號" at bounding box center [319, 74] width 73 height 12
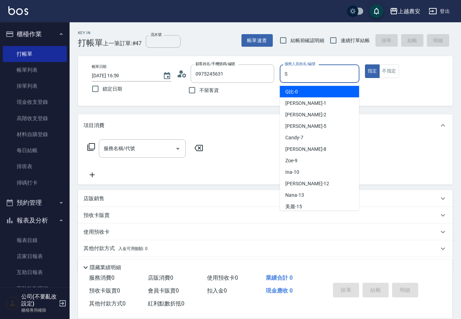
type input "Sandy-S"
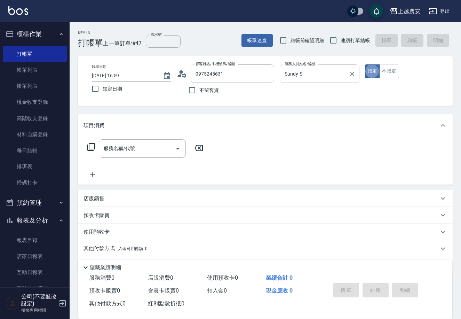
type button "true"
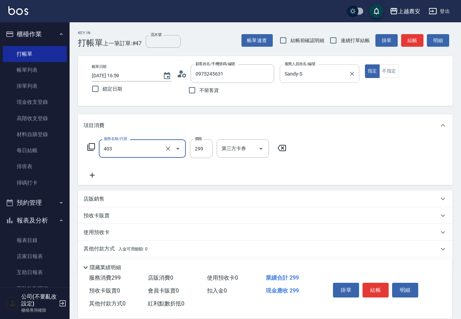
type input "剪髮(403)"
type input "400"
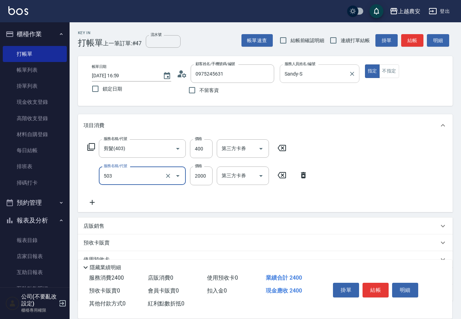
type input "染髮1500↑(503)"
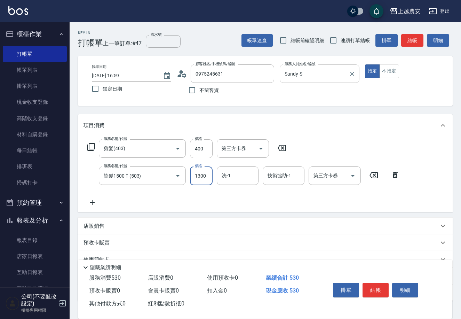
type input "1300"
type input "酪梨-34"
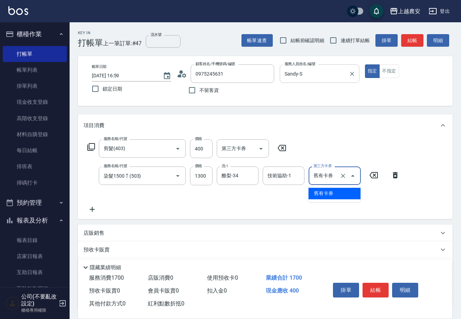
type input "舊有卡券"
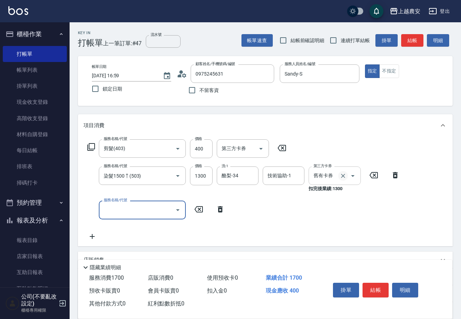
click at [342, 175] on icon "Clear" at bounding box center [343, 176] width 4 height 4
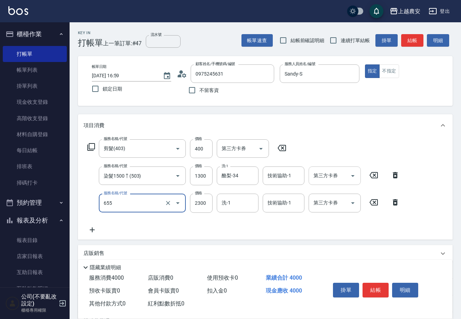
type input "結構2段式(自)(655)"
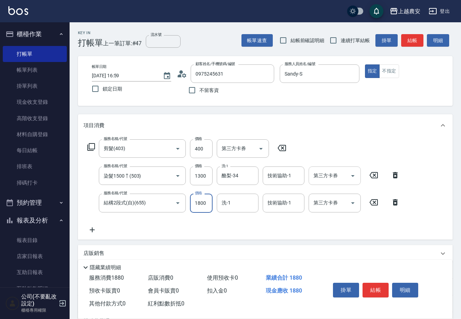
type input "1800"
type input "Yoko-12"
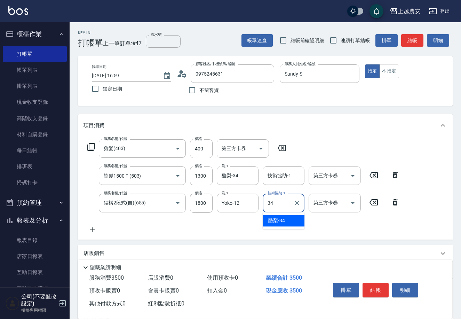
type input "酪梨-34"
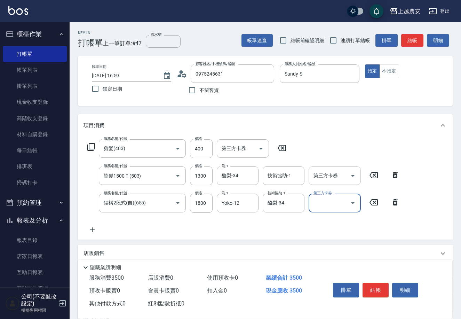
scroll to position [75, 0]
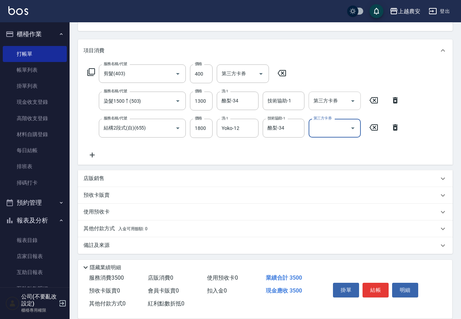
click at [96, 178] on p "店販銷售" at bounding box center [94, 178] width 21 height 7
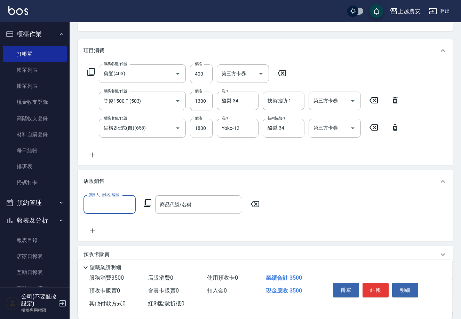
scroll to position [0, 0]
type input "Sandy-S"
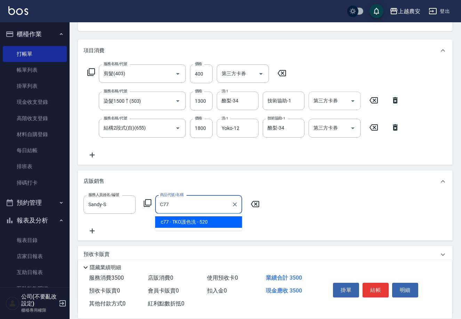
type input "TKO護色洗"
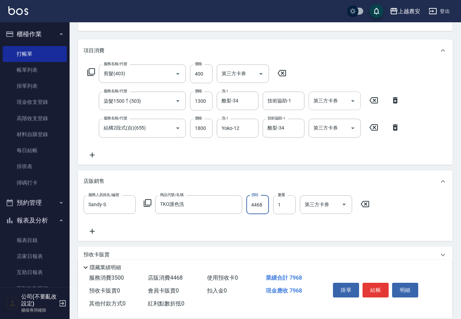
drag, startPoint x: 248, startPoint y: 203, endPoint x: 413, endPoint y: 215, distance: 166.1
click at [413, 215] on div "服務人員姓名/編號 Sandy-S 服務人員姓名/編號 商品代號/名稱 TKO護色洗 商品代號/名稱 價格 4468 價格 數量 1 數量 第三方卡券 第三方…" at bounding box center [266, 215] width 364 height 40
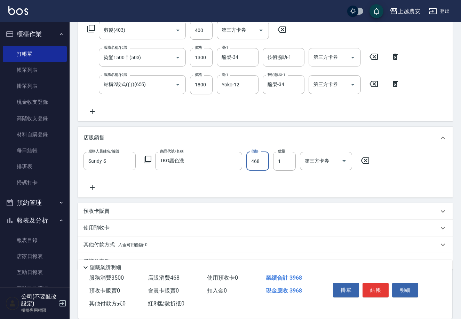
scroll to position [134, 0]
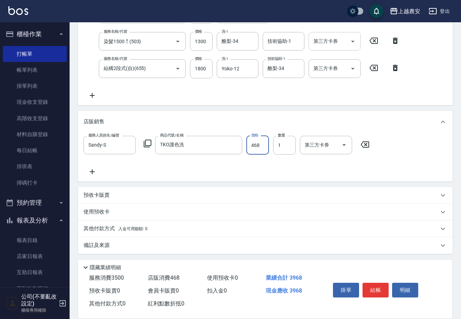
type input "468"
click at [109, 228] on p "其他付款方式 入金可用餘額: 0" at bounding box center [116, 229] width 64 height 8
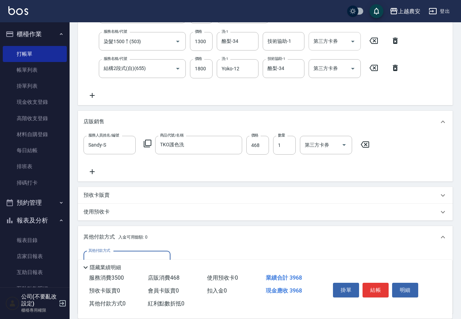
scroll to position [216, 0]
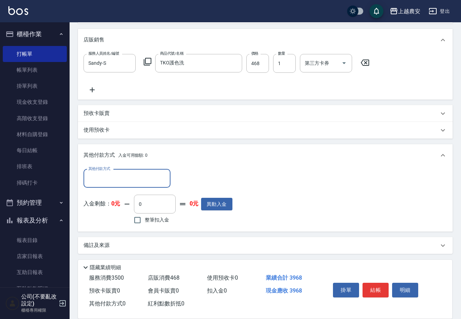
click at [111, 175] on input "其他付款方式" at bounding box center [127, 178] width 81 height 12
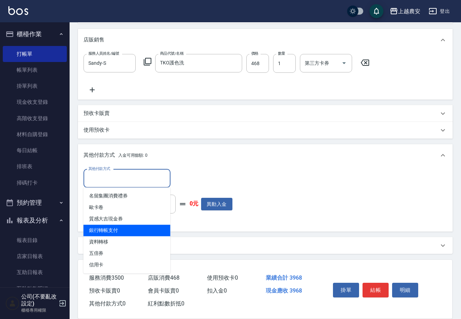
click at [114, 225] on span "銀行轉帳支付" at bounding box center [127, 229] width 87 height 11
type input "銀行轉帳支付"
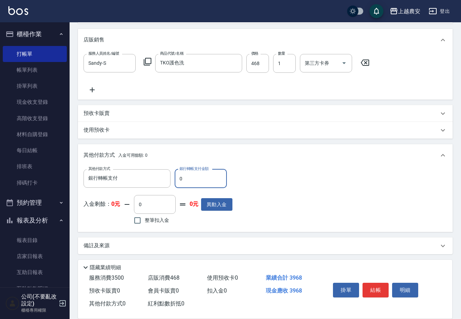
drag, startPoint x: 175, startPoint y: 181, endPoint x: 264, endPoint y: 176, distance: 88.9
click at [262, 176] on div "其他付款方式 銀行轉帳支付 其他付款方式 銀行轉帳支付金額 0 銀行轉帳支付金額 入金剩餘： 0元 0 ​ 整筆扣入金 0元 異動入金" at bounding box center [266, 197] width 364 height 57
type input "3968"
click at [374, 288] on button "結帳" at bounding box center [376, 290] width 26 height 15
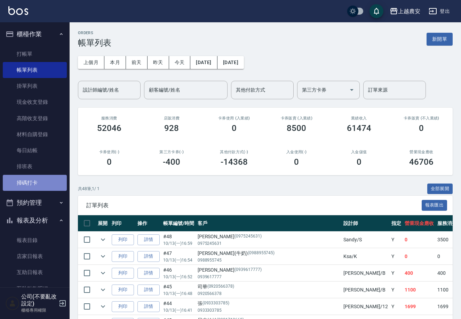
click at [35, 185] on link "掃碼打卡" at bounding box center [35, 183] width 64 height 16
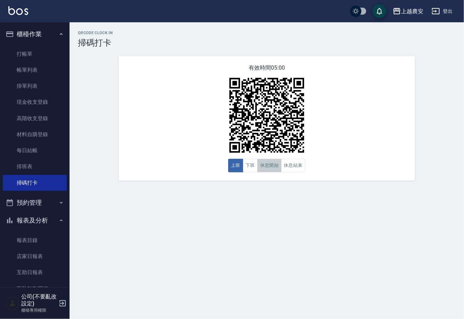
click at [267, 162] on button "休息開始" at bounding box center [269, 166] width 24 height 14
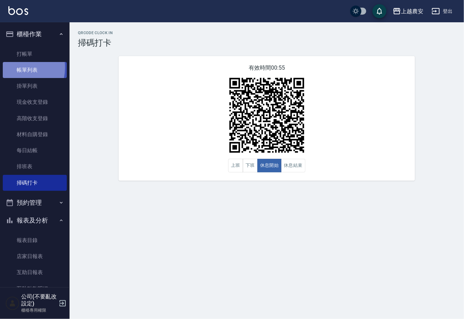
click at [13, 68] on link "帳單列表" at bounding box center [35, 70] width 64 height 16
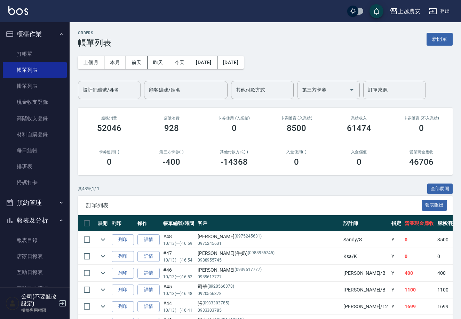
click at [112, 87] on div "設計師編號/姓名 設計師編號/姓名" at bounding box center [109, 90] width 63 height 18
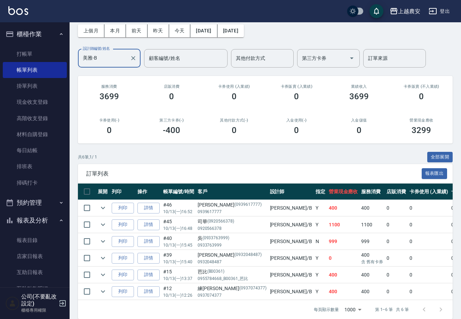
scroll to position [32, 0]
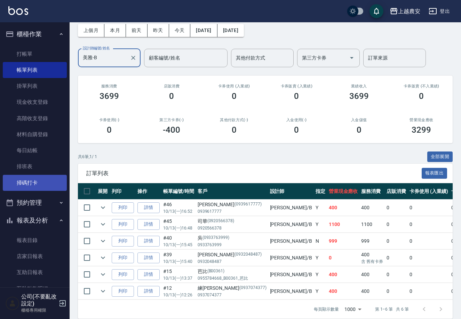
type input "美雅-B"
click at [25, 181] on link "掃碼打卡" at bounding box center [35, 183] width 64 height 16
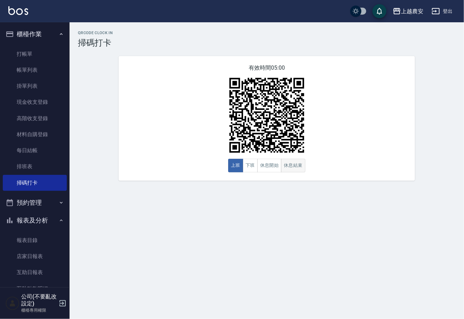
click at [293, 164] on button "休息結束" at bounding box center [293, 166] width 24 height 14
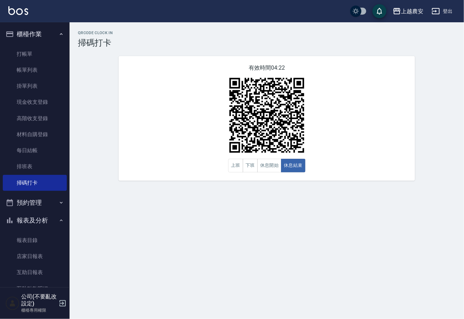
scroll to position [160, 0]
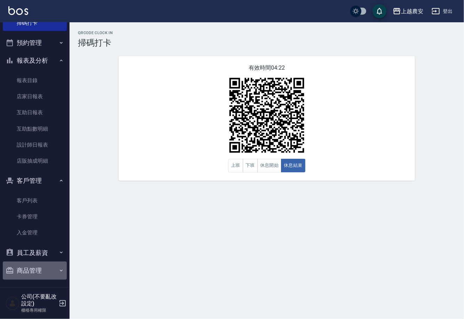
click at [41, 271] on button "商品管理" at bounding box center [35, 270] width 64 height 18
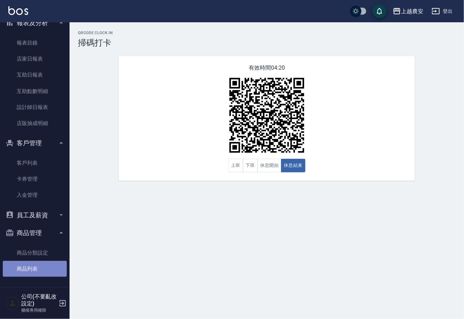
click at [43, 275] on link "商品列表" at bounding box center [35, 269] width 64 height 16
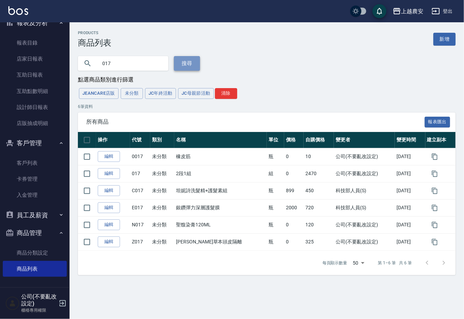
click at [180, 61] on button "搜尋" at bounding box center [187, 63] width 26 height 15
drag, startPoint x: 116, startPoint y: 63, endPoint x: 67, endPoint y: 69, distance: 49.7
click at [67, 69] on div "上越農安 登出 櫃檯作業 打帳單 帳單列表 掛單列表 現金收支登錄 高階收支登錄 材料自購登錄 每日結帳 排班表 掃碼打卡 預約管理 預約管理 單日預約紀錄 …" at bounding box center [232, 159] width 464 height 319
type input "018"
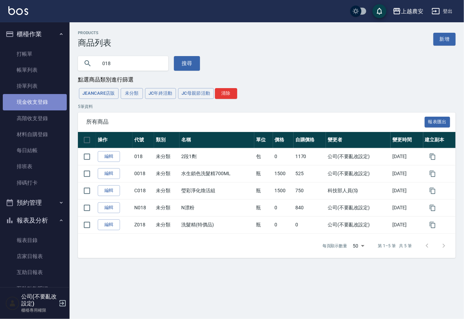
click at [38, 103] on link "現金收支登錄" at bounding box center [35, 102] width 64 height 16
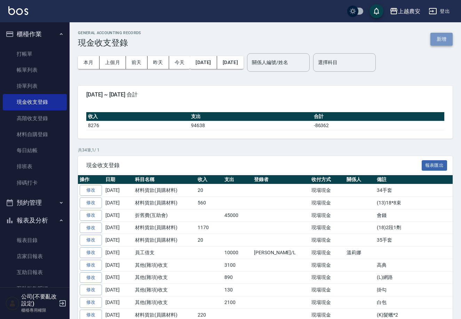
click at [435, 37] on button "新增" at bounding box center [441, 39] width 22 height 13
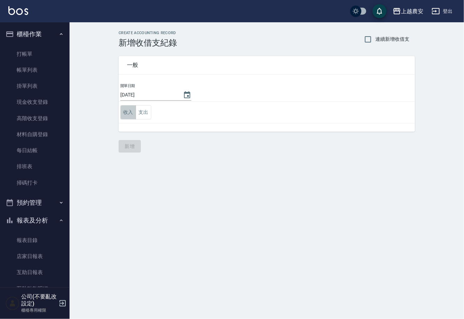
click at [125, 111] on button "收入" at bounding box center [128, 112] width 16 height 14
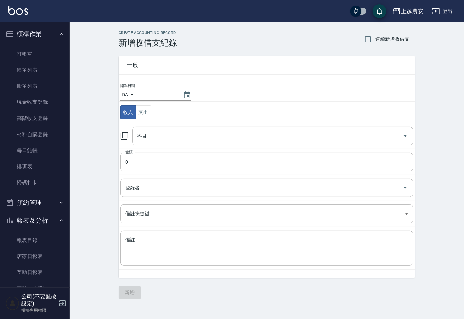
click at [123, 135] on icon at bounding box center [125, 136] width 8 height 8
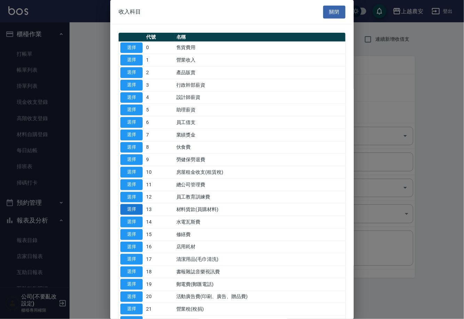
click at [133, 208] on button "選擇" at bounding box center [131, 209] width 22 height 11
type input "13 材料貨款(員購材料)"
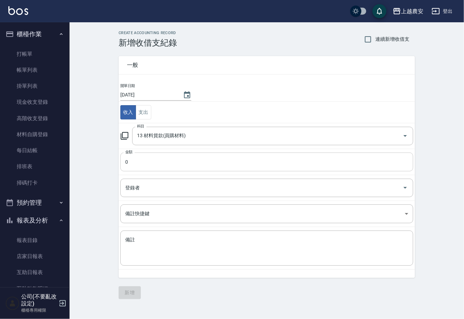
click at [133, 165] on input "0" at bounding box center [266, 161] width 293 height 19
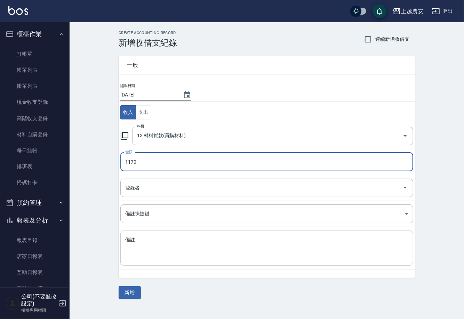
type input "1170"
click at [151, 253] on textarea "備註" at bounding box center [266, 248] width 283 height 24
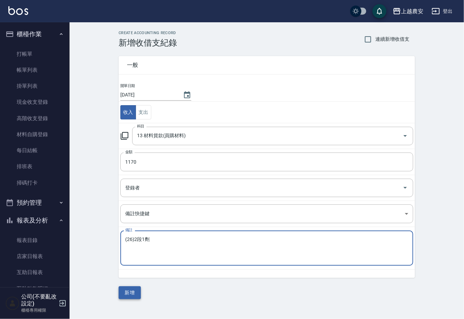
type textarea "(26)2段1劑"
click at [135, 292] on button "新增" at bounding box center [130, 292] width 22 height 13
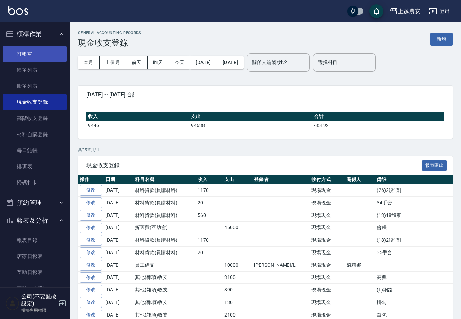
click at [24, 56] on link "打帳單" at bounding box center [35, 54] width 64 height 16
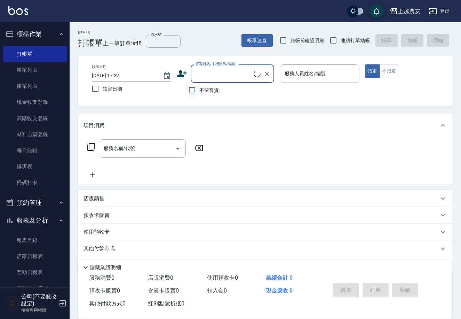
click at [193, 89] on input "不留客資" at bounding box center [192, 90] width 15 height 15
checkbox input "true"
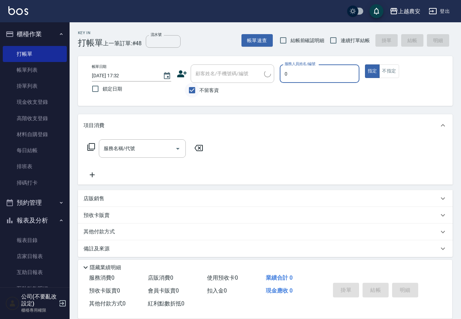
type input "0"
drag, startPoint x: 395, startPoint y: 72, endPoint x: 270, endPoint y: 116, distance: 132.9
click at [395, 72] on button "不指定" at bounding box center [388, 71] width 19 height 14
click at [161, 151] on input "服務名稱/代號" at bounding box center [137, 148] width 70 height 12
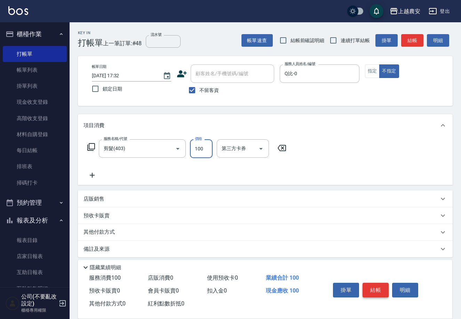
click at [370, 290] on button "結帳" at bounding box center [376, 290] width 26 height 15
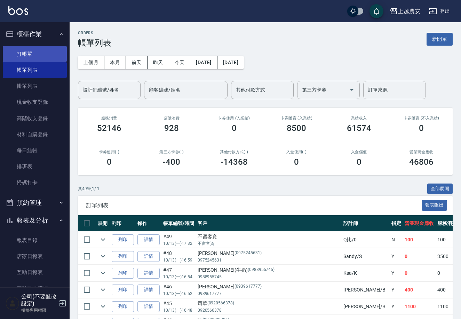
click at [22, 55] on link "打帳單" at bounding box center [35, 54] width 64 height 16
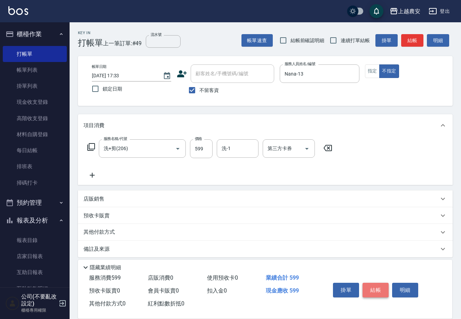
click at [380, 287] on button "結帳" at bounding box center [376, 290] width 26 height 15
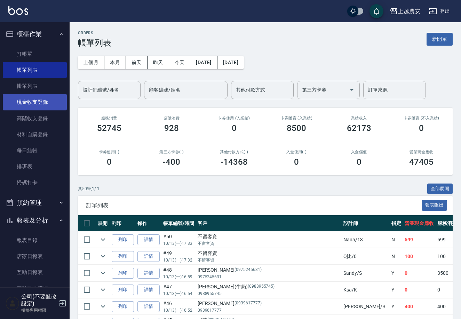
click at [50, 102] on link "現金收支登錄" at bounding box center [35, 102] width 64 height 16
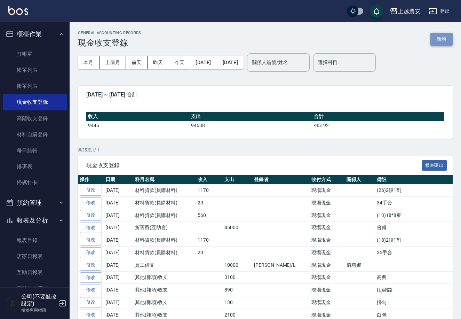
click at [441, 37] on button "新增" at bounding box center [441, 39] width 22 height 13
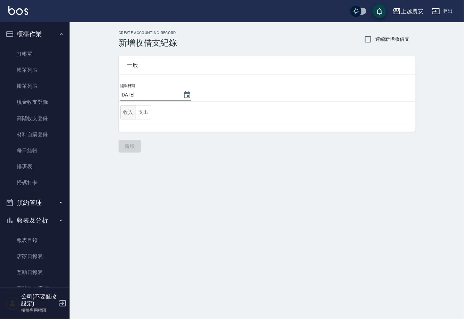
click at [129, 113] on button "收入" at bounding box center [128, 112] width 16 height 14
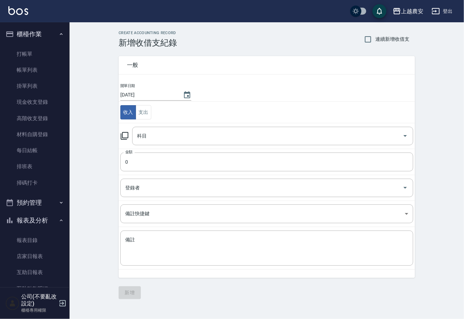
click at [124, 134] on icon at bounding box center [124, 136] width 8 height 8
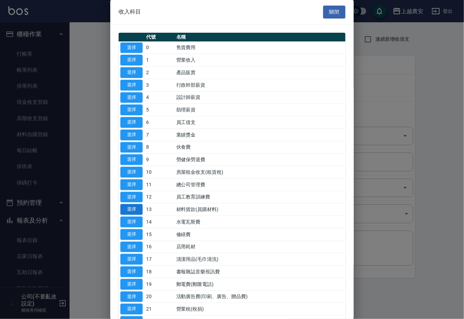
click at [130, 206] on button "選擇" at bounding box center [131, 209] width 22 height 11
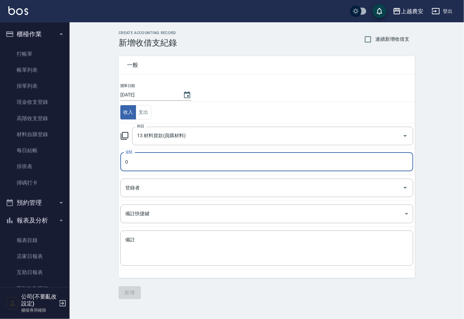
click at [137, 165] on input "0" at bounding box center [266, 161] width 293 height 19
click at [137, 256] on textarea "備註" at bounding box center [266, 248] width 283 height 24
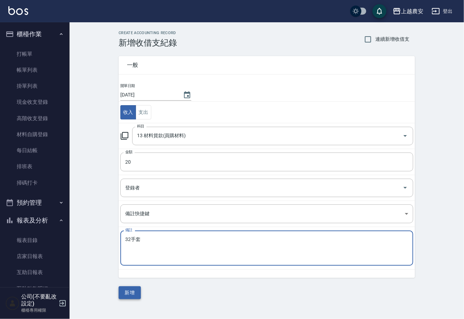
click at [135, 292] on button "新增" at bounding box center [130, 292] width 22 height 13
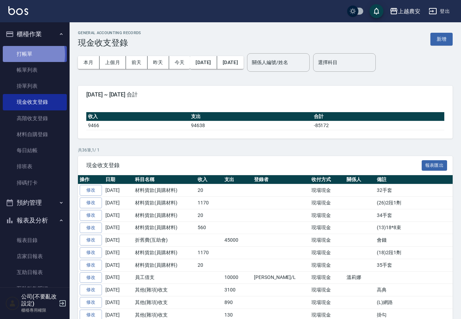
click at [18, 54] on link "打帳單" at bounding box center [35, 54] width 64 height 16
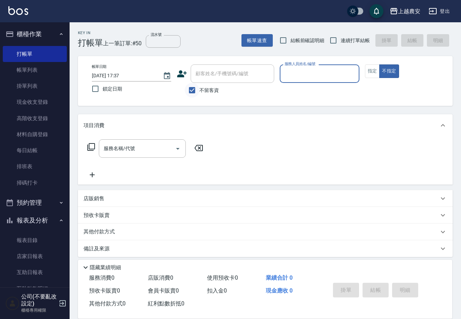
click at [194, 89] on input "不留客資" at bounding box center [192, 90] width 15 height 15
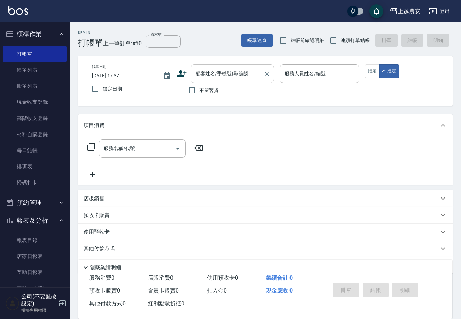
click at [196, 75] on input "顧客姓名/手機號碼/編號" at bounding box center [227, 74] width 67 height 12
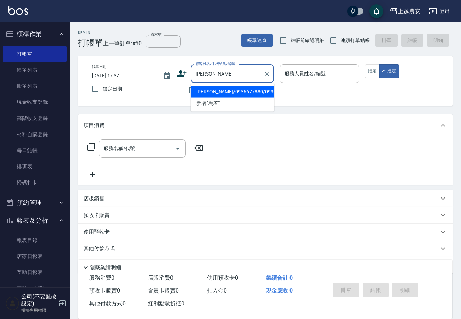
click at [231, 86] on li "馬若瑀/0936677880/0936677880" at bounding box center [233, 91] width 84 height 11
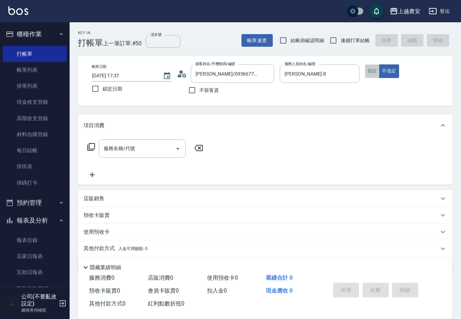
drag, startPoint x: 371, startPoint y: 70, endPoint x: 298, endPoint y: 140, distance: 101.1
click at [372, 70] on button "指定" at bounding box center [372, 71] width 15 height 14
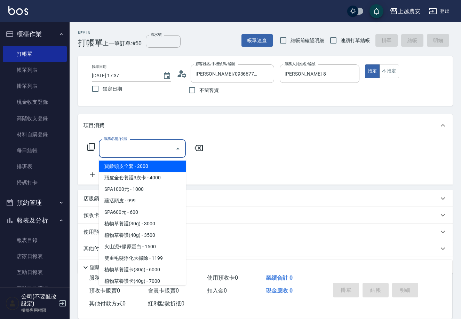
click at [146, 152] on input "服務名稱/代號" at bounding box center [137, 148] width 70 height 12
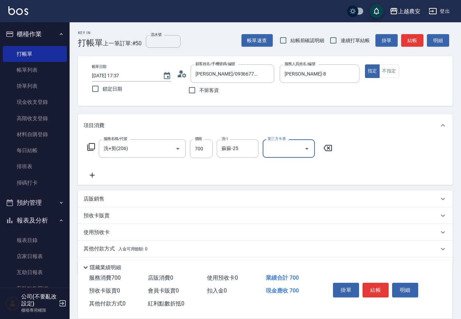
drag, startPoint x: 128, startPoint y: 249, endPoint x: 153, endPoint y: 232, distance: 30.5
click at [129, 249] on span "入金可用餘額: 0" at bounding box center [133, 248] width 30 height 5
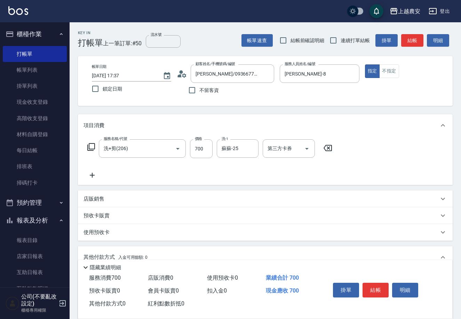
scroll to position [102, 0]
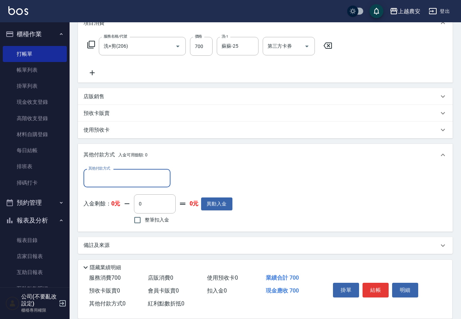
click at [113, 180] on input "其他付款方式" at bounding box center [127, 178] width 81 height 12
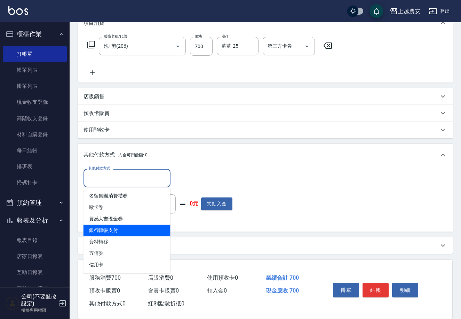
drag, startPoint x: 122, startPoint y: 227, endPoint x: 158, endPoint y: 198, distance: 45.5
click at [122, 226] on span "銀行轉帳支付" at bounding box center [127, 229] width 87 height 11
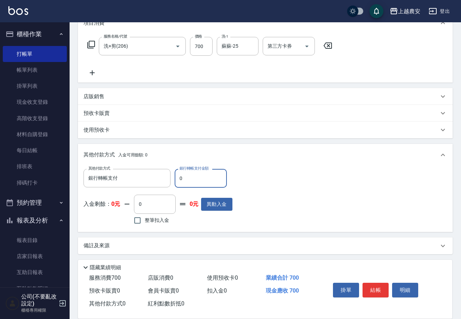
click at [176, 178] on input "0" at bounding box center [201, 178] width 52 height 19
click at [367, 287] on button "結帳" at bounding box center [376, 290] width 26 height 15
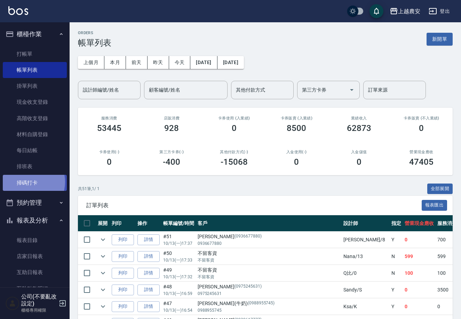
click at [28, 182] on link "掃碼打卡" at bounding box center [35, 183] width 64 height 16
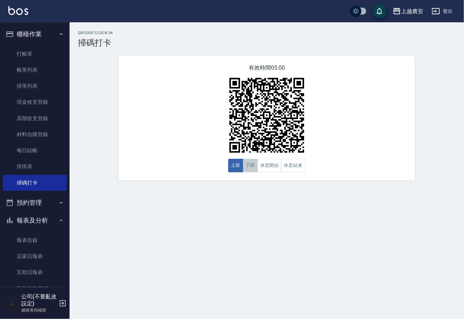
click at [247, 163] on button "下班" at bounding box center [250, 166] width 15 height 14
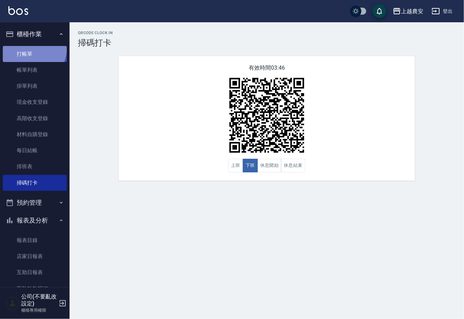
click at [25, 46] on link "打帳單" at bounding box center [35, 54] width 64 height 16
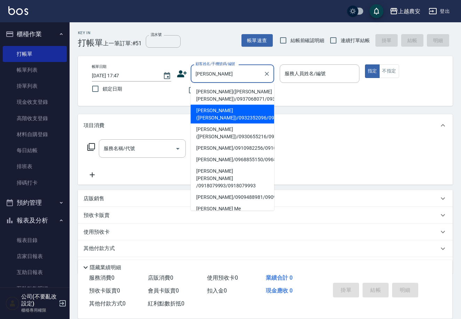
click at [197, 117] on li "張碧貞(AMY)/0932352096/0932352096" at bounding box center [233, 114] width 84 height 19
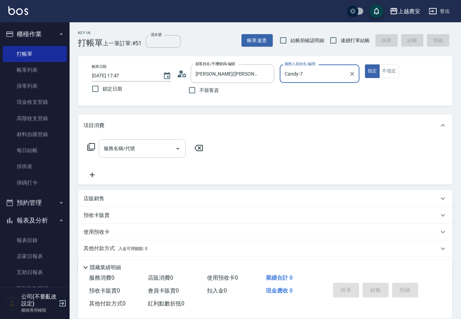
click at [152, 148] on input "服務名稱/代號" at bounding box center [137, 148] width 70 height 12
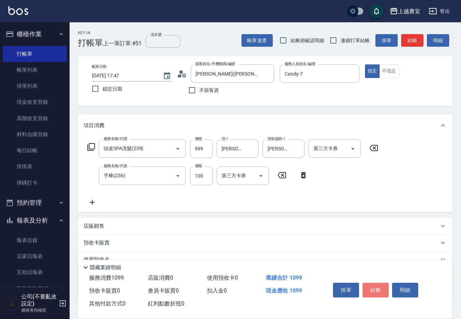
click at [385, 285] on button "結帳" at bounding box center [376, 290] width 26 height 15
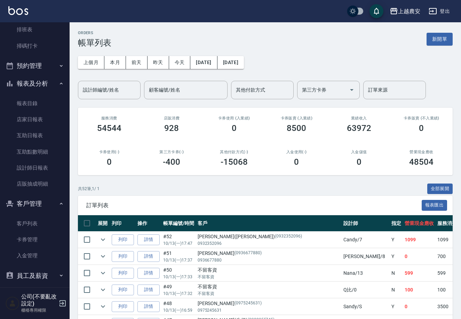
scroll to position [148, 0]
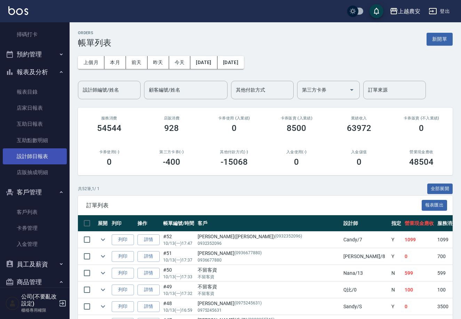
click at [41, 157] on link "設計師日報表" at bounding box center [35, 156] width 64 height 16
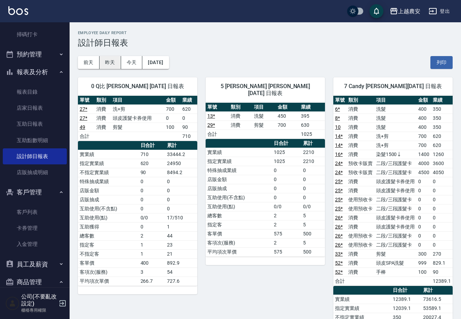
click at [116, 60] on button "昨天" at bounding box center [111, 62] width 22 height 13
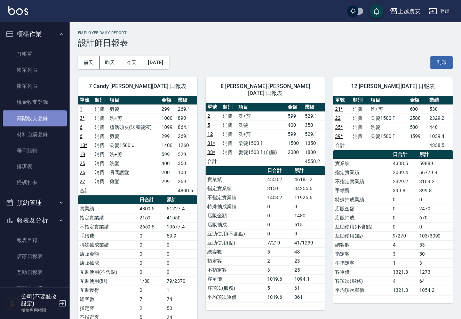
click at [55, 115] on link "高階收支登錄" at bounding box center [35, 118] width 64 height 16
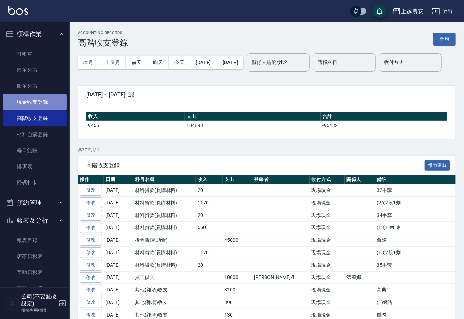
click at [55, 104] on link "現金收支登錄" at bounding box center [35, 102] width 64 height 16
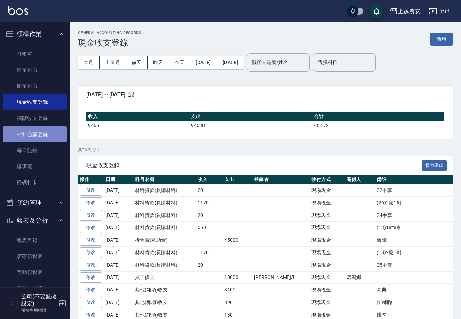
click at [47, 137] on link "材料自購登錄" at bounding box center [35, 134] width 64 height 16
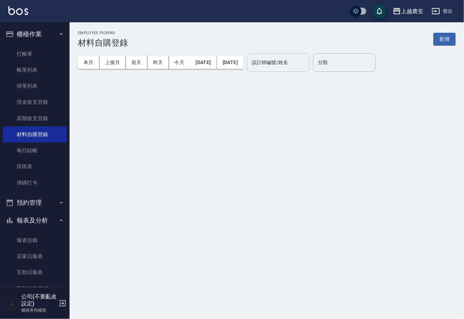
click at [277, 66] on input "設計師編號/姓名" at bounding box center [278, 62] width 56 height 12
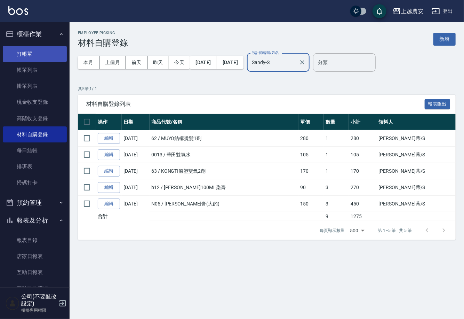
click at [39, 54] on link "打帳單" at bounding box center [35, 54] width 64 height 16
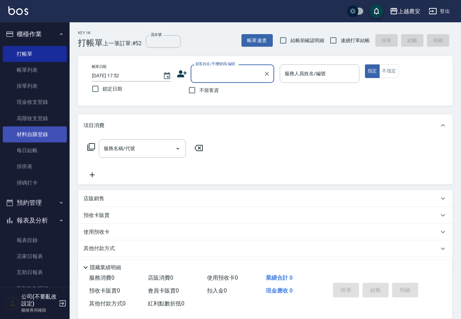
click at [34, 133] on link "材料自購登錄" at bounding box center [35, 134] width 64 height 16
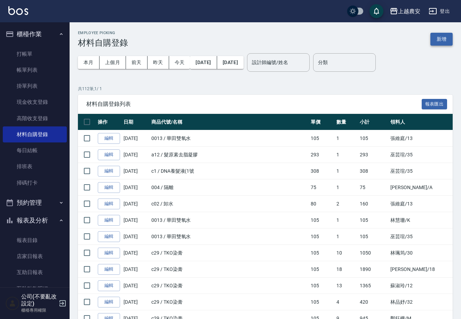
click at [439, 35] on button "新增" at bounding box center [441, 39] width 22 height 13
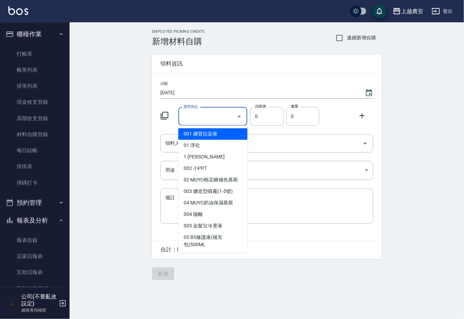
click at [193, 114] on div "選擇商品 選擇商品" at bounding box center [212, 116] width 69 height 18
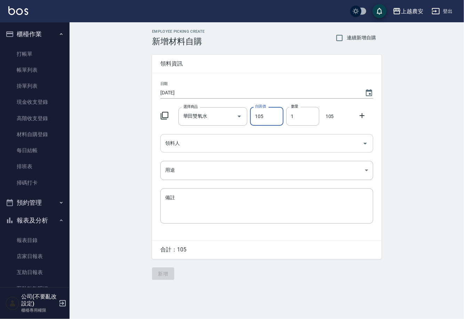
click at [188, 147] on input "領料人" at bounding box center [262, 143] width 196 height 12
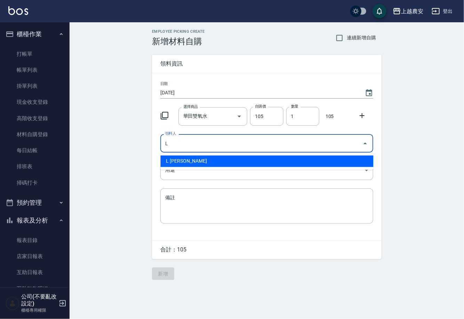
click at [197, 159] on li "L 溫莉娜" at bounding box center [266, 161] width 213 height 11
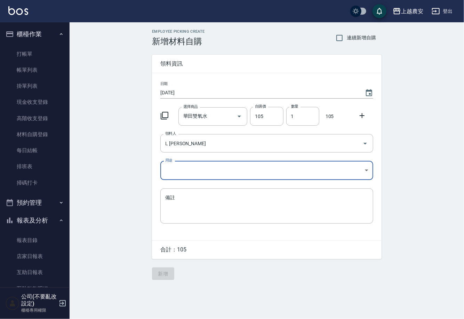
click at [168, 173] on body "上越農安 登出 櫃檯作業 打帳單 帳單列表 掛單列表 現金收支登錄 高階收支登錄 材料自購登錄 每日結帳 排班表 掃碼打卡 預約管理 預約管理 單日預約紀錄 …" at bounding box center [232, 159] width 464 height 319
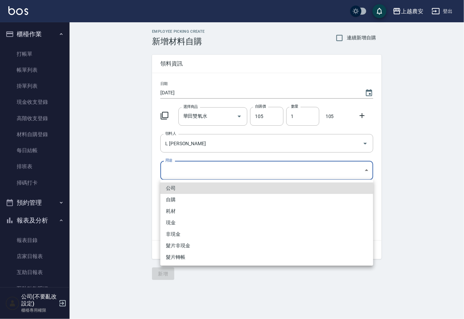
click at [174, 197] on li "自購" at bounding box center [266, 199] width 213 height 11
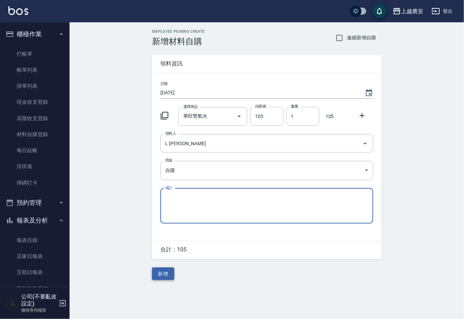
click at [160, 269] on button "新增" at bounding box center [163, 273] width 22 height 13
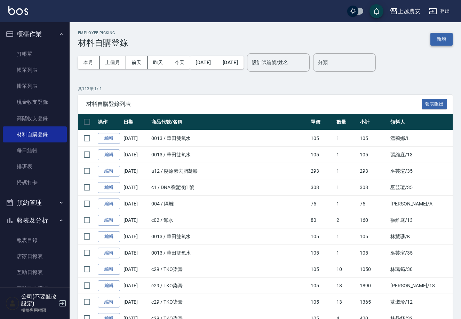
click at [443, 42] on button "新增" at bounding box center [441, 39] width 22 height 13
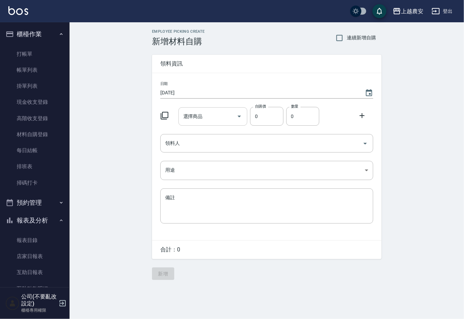
click at [215, 118] on input "選擇商品" at bounding box center [208, 116] width 53 height 12
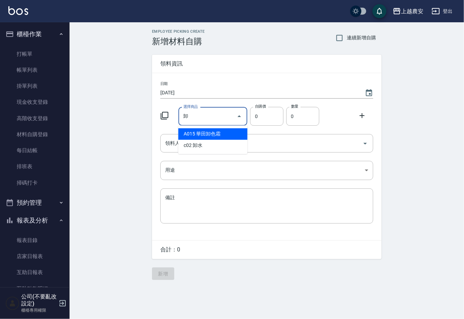
drag, startPoint x: 185, startPoint y: 135, endPoint x: 215, endPoint y: 126, distance: 30.9
click at [185, 135] on li "A015 華田卸色霜" at bounding box center [212, 133] width 69 height 11
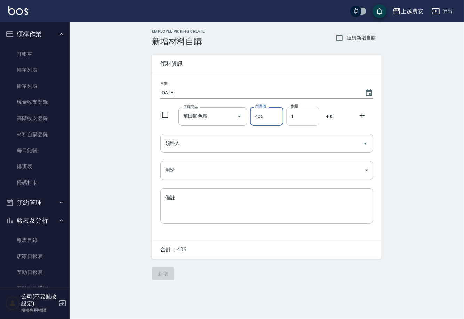
drag, startPoint x: 289, startPoint y: 117, endPoint x: 298, endPoint y: 117, distance: 8.4
click at [297, 117] on input "1" at bounding box center [302, 116] width 33 height 19
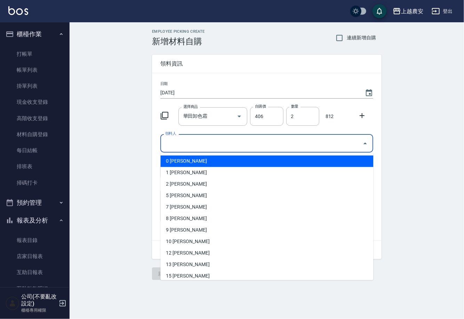
click at [251, 148] on input "領料人" at bounding box center [262, 143] width 196 height 12
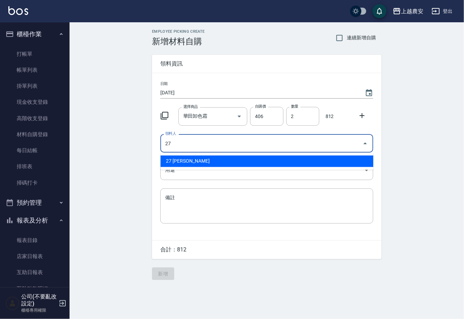
click at [186, 161] on li "27 郭沛俞" at bounding box center [266, 161] width 213 height 11
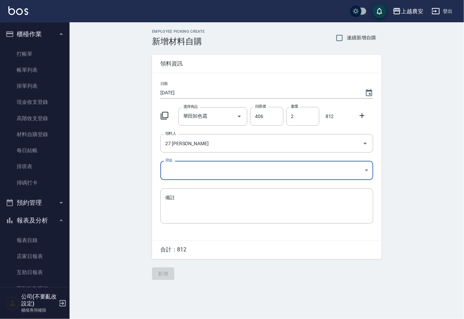
click at [178, 172] on body "上越農安 登出 櫃檯作業 打帳單 帳單列表 掛單列表 現金收支登錄 高階收支登錄 材料自購登錄 每日結帳 排班表 掃碼打卡 預約管理 預約管理 單日預約紀錄 …" at bounding box center [232, 159] width 464 height 319
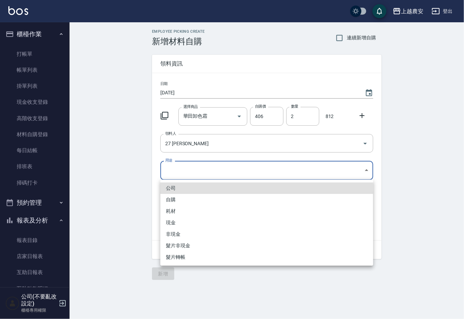
click at [172, 198] on li "自購" at bounding box center [266, 199] width 213 height 11
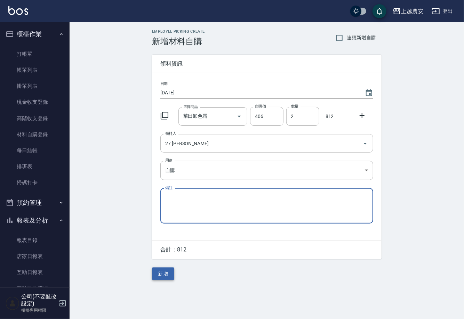
click at [168, 273] on button "新增" at bounding box center [163, 273] width 22 height 13
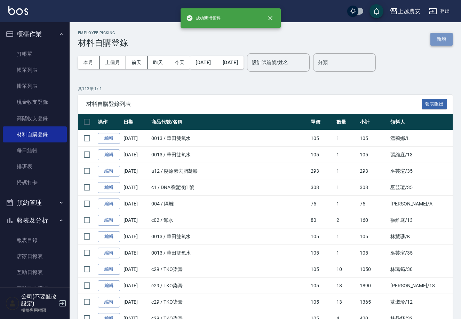
click at [446, 42] on button "新增" at bounding box center [441, 39] width 22 height 13
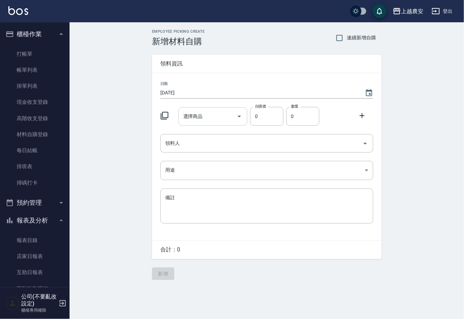
click at [207, 119] on input "選擇商品" at bounding box center [208, 116] width 53 height 12
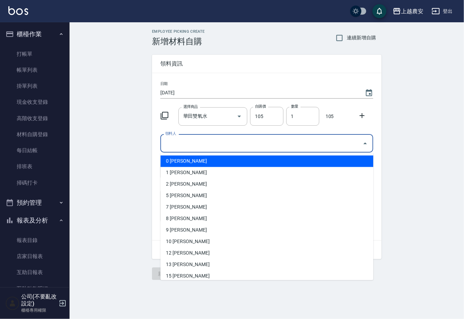
click at [204, 140] on input "領料人" at bounding box center [262, 143] width 196 height 12
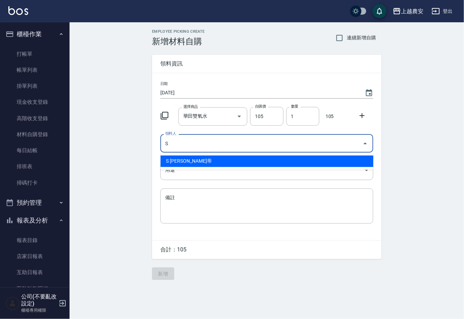
click at [183, 158] on li "S Sandy珊蒂" at bounding box center [266, 161] width 213 height 11
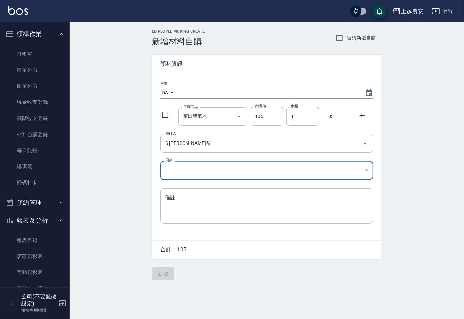
click at [171, 169] on body "上越農安 登出 櫃檯作業 打帳單 帳單列表 掛單列表 現金收支登錄 高階收支登錄 材料自購登錄 每日結帳 排班表 掃碼打卡 預約管理 預約管理 單日預約紀錄 …" at bounding box center [232, 159] width 464 height 319
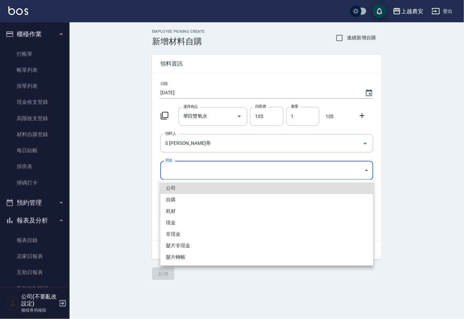
click at [167, 199] on li "自購" at bounding box center [266, 199] width 213 height 11
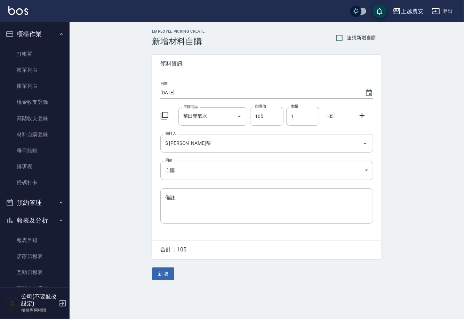
click at [363, 114] on icon at bounding box center [362, 115] width 8 height 8
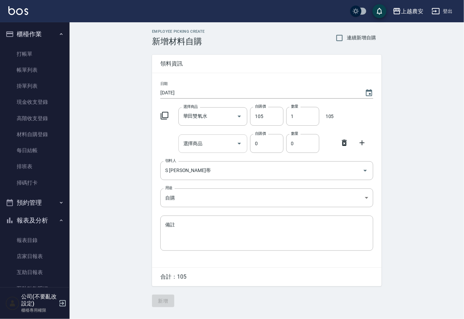
click at [227, 147] on input "選擇商品" at bounding box center [208, 143] width 53 height 12
click at [168, 304] on button "新增" at bounding box center [163, 300] width 22 height 13
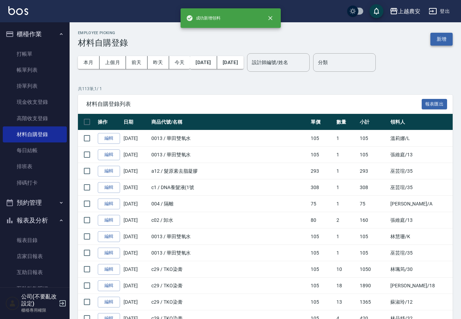
click at [444, 40] on button "新增" at bounding box center [441, 39] width 22 height 13
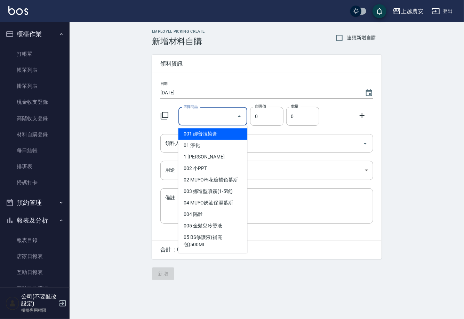
drag, startPoint x: 214, startPoint y: 120, endPoint x: 221, endPoint y: 120, distance: 7.7
click at [214, 120] on input "選擇商品" at bounding box center [208, 116] width 53 height 12
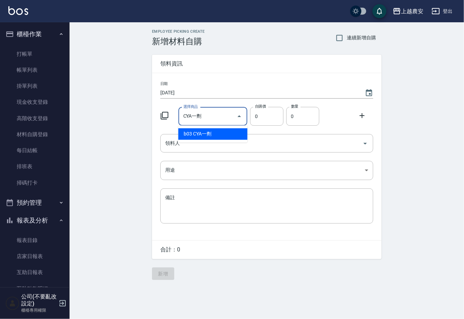
click at [193, 134] on li "b03 CYA一劑" at bounding box center [212, 133] width 69 height 11
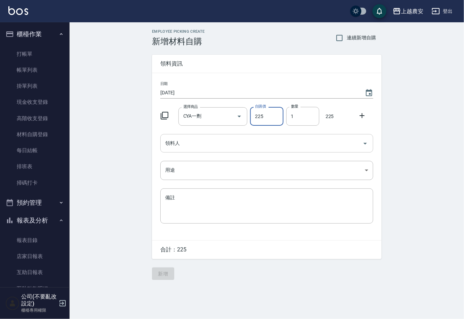
click at [186, 146] on input "領料人" at bounding box center [262, 143] width 196 height 12
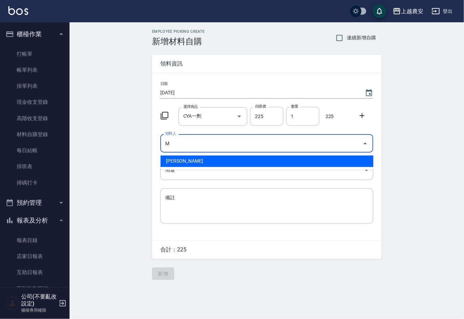
click at [180, 164] on li "M 鄭鈺樺" at bounding box center [266, 161] width 213 height 11
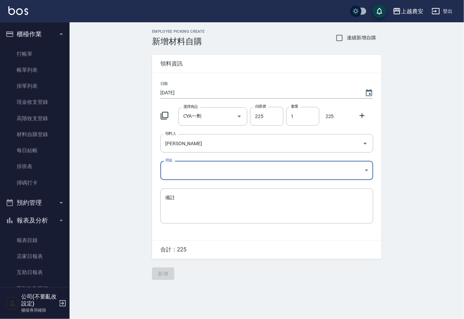
click at [176, 170] on body "上越農安 登出 櫃檯作業 打帳單 帳單列表 掛單列表 現金收支登錄 高階收支登錄 材料自購登錄 每日結帳 排班表 掃碼打卡 預約管理 預約管理 單日預約紀錄 …" at bounding box center [232, 159] width 464 height 319
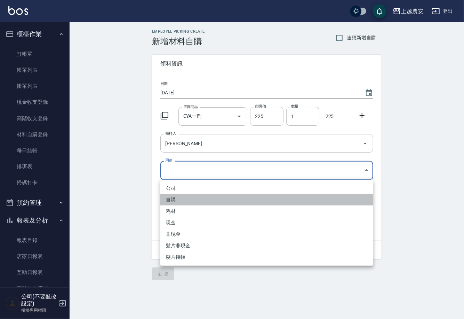
click at [175, 194] on li "自購" at bounding box center [266, 199] width 213 height 11
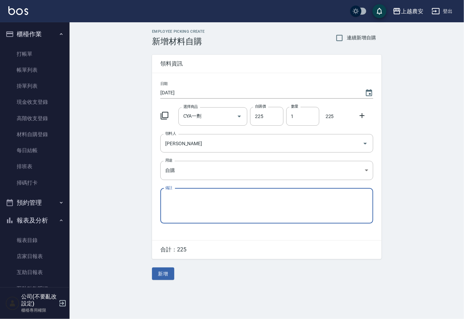
click at [360, 114] on icon at bounding box center [362, 115] width 8 height 8
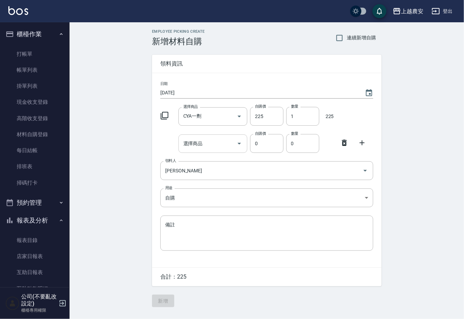
click at [211, 147] on input "選擇商品" at bounding box center [208, 143] width 53 height 12
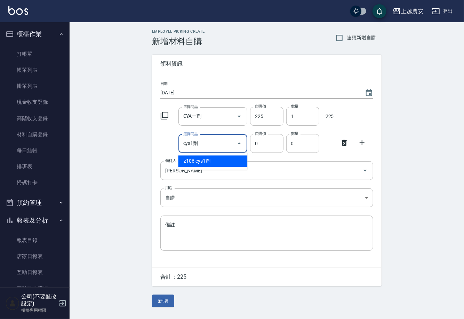
click at [207, 159] on li "z106 cys1劑" at bounding box center [212, 161] width 69 height 11
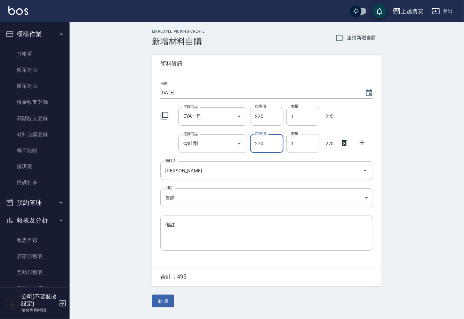
click at [364, 141] on icon at bounding box center [362, 142] width 8 height 8
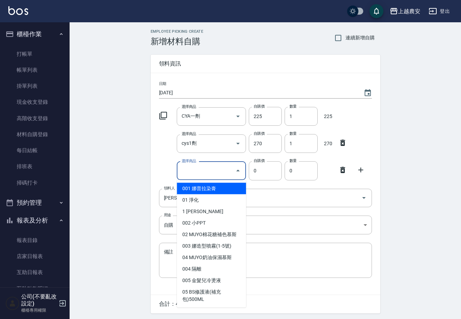
click at [211, 172] on input "選擇商品" at bounding box center [206, 171] width 53 height 12
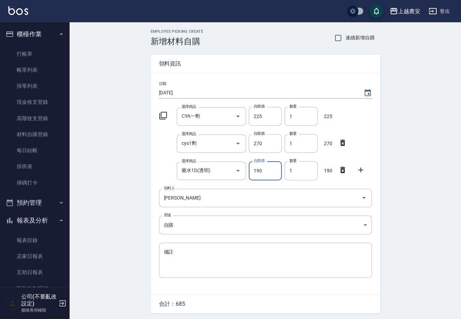
click at [362, 169] on icon at bounding box center [361, 170] width 8 height 8
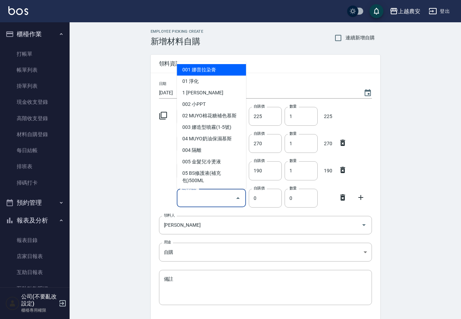
click at [220, 201] on input "選擇商品" at bounding box center [206, 198] width 53 height 12
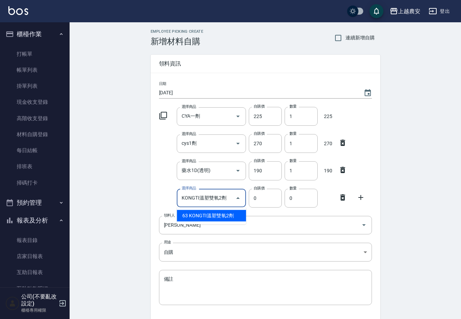
click at [222, 211] on li "63 KONGTI溫塑雙氧2劑" at bounding box center [211, 215] width 69 height 11
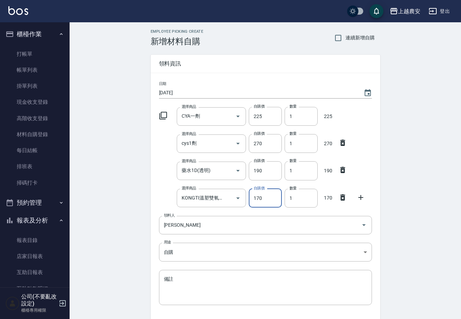
scroll to position [50, 0]
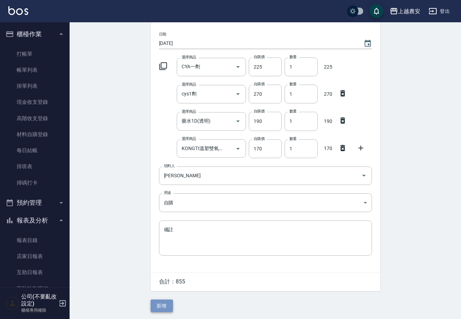
click at [162, 301] on button "新增" at bounding box center [162, 305] width 22 height 13
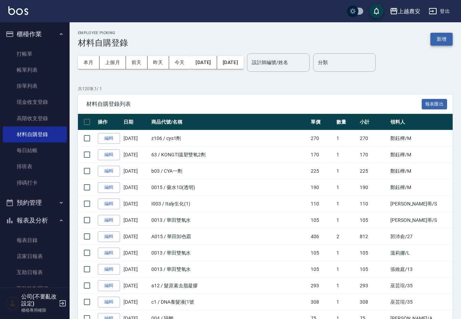
click at [438, 41] on button "新增" at bounding box center [441, 39] width 22 height 13
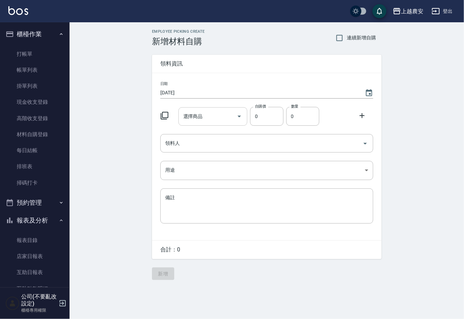
click at [203, 117] on input "選擇商品" at bounding box center [208, 116] width 53 height 12
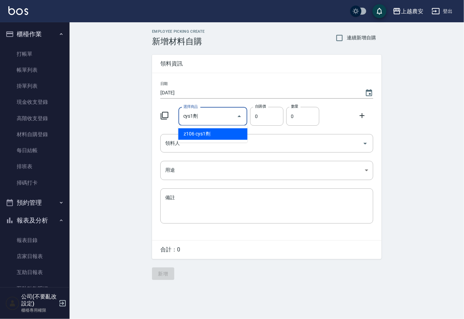
click at [212, 137] on li "z106 cys1劑" at bounding box center [212, 133] width 69 height 11
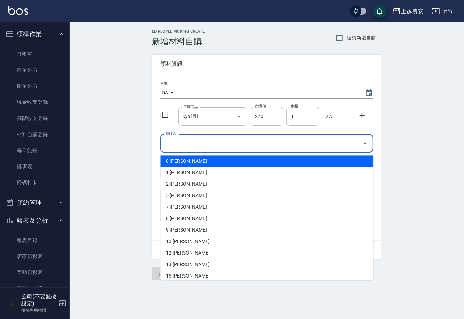
click at [199, 143] on input "領料人" at bounding box center [262, 143] width 196 height 12
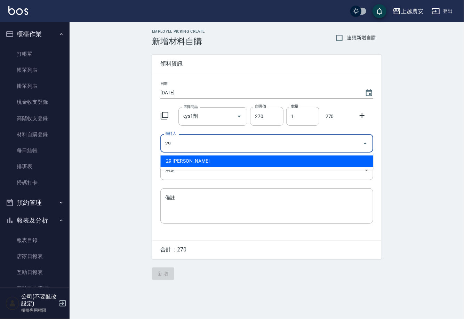
click at [179, 161] on li "29 楊馨茹" at bounding box center [266, 161] width 213 height 11
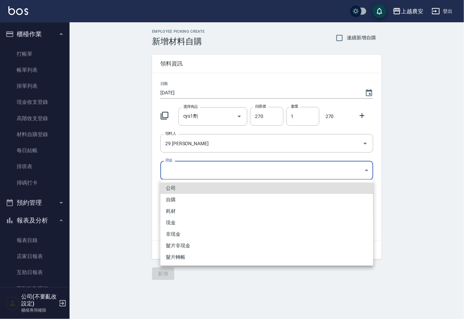
drag, startPoint x: 178, startPoint y: 169, endPoint x: 173, endPoint y: 218, distance: 48.6
click at [178, 172] on body "上越農安 登出 櫃檯作業 打帳單 帳單列表 掛單列表 現金收支登錄 高階收支登錄 材料自購登錄 每日結帳 排班表 掃碼打卡 預約管理 預約管理 單日預約紀錄 …" at bounding box center [232, 159] width 464 height 319
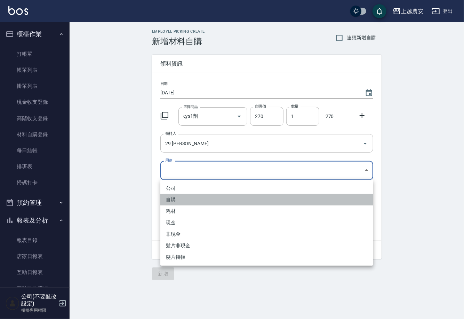
click at [172, 199] on li "自購" at bounding box center [266, 199] width 213 height 11
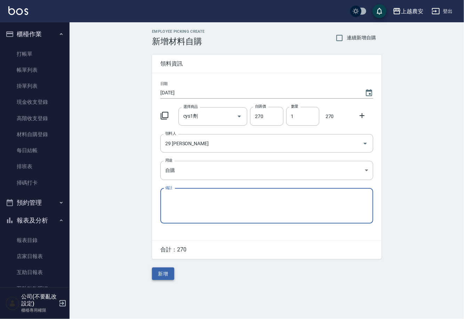
click at [170, 270] on button "新增" at bounding box center [163, 273] width 22 height 13
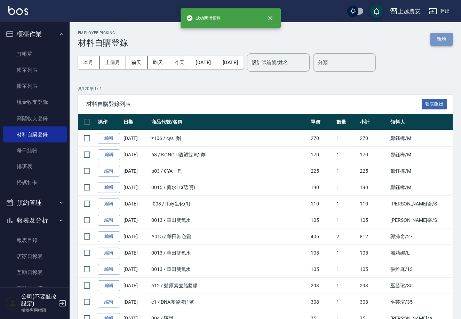
click at [440, 37] on button "新增" at bounding box center [441, 39] width 22 height 13
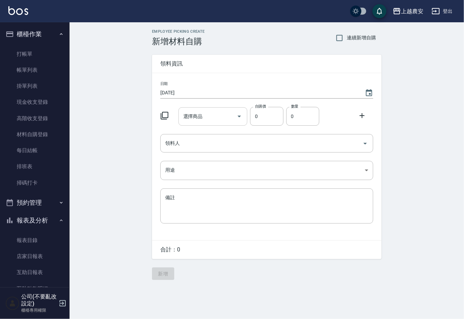
click at [220, 116] on input "選擇商品" at bounding box center [208, 116] width 53 height 12
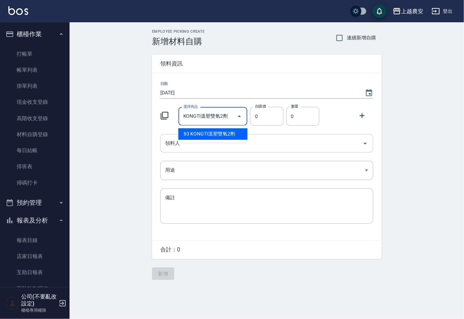
drag, startPoint x: 220, startPoint y: 133, endPoint x: 205, endPoint y: 147, distance: 20.2
click at [219, 133] on li "63 KONGTI溫塑雙氧2劑" at bounding box center [212, 133] width 69 height 11
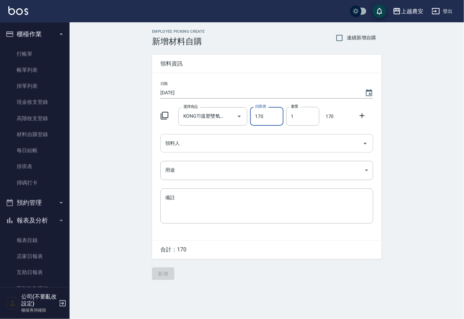
click at [204, 147] on input "領料人" at bounding box center [262, 143] width 196 height 12
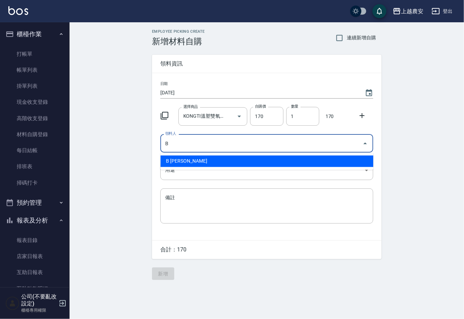
click at [185, 159] on li "B 洪美雅" at bounding box center [266, 161] width 213 height 11
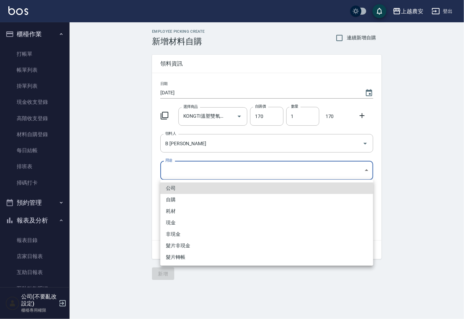
click at [172, 168] on body "上越農安 登出 櫃檯作業 打帳單 帳單列表 掛單列表 現金收支登錄 高階收支登錄 材料自購登錄 每日結帳 排班表 掃碼打卡 預約管理 預約管理 單日預約紀錄 …" at bounding box center [232, 159] width 464 height 319
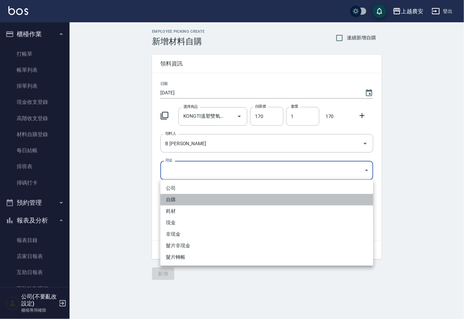
click at [167, 199] on li "自購" at bounding box center [266, 199] width 213 height 11
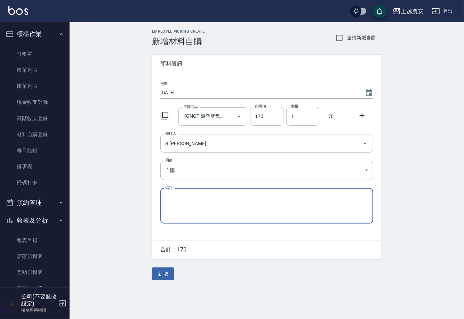
drag, startPoint x: 362, startPoint y: 116, endPoint x: 293, endPoint y: 124, distance: 69.1
click at [360, 116] on icon at bounding box center [362, 115] width 8 height 8
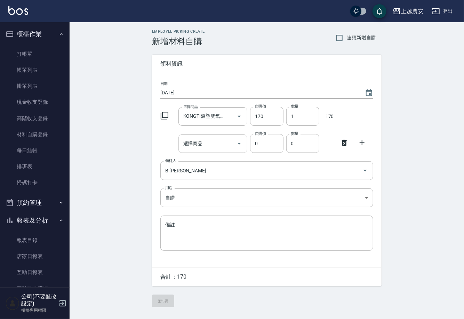
click at [211, 143] on input "選擇商品" at bounding box center [208, 143] width 53 height 12
drag, startPoint x: 289, startPoint y: 114, endPoint x: 305, endPoint y: 114, distance: 15.7
click at [305, 114] on input "1" at bounding box center [302, 116] width 33 height 19
click at [162, 301] on button "新增" at bounding box center [163, 300] width 22 height 13
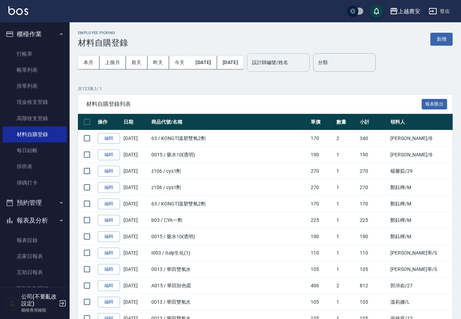
click at [292, 61] on div "設計師編號/姓名 設計師編號/姓名" at bounding box center [278, 62] width 63 height 18
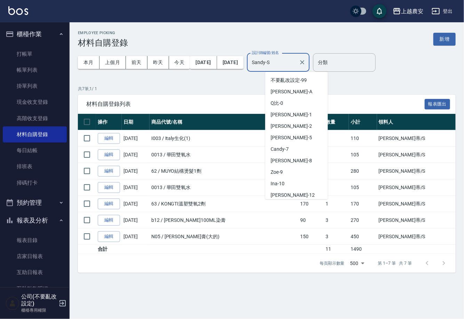
drag, startPoint x: 287, startPoint y: 63, endPoint x: 211, endPoint y: 74, distance: 77.4
click at [212, 76] on div "本月 上個月 前天 昨天 今天 2025/10/01 2025/10/13 設計師編號/姓名 Sandy-S 設計師編號/姓名" at bounding box center [194, 63] width 232 height 30
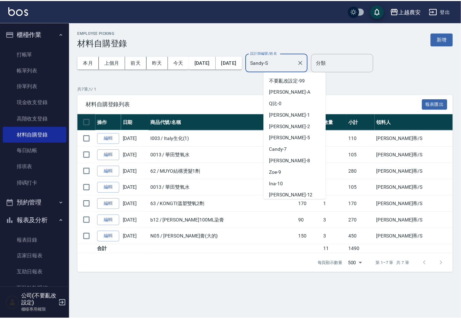
scroll to position [300, 0]
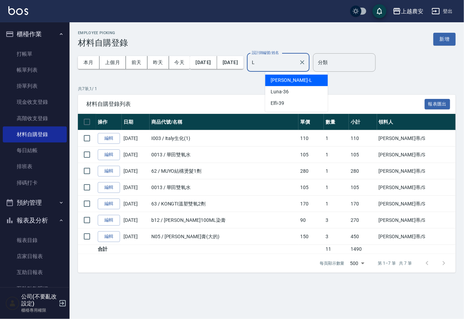
click at [289, 80] on div "Lina -L" at bounding box center [296, 79] width 63 height 11
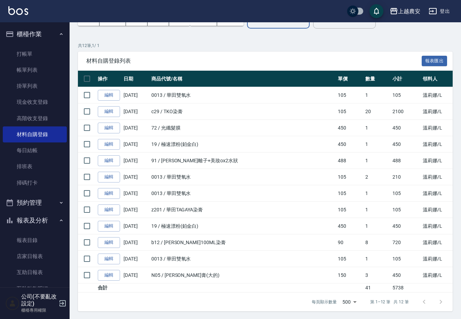
scroll to position [0, 0]
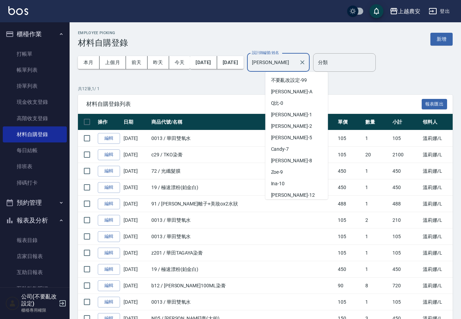
drag, startPoint x: 283, startPoint y: 61, endPoint x: 198, endPoint y: 78, distance: 86.9
click at [221, 75] on div "本月 上個月 前天 昨天 今天 2025/10/01 2025/10/13 設計師編號/姓名 Lina-L 設計師編號/姓名" at bounding box center [194, 63] width 232 height 30
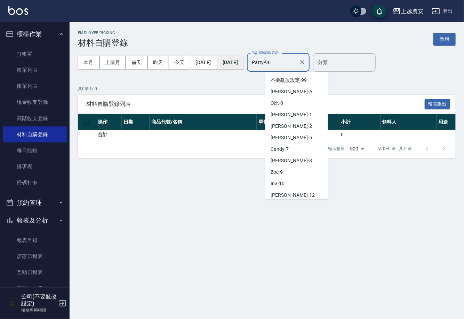
scroll to position [230, 0]
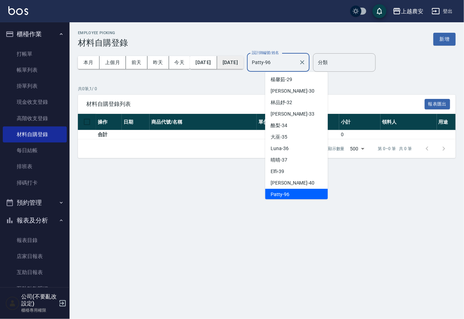
drag, startPoint x: 297, startPoint y: 63, endPoint x: 233, endPoint y: 66, distance: 64.4
click at [233, 66] on div "本月 上個月 前天 昨天 今天 2025/10/01 2025/10/13 設計師編號/姓名 Patty-96 設計師編號/姓名" at bounding box center [194, 63] width 232 height 30
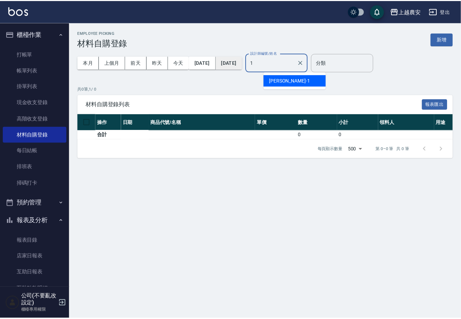
scroll to position [0, 0]
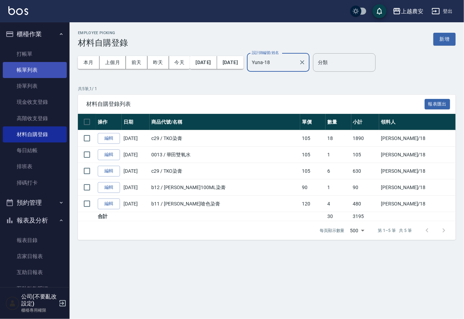
click at [36, 64] on link "帳單列表" at bounding box center [35, 70] width 64 height 16
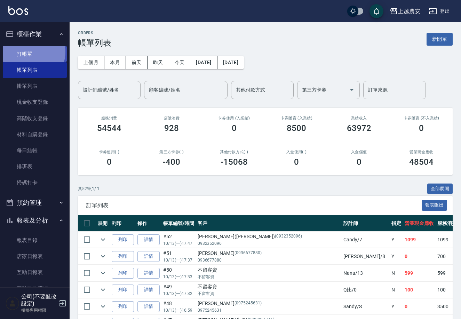
click at [30, 51] on link "打帳單" at bounding box center [35, 54] width 64 height 16
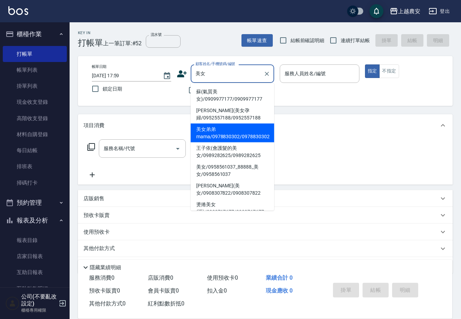
click at [209, 134] on li "美女弟弟mama/0978830302/0978830302" at bounding box center [233, 133] width 84 height 19
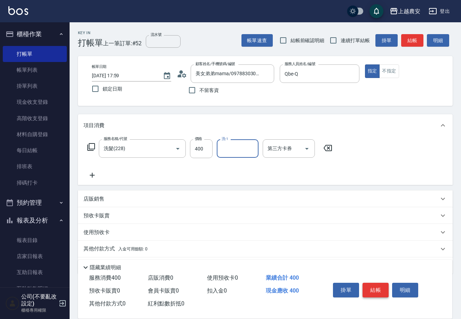
click at [371, 290] on button "結帳" at bounding box center [376, 290] width 26 height 15
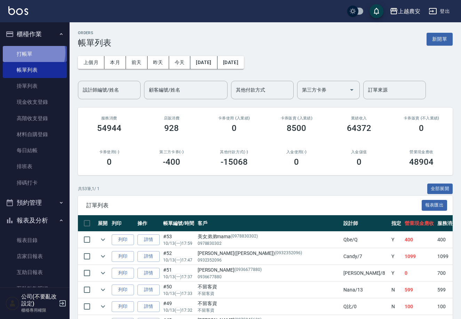
click at [30, 53] on link "打帳單" at bounding box center [35, 54] width 64 height 16
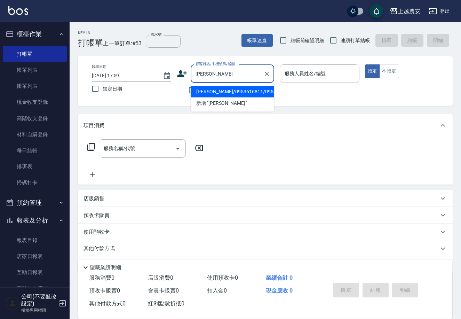
click at [211, 94] on li "蔡齡美/0953616811/0953616811" at bounding box center [233, 91] width 84 height 11
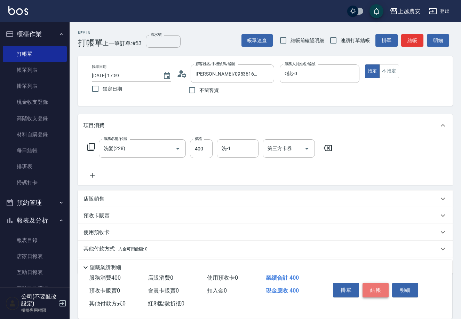
click at [372, 284] on button "結帳" at bounding box center [376, 290] width 26 height 15
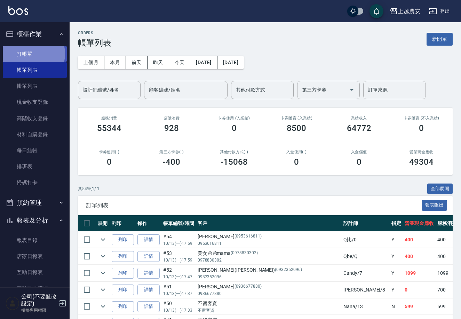
click at [28, 54] on link "打帳單" at bounding box center [35, 54] width 64 height 16
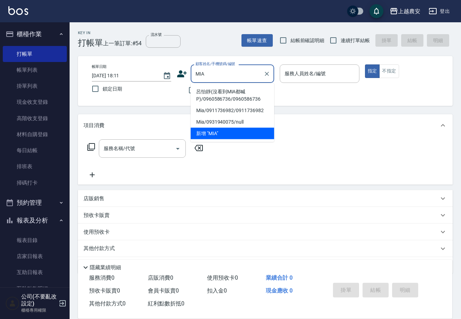
click at [211, 92] on li "呂怡靜(沒看到MIA都喊P)/0960586736/0960586736" at bounding box center [233, 95] width 84 height 19
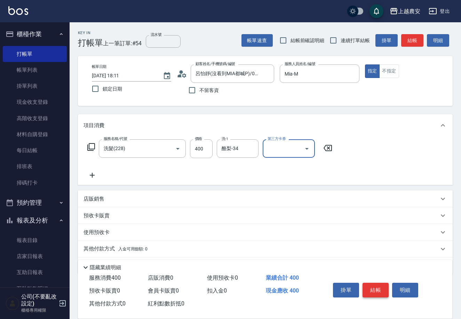
click at [372, 289] on button "結帳" at bounding box center [376, 290] width 26 height 15
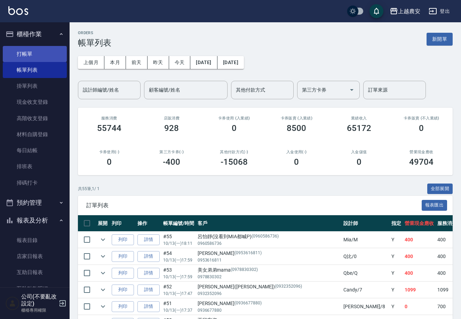
click at [33, 52] on link "打帳單" at bounding box center [35, 54] width 64 height 16
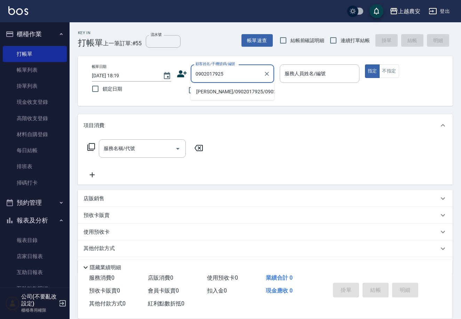
click at [221, 89] on li "魏依婷/0902017925/0902017925" at bounding box center [233, 91] width 84 height 11
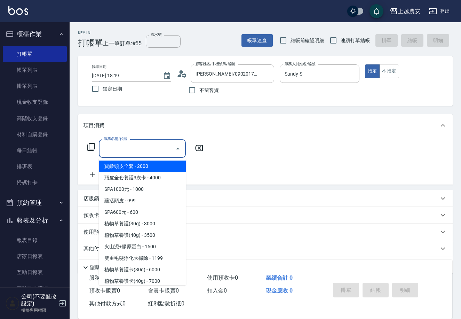
click at [127, 147] on input "服務名稱/代號" at bounding box center [137, 148] width 70 height 12
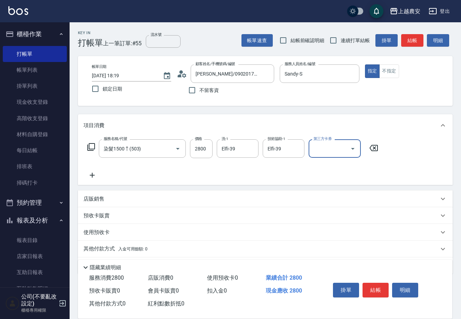
click at [115, 246] on p "其他付款方式 入金可用餘額: 0" at bounding box center [116, 249] width 64 height 8
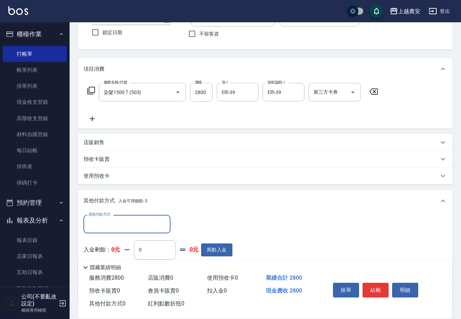
scroll to position [102, 0]
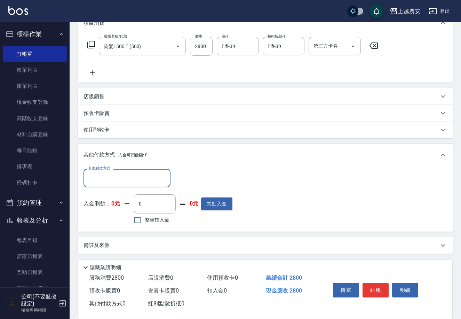
drag, startPoint x: 120, startPoint y: 180, endPoint x: 125, endPoint y: 166, distance: 14.2
click at [120, 180] on input "其他付款方式" at bounding box center [127, 178] width 81 height 12
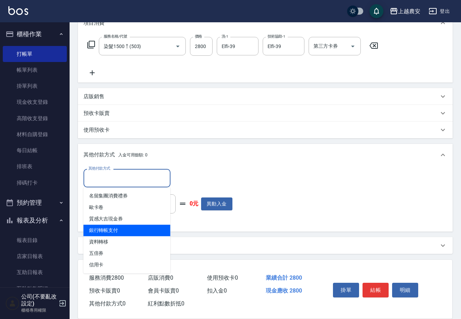
click at [116, 229] on span "銀行轉帳支付" at bounding box center [127, 229] width 87 height 11
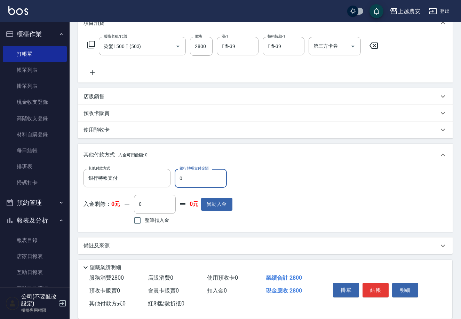
click at [181, 178] on input "0" at bounding box center [201, 178] width 52 height 19
click at [372, 291] on button "結帳" at bounding box center [376, 290] width 26 height 15
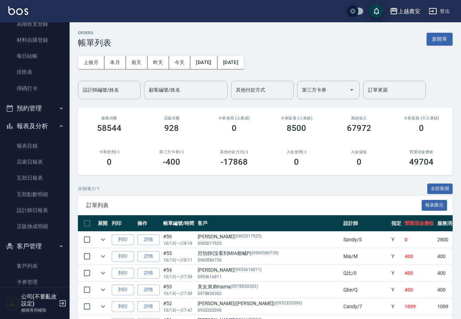
scroll to position [110, 0]
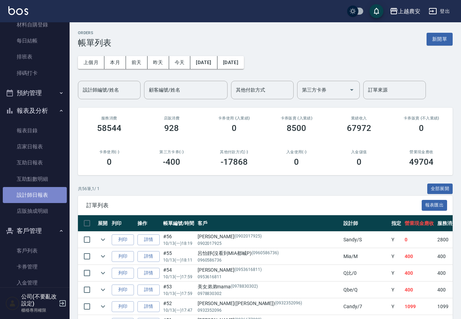
click at [50, 189] on link "設計師日報表" at bounding box center [35, 195] width 64 height 16
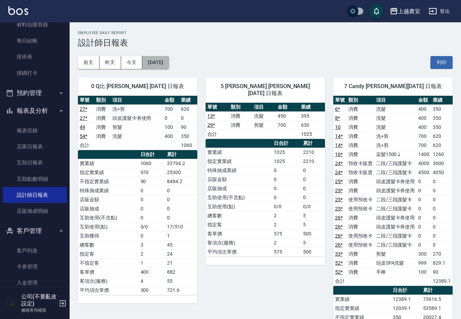
click at [169, 61] on button "[DATE]" at bounding box center [155, 62] width 26 height 13
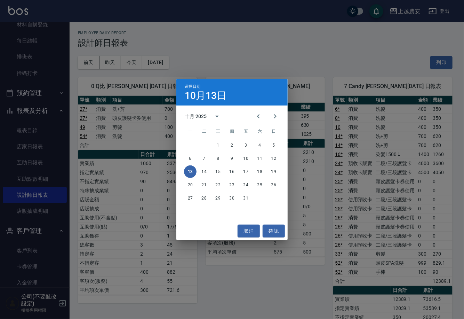
click at [203, 121] on div "十月 2025" at bounding box center [205, 116] width 41 height 17
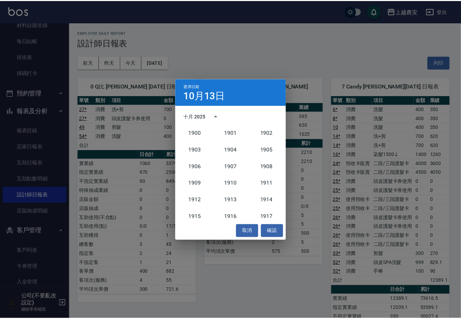
scroll to position [644, 0]
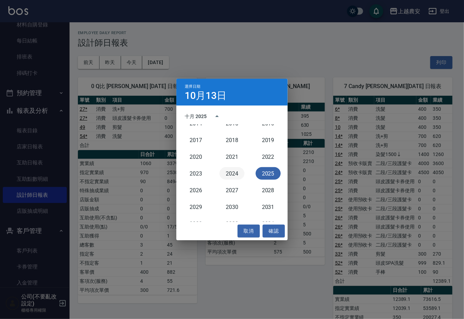
click at [227, 171] on button "2024" at bounding box center [232, 173] width 25 height 13
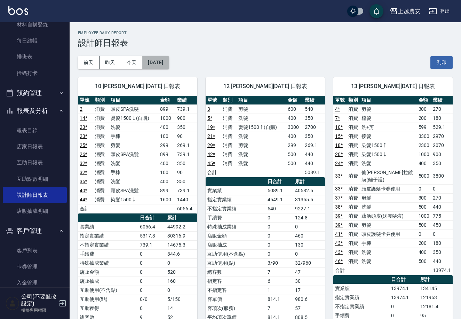
click at [161, 62] on button "2024/10/13" at bounding box center [155, 62] width 26 height 13
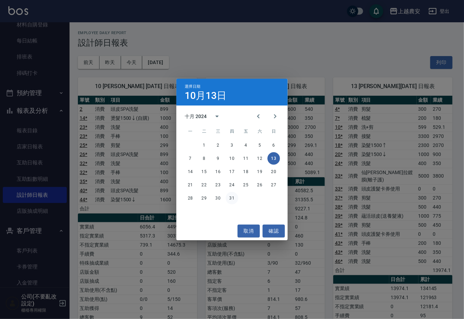
click at [234, 198] on button "31" at bounding box center [232, 198] width 13 height 13
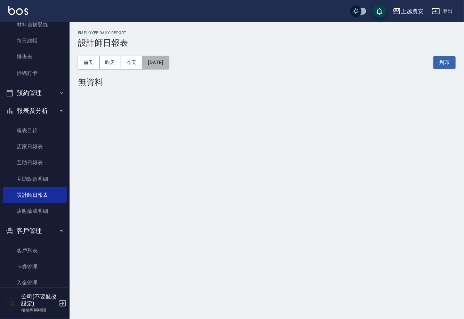
click at [169, 58] on button "2024/10/31" at bounding box center [155, 62] width 26 height 13
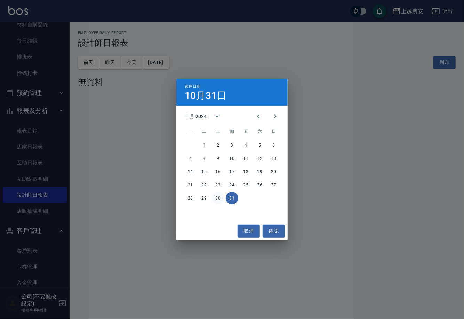
click at [221, 198] on button "30" at bounding box center [218, 198] width 13 height 13
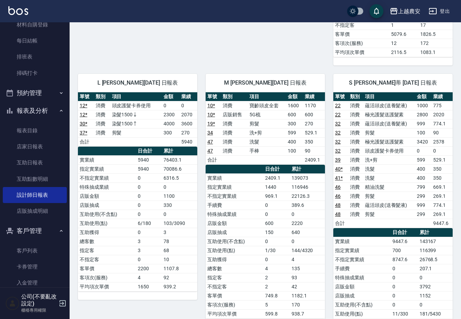
scroll to position [877, 0]
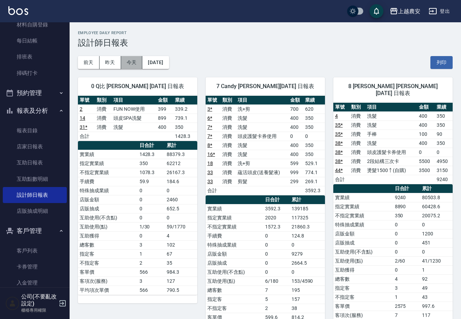
click at [126, 64] on button "今天" at bounding box center [132, 62] width 22 height 13
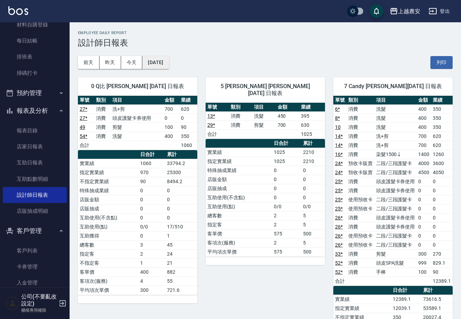
click at [169, 60] on button "[DATE]" at bounding box center [155, 62] width 26 height 13
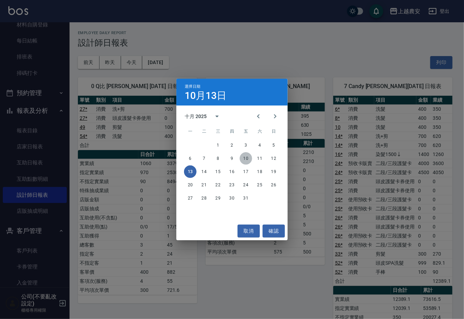
click at [248, 156] on button "10" at bounding box center [246, 158] width 13 height 13
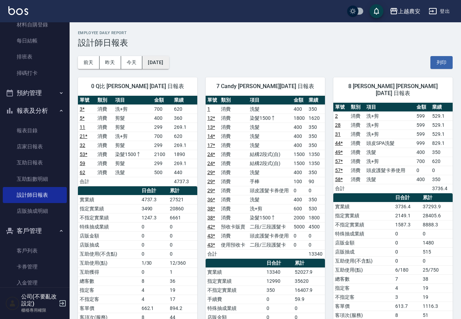
click at [161, 61] on button "[DATE]" at bounding box center [155, 62] width 26 height 13
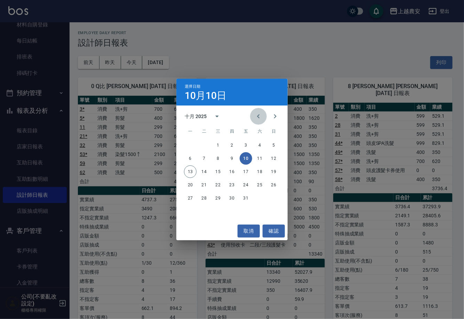
click at [257, 118] on icon "Previous month" at bounding box center [258, 116] width 8 height 8
click at [260, 158] on button "13" at bounding box center [260, 158] width 13 height 13
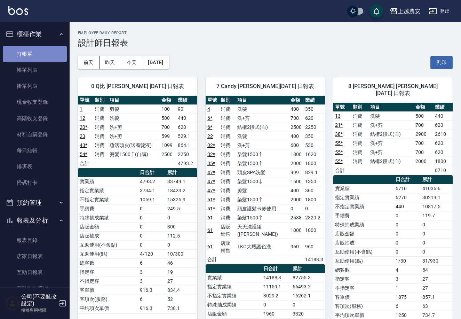
click at [49, 58] on link "打帳單" at bounding box center [35, 54] width 64 height 16
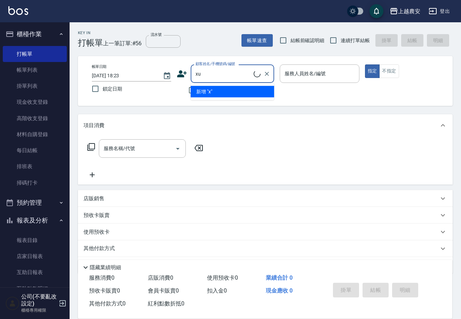
type input "x"
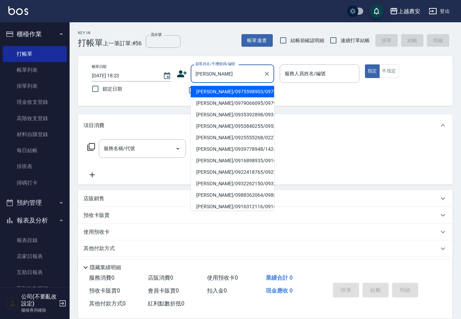
click at [233, 123] on li "[PERSON_NAME]/0953840255/0953840255" at bounding box center [233, 125] width 84 height 11
type input "[PERSON_NAME]/0953840255/0953840255"
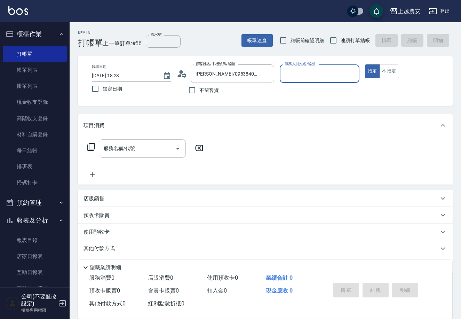
type input "[PERSON_NAME]"
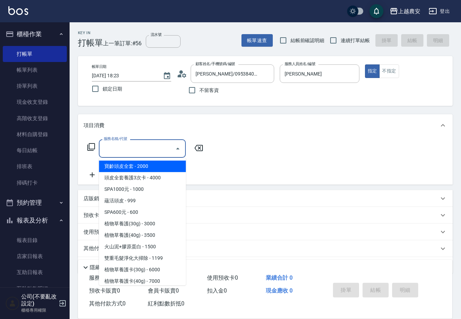
click at [168, 146] on input "服務名稱/代號" at bounding box center [137, 148] width 70 height 12
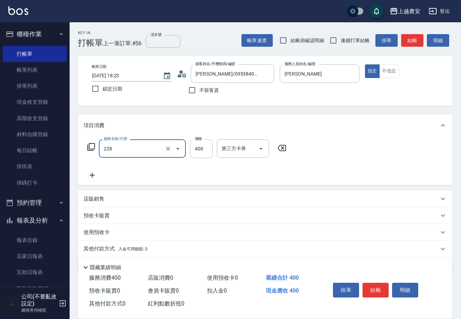
type input "洗髮(228)"
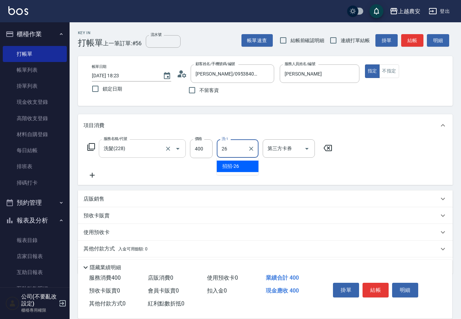
type input "招招-26"
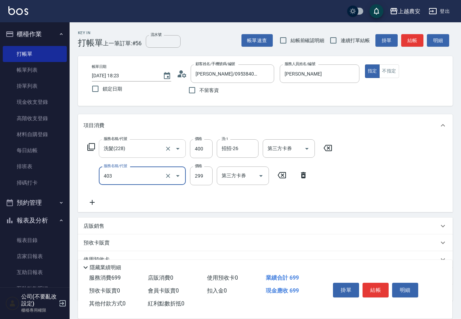
type input "剪髮(403)"
type input "300"
click at [381, 289] on button "結帳" at bounding box center [376, 290] width 26 height 15
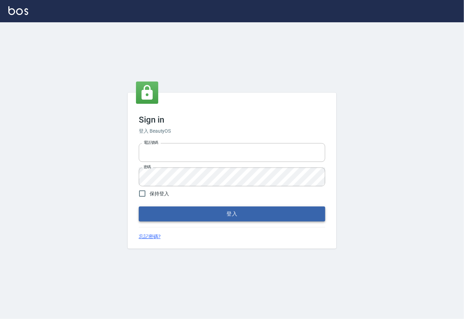
type input "0225929166"
click at [231, 215] on button "登入" at bounding box center [232, 213] width 186 height 15
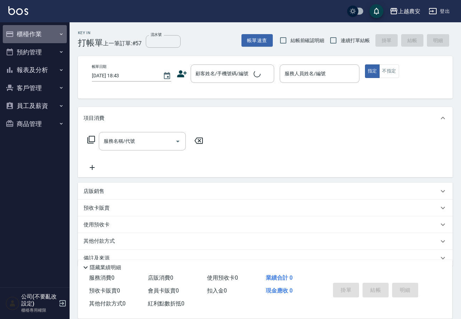
click at [25, 35] on button "櫃檯作業" at bounding box center [35, 34] width 64 height 18
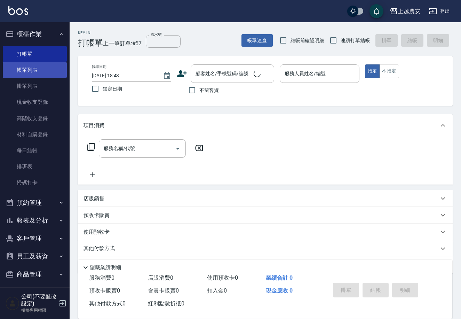
click at [27, 69] on link "帳單列表" at bounding box center [35, 70] width 64 height 16
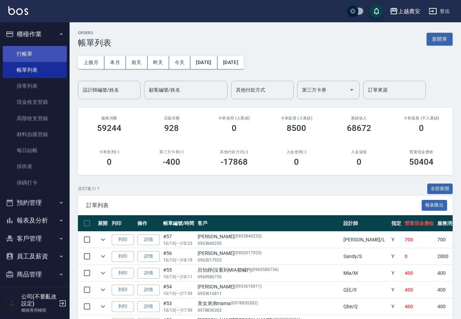
click at [33, 58] on link "打帳單" at bounding box center [35, 54] width 64 height 16
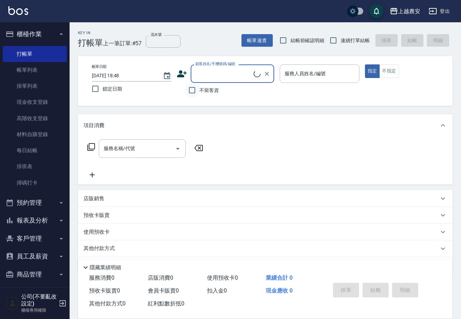
click at [190, 88] on input "不留客資" at bounding box center [192, 90] width 15 height 15
checkbox input "true"
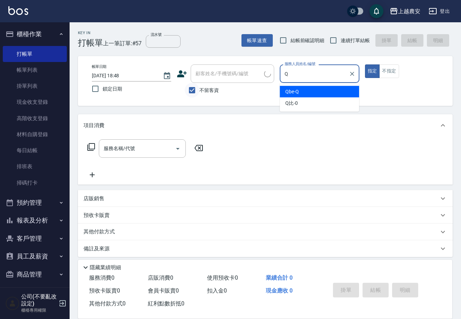
type input "Qbe-Q"
type button "true"
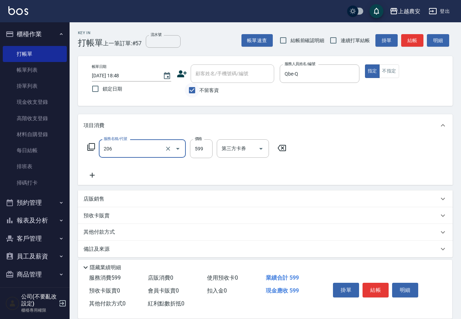
type input "洗+剪(206)"
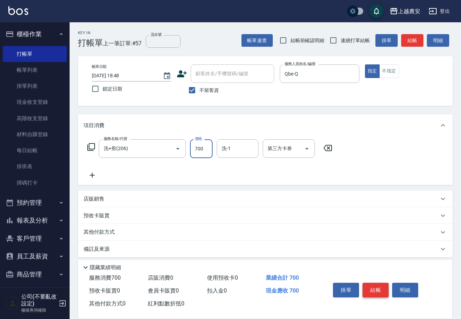
type input "700"
click at [383, 286] on button "結帳" at bounding box center [376, 290] width 26 height 15
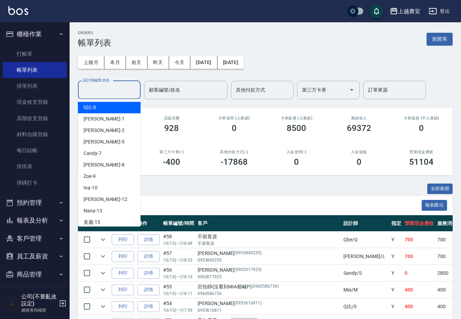
click at [102, 94] on input "設計師編號/姓名" at bounding box center [109, 90] width 56 height 12
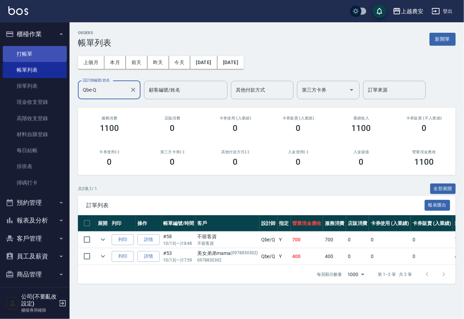
type input "Qbe-Q"
click at [34, 53] on link "打帳單" at bounding box center [35, 54] width 64 height 16
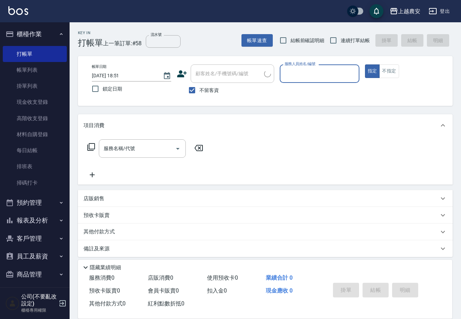
drag, startPoint x: 196, startPoint y: 92, endPoint x: 199, endPoint y: 82, distance: 10.8
click at [196, 91] on input "不留客資" at bounding box center [192, 90] width 15 height 15
checkbox input "false"
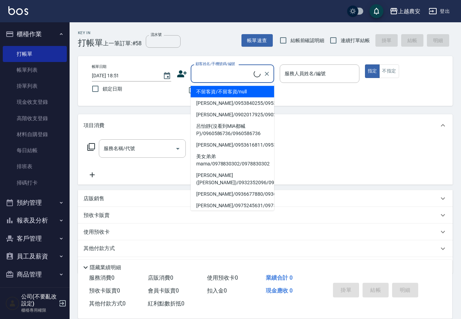
click at [204, 71] on div "顧客姓名/手機號碼/編號 顧客姓名/手機號碼/編號" at bounding box center [233, 73] width 84 height 18
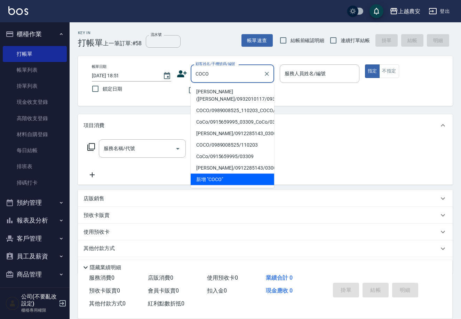
click at [208, 93] on li "[PERSON_NAME]([PERSON_NAME]/0932010117/0932010117" at bounding box center [233, 95] width 84 height 19
type input "[PERSON_NAME]([PERSON_NAME]/0932010117/0932010117"
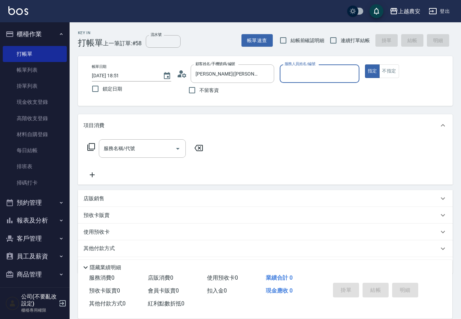
type input "美雅-B"
click at [130, 148] on div "服務名稱/代號 服務名稱/代號" at bounding box center [142, 148] width 87 height 18
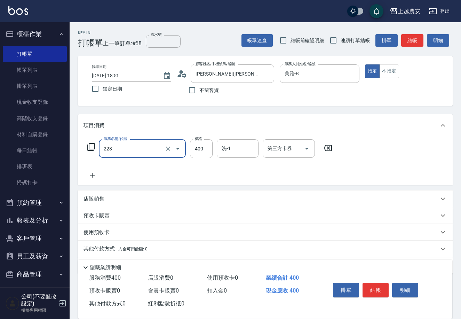
type input "洗髮(228)"
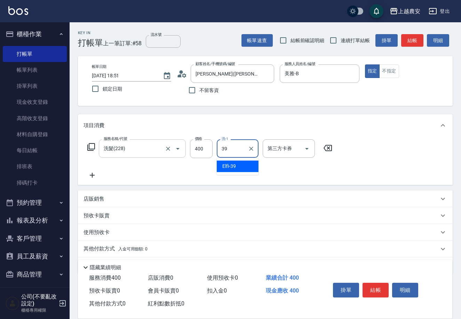
type input "Elfi-39"
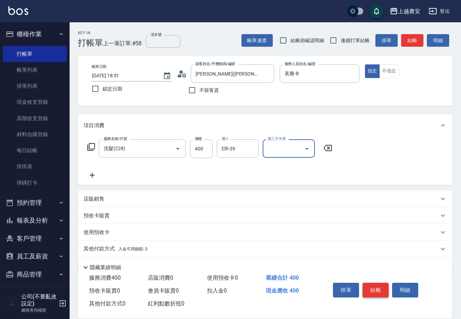
click at [383, 287] on button "結帳" at bounding box center [376, 290] width 26 height 15
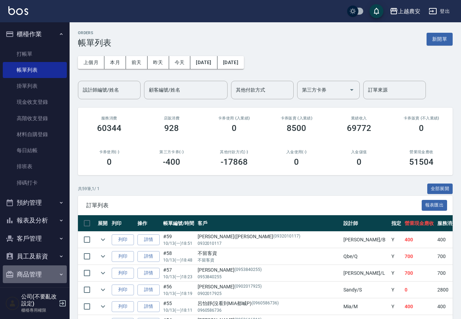
drag, startPoint x: 46, startPoint y: 273, endPoint x: 64, endPoint y: 284, distance: 20.7
click at [46, 273] on button "商品管理" at bounding box center [35, 274] width 64 height 18
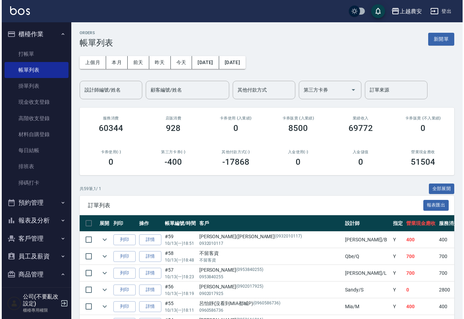
scroll to position [41, 0]
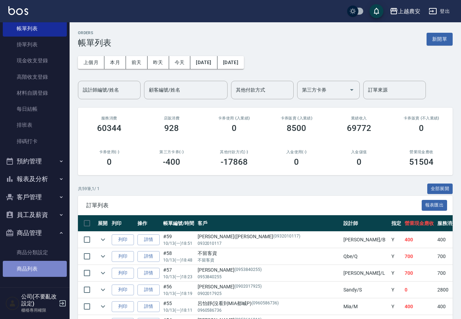
click at [45, 272] on link "商品列表" at bounding box center [35, 269] width 64 height 16
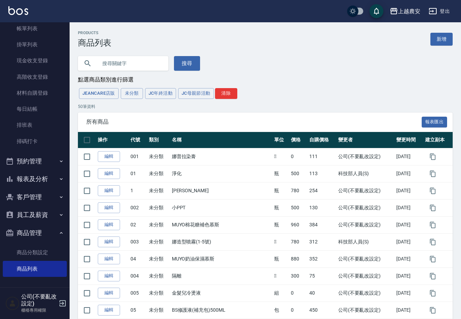
click at [111, 67] on input "text" at bounding box center [129, 63] width 65 height 19
type input "親"
type input "沁"
click at [174, 63] on button "搜尋" at bounding box center [187, 63] width 26 height 15
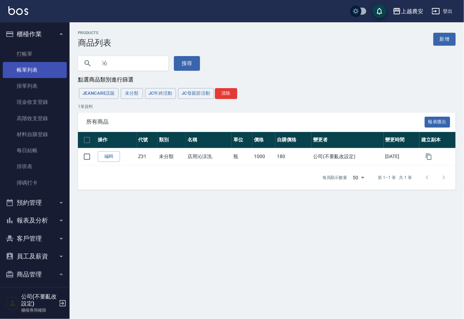
click at [40, 64] on link "帳單列表" at bounding box center [35, 70] width 64 height 16
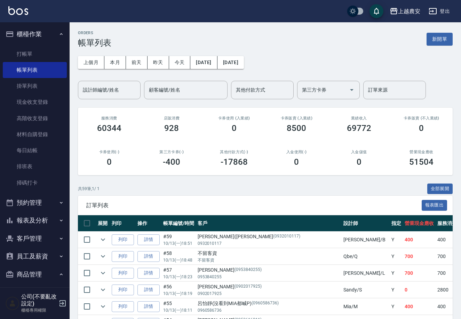
click at [37, 257] on button "員工及薪資" at bounding box center [35, 256] width 64 height 18
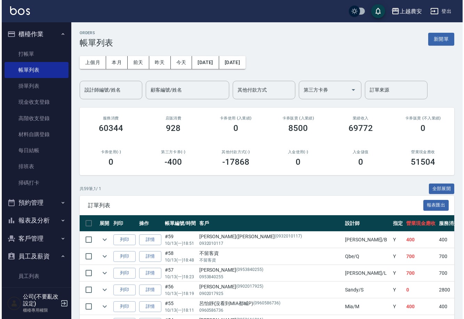
scroll to position [63, 0]
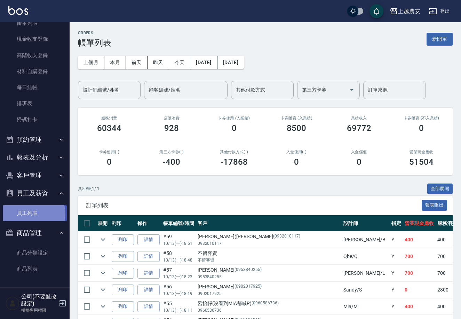
click at [30, 214] on link "員工列表" at bounding box center [35, 213] width 64 height 16
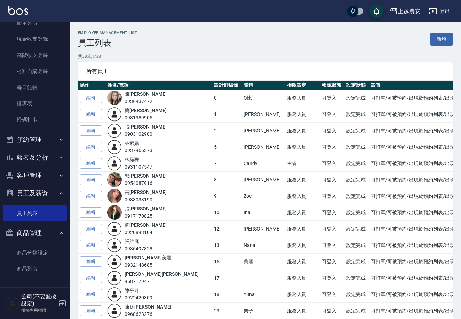
click at [39, 175] on button "客戶管理" at bounding box center [35, 175] width 64 height 18
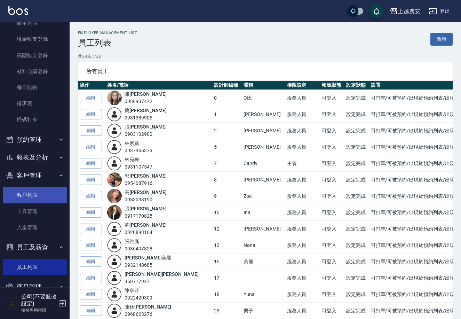
click at [27, 199] on link "客戶列表" at bounding box center [35, 195] width 64 height 16
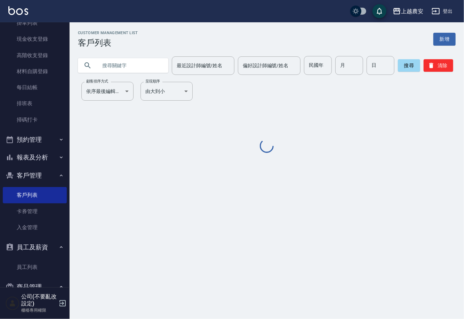
click at [118, 59] on input "text" at bounding box center [129, 65] width 65 height 19
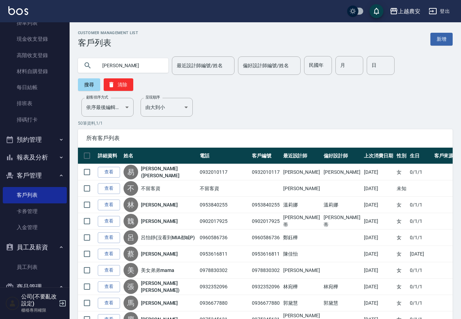
type input "江依"
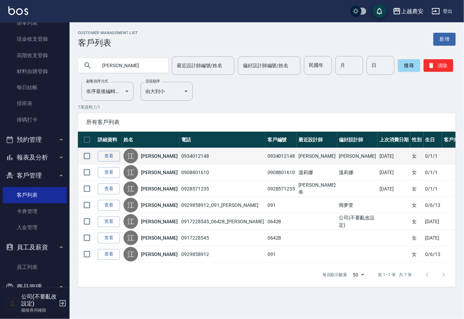
click at [114, 149] on td "查看" at bounding box center [109, 156] width 26 height 16
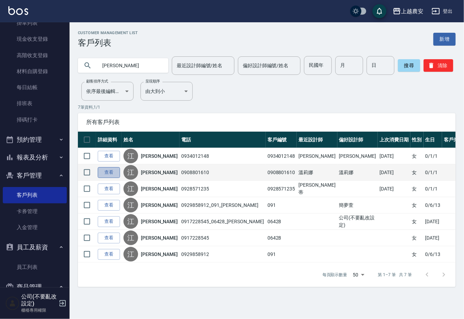
click at [109, 173] on link "查看" at bounding box center [109, 172] width 22 height 11
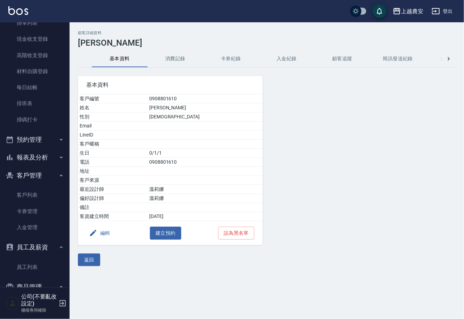
click at [168, 59] on button "消費記錄" at bounding box center [176, 58] width 56 height 17
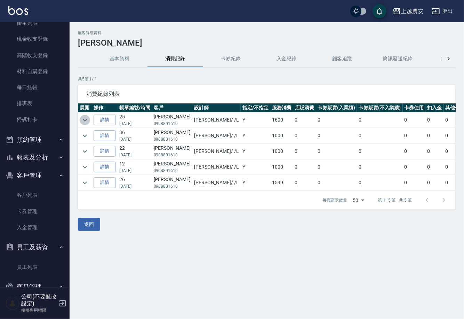
click at [85, 122] on icon "expand row" at bounding box center [85, 120] width 8 height 8
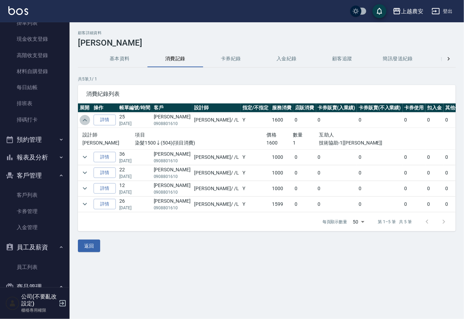
click at [85, 122] on icon "expand row" at bounding box center [85, 120] width 8 height 8
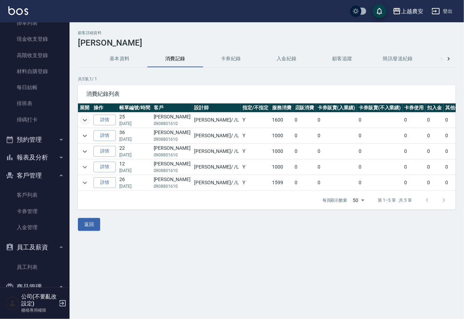
click at [85, 122] on icon "expand row" at bounding box center [85, 120] width 8 height 8
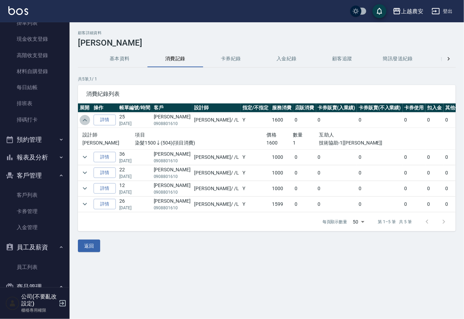
click at [85, 122] on icon "expand row" at bounding box center [85, 120] width 8 height 8
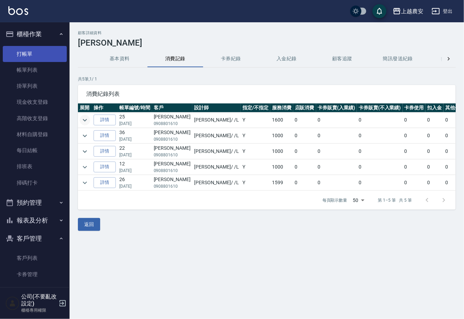
click at [46, 56] on link "打帳單" at bounding box center [35, 54] width 64 height 16
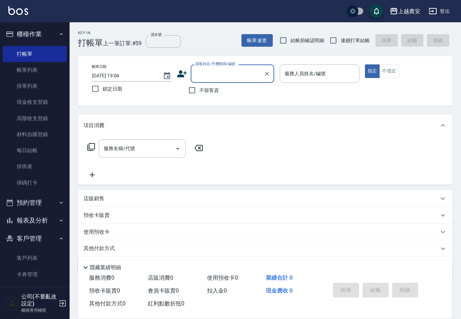
scroll to position [72, 0]
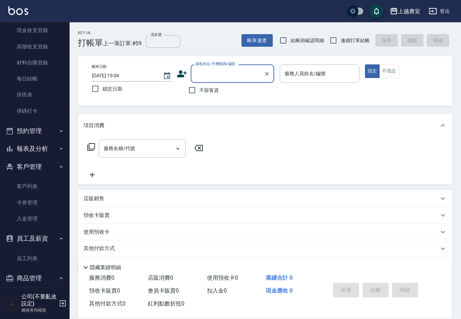
click at [55, 152] on button "報表及分析" at bounding box center [35, 149] width 64 height 18
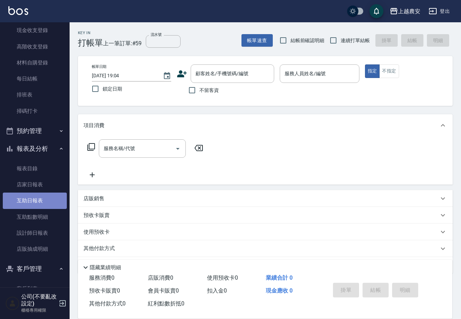
click at [53, 195] on link "互助日報表" at bounding box center [35, 200] width 64 height 16
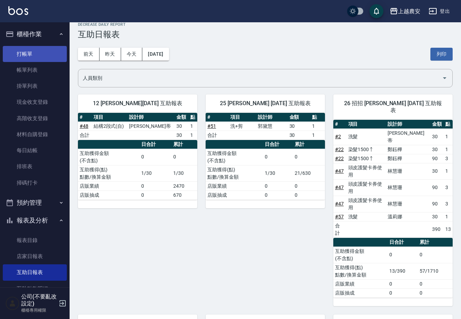
click at [38, 52] on link "打帳單" at bounding box center [35, 54] width 64 height 16
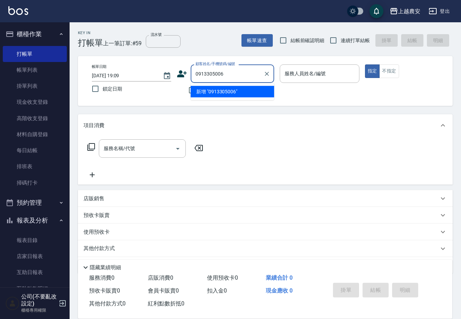
click at [212, 94] on li "新增 "0913305006"" at bounding box center [233, 91] width 84 height 11
type input "0913305006"
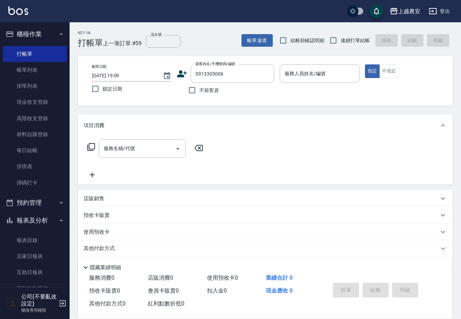
click at [180, 76] on icon at bounding box center [182, 73] width 10 height 7
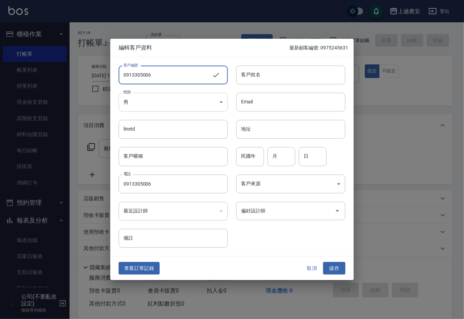
type input "0913305006"
click at [169, 105] on body "上越農安 登出 櫃檯作業 打帳單 帳單列表 掛單列表 現金收支登錄 高階收支登錄 材料自購登錄 每日結帳 排班表 掃碼打卡 預約管理 預約管理 單日預約紀錄 …" at bounding box center [232, 169] width 464 height 339
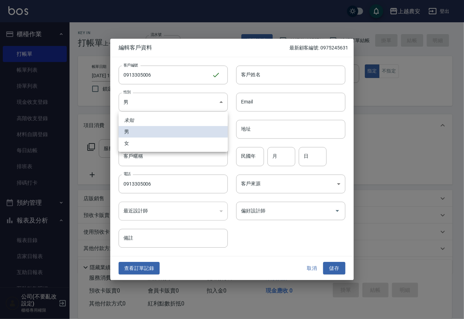
drag, startPoint x: 167, startPoint y: 141, endPoint x: 172, endPoint y: 140, distance: 4.3
click at [170, 141] on li "女" at bounding box center [173, 142] width 109 height 11
type input "FEMALE"
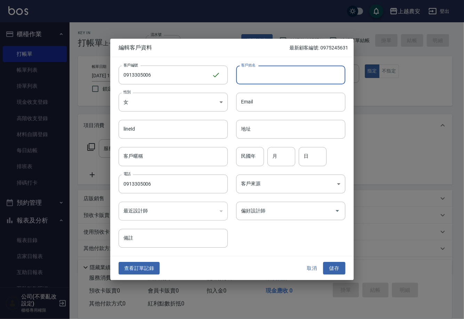
click at [268, 78] on input "客戶姓名" at bounding box center [290, 74] width 109 height 19
type input "黃"
click at [333, 271] on button "儲存" at bounding box center [334, 268] width 22 height 13
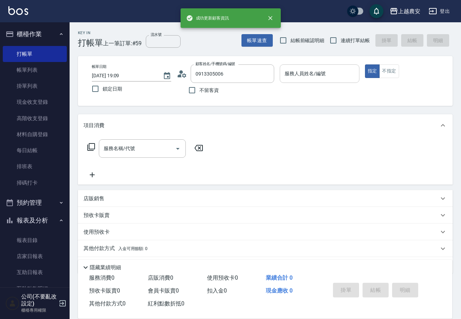
click at [319, 77] on input "服務人員姓名/編號" at bounding box center [319, 74] width 73 height 12
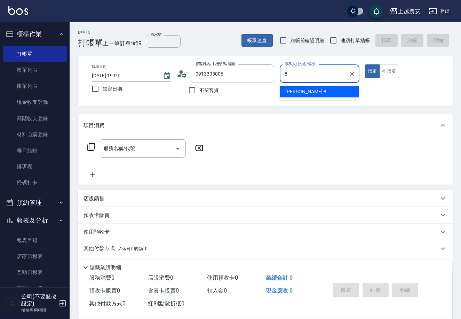
type input "黛慧-8"
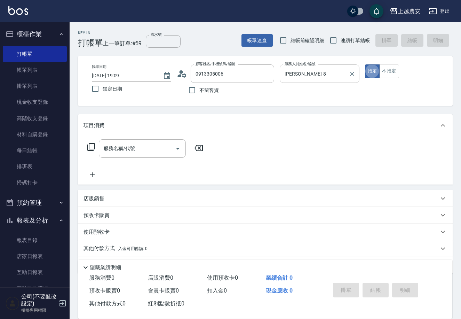
type button "true"
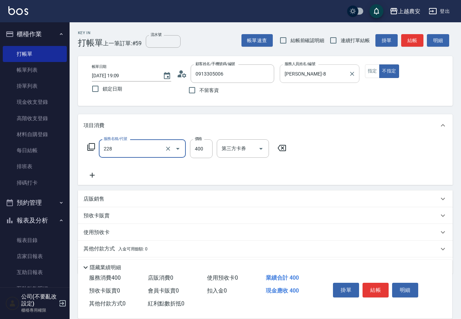
type input "洗髮(228)"
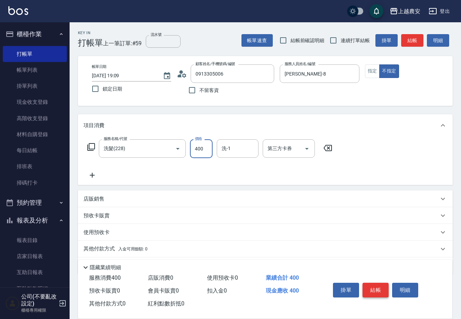
click at [379, 284] on button "結帳" at bounding box center [376, 290] width 26 height 15
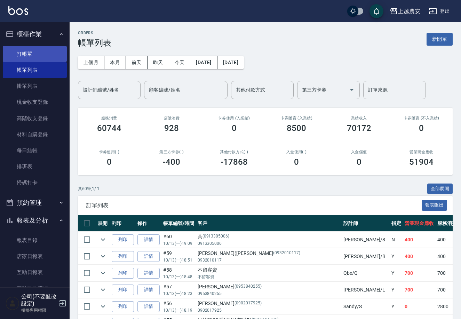
click at [19, 53] on link "打帳單" at bounding box center [35, 54] width 64 height 16
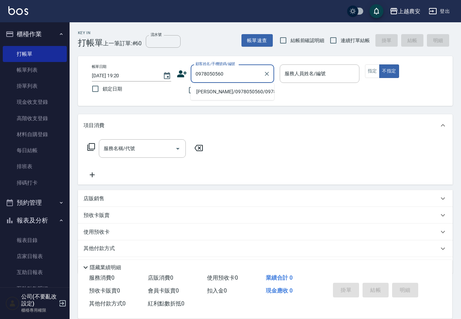
click at [231, 89] on li "陳琦蓉/0978050560/0978050560" at bounding box center [233, 91] width 84 height 11
type input "陳琦蓉/0978050560/0978050560"
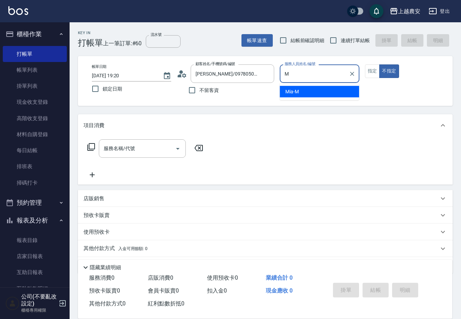
type input "Mia-M"
type button "false"
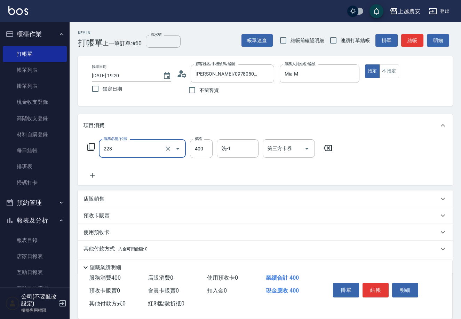
type input "洗髮(228)"
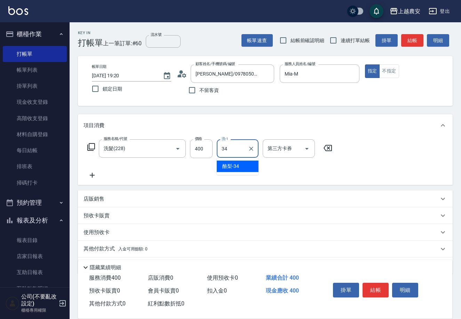
type input "酪梨-34"
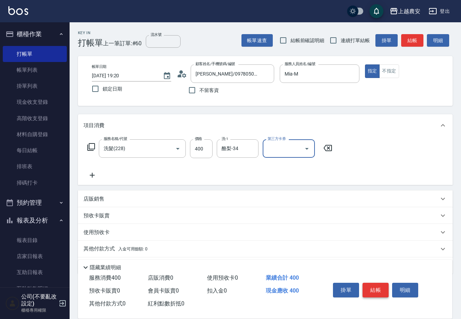
click at [376, 291] on button "結帳" at bounding box center [376, 290] width 26 height 15
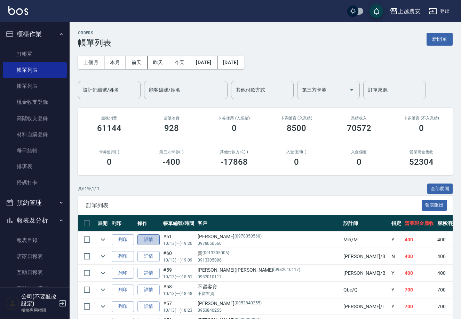
click at [147, 239] on link "詳情" at bounding box center [148, 239] width 22 height 11
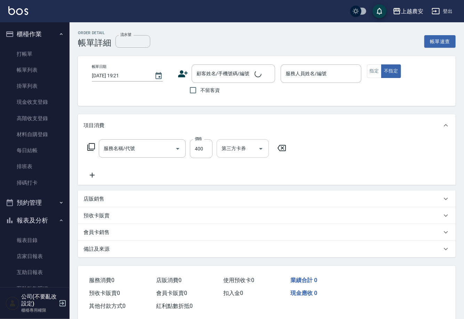
type input "2025/10/13 19:20"
type input "Mia-M"
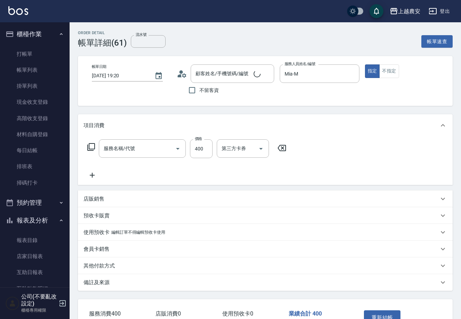
type input "洗髮(228)"
type input "陳琦蓉/0978050560/0978050560"
drag, startPoint x: 380, startPoint y: 316, endPoint x: 370, endPoint y: 307, distance: 13.3
click at [380, 315] on button "重新結帳" at bounding box center [382, 317] width 37 height 15
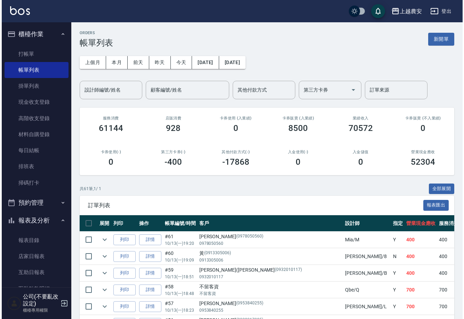
scroll to position [219, 0]
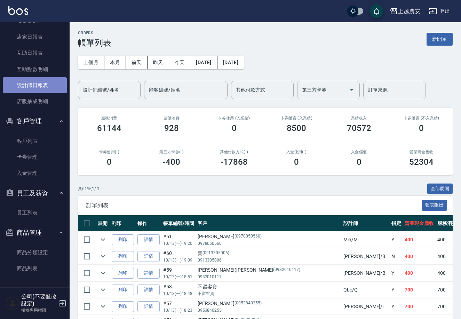
click at [47, 78] on link "設計師日報表" at bounding box center [35, 85] width 64 height 16
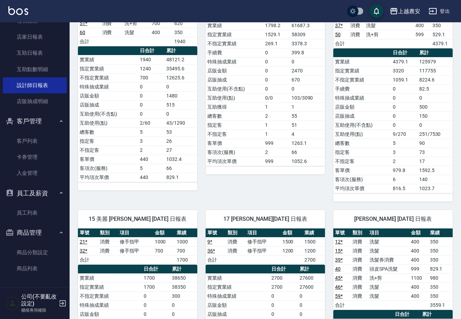
scroll to position [631, 0]
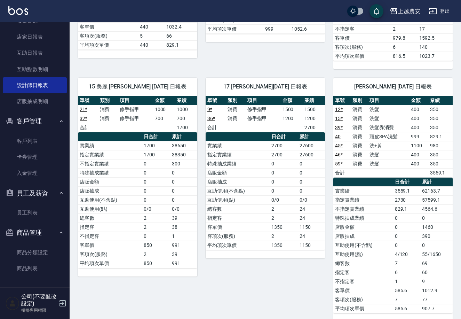
click at [66, 36] on nav "櫃檯作業 打帳單 帳單列表 掛單列表 現金收支登錄 高階收支登錄 材料自購登錄 每日結帳 排班表 掃碼打卡 預約管理 預約管理 單日預約紀錄 單週預約紀錄 報…" at bounding box center [35, 154] width 70 height 265
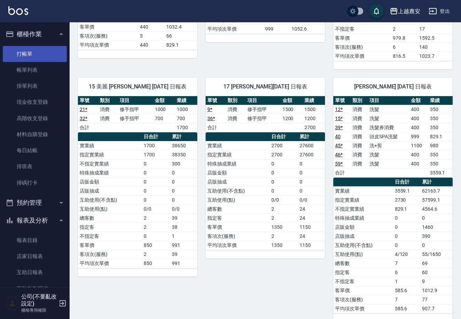
click at [36, 53] on link "打帳單" at bounding box center [35, 54] width 64 height 16
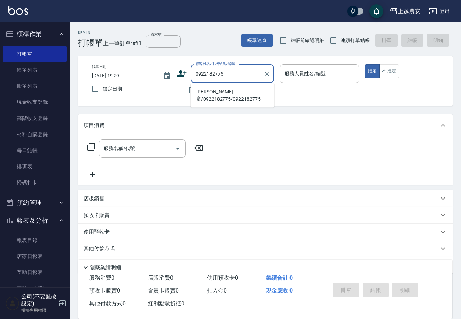
click at [222, 90] on li "吳羽童/0922182775/0922182775" at bounding box center [233, 95] width 84 height 19
type input "吳羽童/0922182775/0922182775"
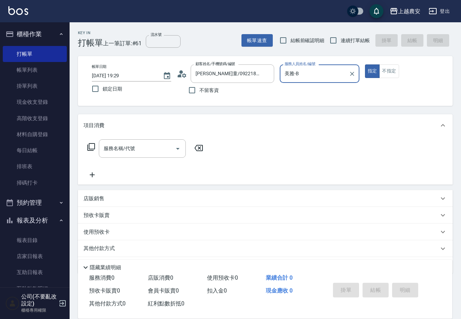
type input "美雅-B"
click at [154, 144] on input "服務名稱/代號" at bounding box center [137, 148] width 70 height 12
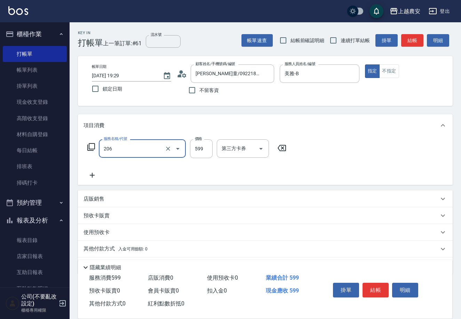
type input "洗+剪(206)"
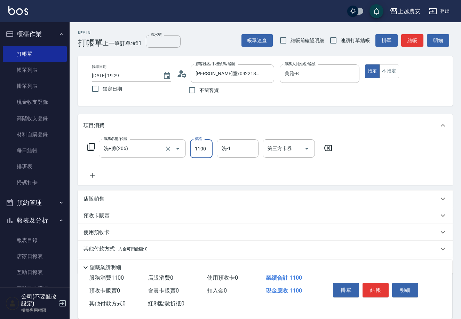
type input "1100"
type input "Elfi-39"
click at [375, 291] on button "結帳" at bounding box center [376, 290] width 26 height 15
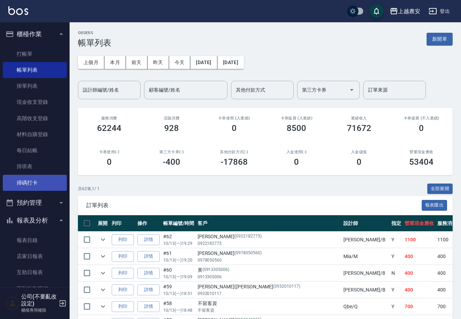
drag, startPoint x: 27, startPoint y: 182, endPoint x: 40, endPoint y: 176, distance: 14.2
click at [27, 182] on link "掃碼打卡" at bounding box center [35, 183] width 64 height 16
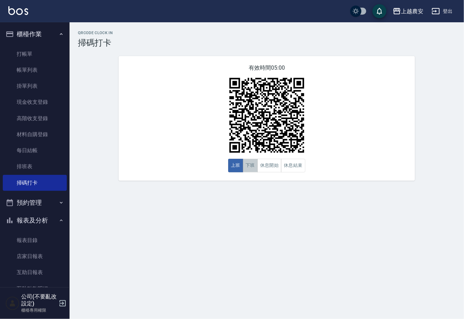
click at [248, 165] on button "下班" at bounding box center [250, 166] width 15 height 14
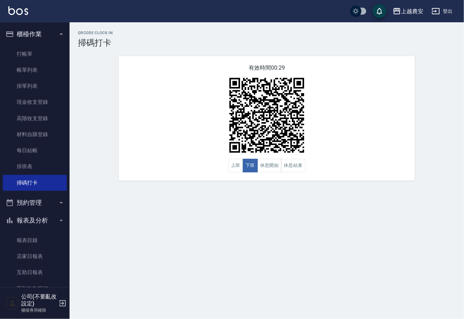
drag, startPoint x: 33, startPoint y: 70, endPoint x: 25, endPoint y: 312, distance: 242.3
click at [33, 70] on link "帳單列表" at bounding box center [35, 70] width 64 height 16
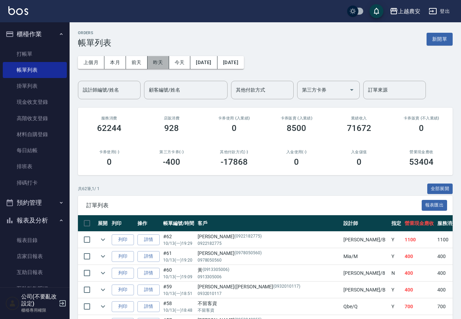
click at [164, 62] on button "昨天" at bounding box center [159, 62] width 22 height 13
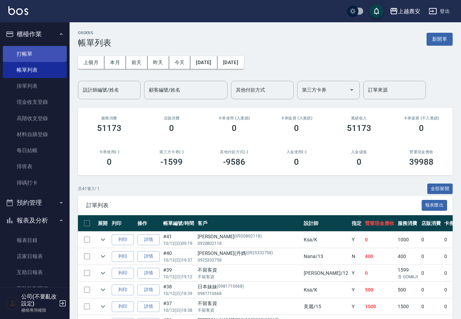
click at [32, 54] on link "打帳單" at bounding box center [35, 54] width 64 height 16
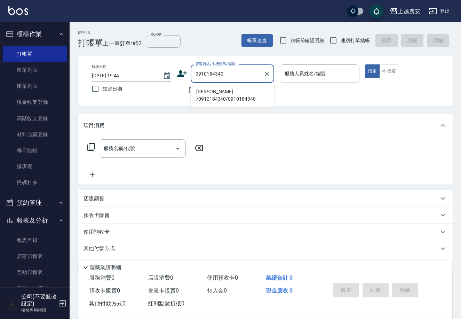
click at [220, 92] on li "吳錦雀 /0910184340/0910184340" at bounding box center [233, 95] width 84 height 19
type input "吳錦雀 /0910184340/0910184340"
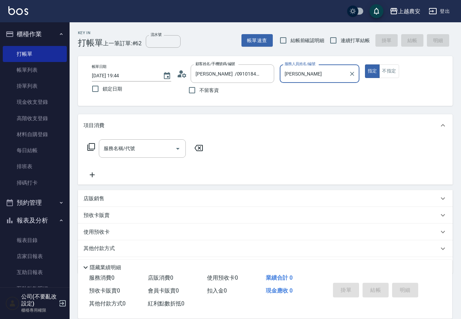
type input "Lina-L"
click at [163, 154] on div "服務名稱/代號" at bounding box center [142, 148] width 87 height 18
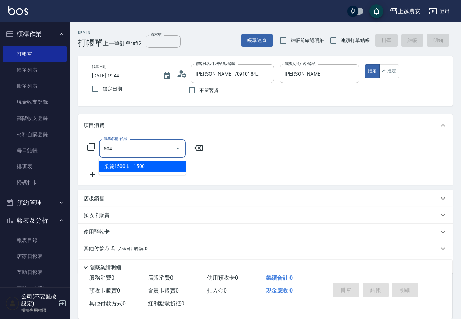
type input "染髮1500↓(504)"
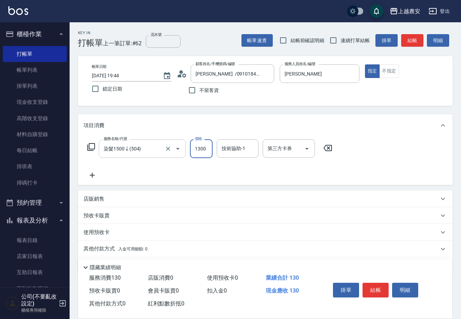
type input "1300"
type input "林品妤-32"
click at [381, 287] on button "結帳" at bounding box center [376, 290] width 26 height 15
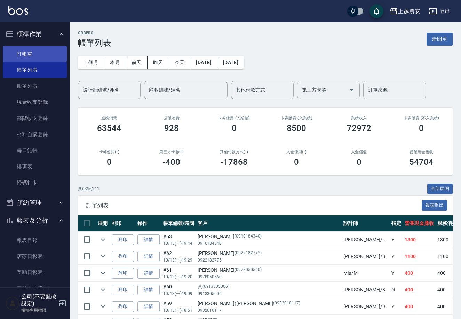
click at [19, 48] on link "打帳單" at bounding box center [35, 54] width 64 height 16
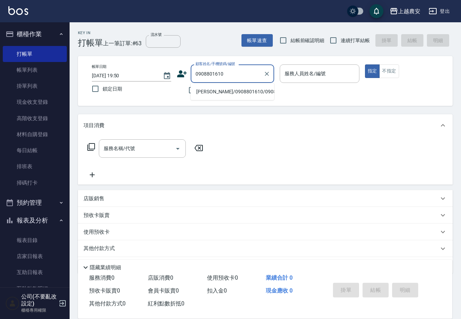
click at [217, 91] on li "江依玲/0908801610/0908801610" at bounding box center [233, 91] width 84 height 11
type input "江依玲/0908801610/0908801610"
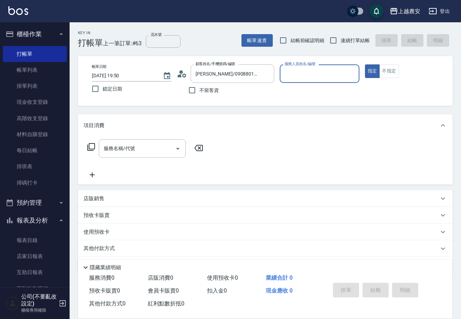
type input "Lina-L"
click at [157, 145] on input "服務名稱/代號" at bounding box center [137, 148] width 70 height 12
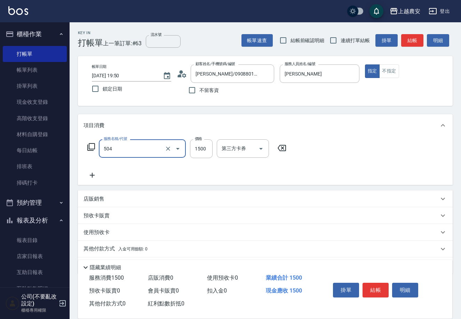
type input "染髮1500↓(504)"
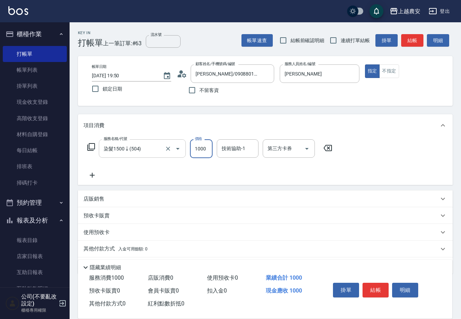
type input "1000"
type input "林品妤-32"
click at [376, 288] on button "結帳" at bounding box center [376, 290] width 26 height 15
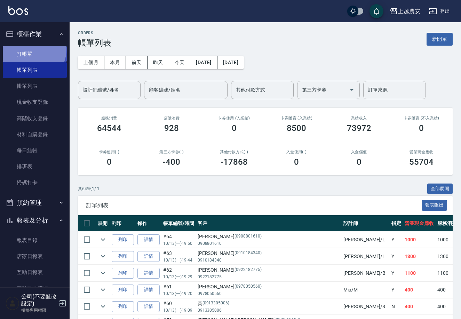
click at [31, 49] on link "打帳單" at bounding box center [35, 54] width 64 height 16
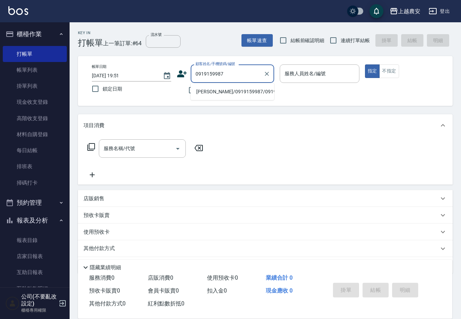
click at [211, 93] on li "吳/0919159987/0919159987" at bounding box center [233, 91] width 84 height 11
type input "吳/0919159987/0919159987"
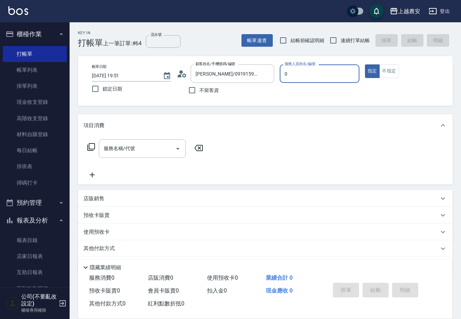
type input "0"
type button "true"
type input "Q比-0"
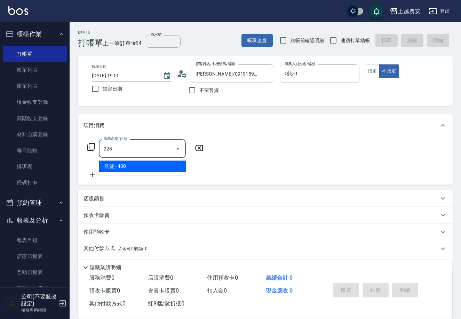
type input "洗髮(228)"
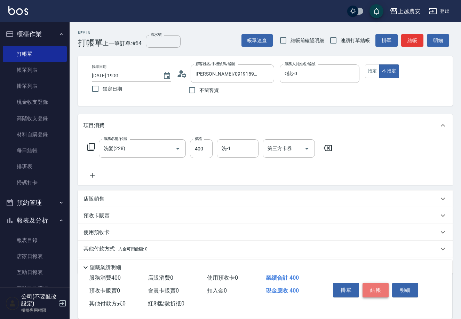
click at [374, 291] on button "結帳" at bounding box center [376, 290] width 26 height 15
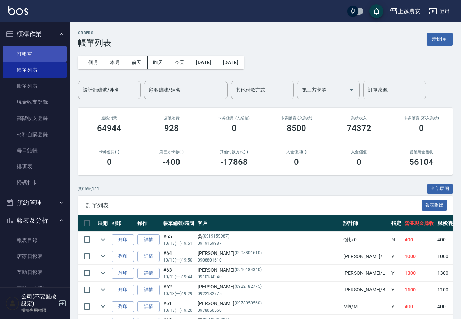
click at [37, 53] on link "打帳單" at bounding box center [35, 54] width 64 height 16
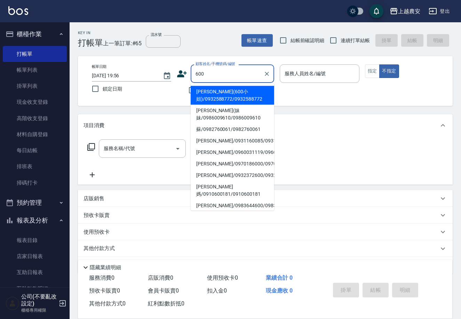
click at [205, 97] on li "徐(600小姐)/0932588772/0932588772" at bounding box center [233, 95] width 84 height 19
type input "徐(600小姐)/0932588772/0932588772"
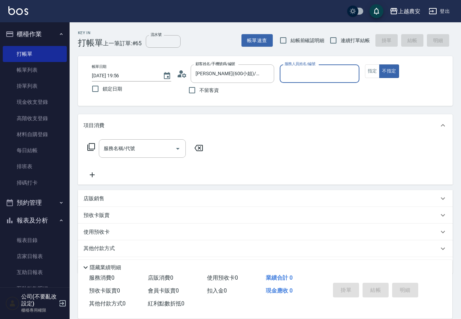
type input "Yoko-12"
click at [370, 71] on button "指定" at bounding box center [372, 71] width 15 height 14
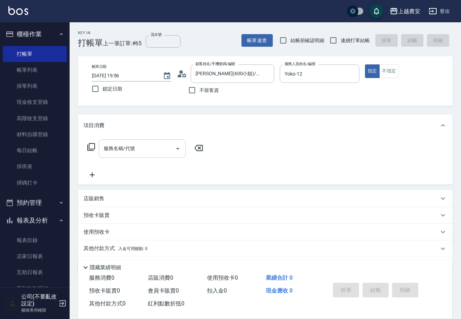
click at [153, 148] on input "服務名稱/代號" at bounding box center [137, 148] width 70 height 12
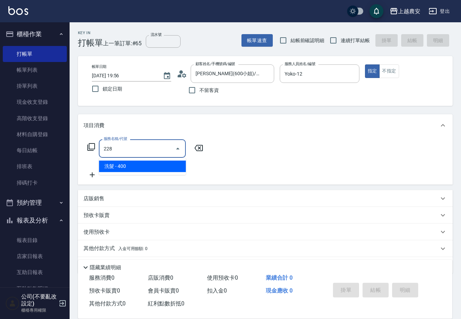
type input "洗髮(228)"
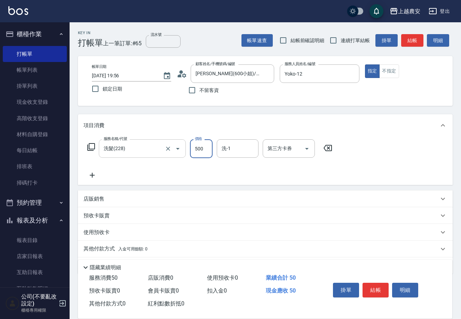
type input "500"
type input "酪梨-34"
click at [373, 287] on button "結帳" at bounding box center [376, 290] width 26 height 15
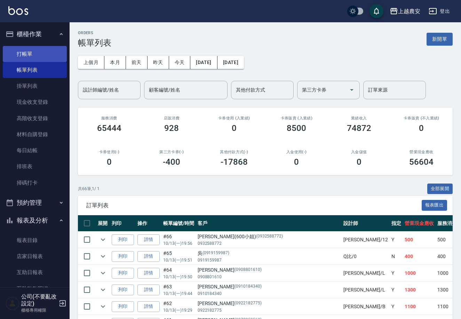
click at [18, 50] on link "打帳單" at bounding box center [35, 54] width 64 height 16
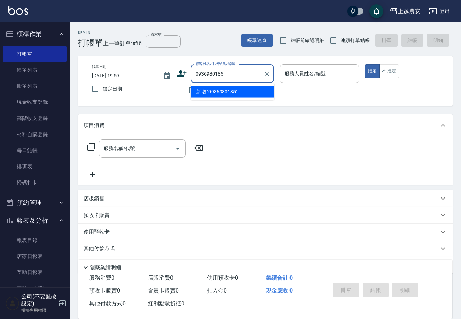
click at [214, 89] on li "新增 "0936980185"" at bounding box center [233, 91] width 84 height 11
type input "0936980185"
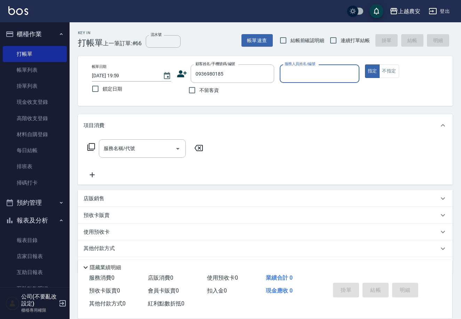
click at [181, 73] on icon at bounding box center [182, 73] width 10 height 7
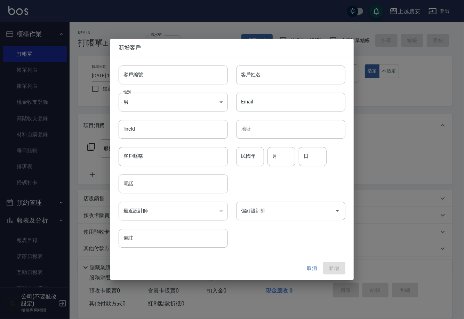
type input "0936980185"
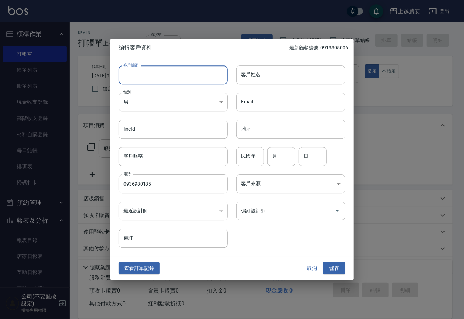
click at [181, 73] on input "客戶編號" at bounding box center [173, 74] width 109 height 19
type input "0936980185"
click at [161, 102] on body "上越農安 登出 櫃檯作業 打帳單 帳單列表 掛單列表 現金收支登錄 高階收支登錄 材料自購登錄 每日結帳 排班表 掃碼打卡 預約管理 預約管理 單日預約紀錄 …" at bounding box center [232, 169] width 464 height 339
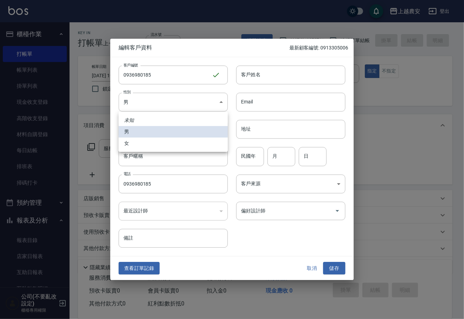
click at [153, 142] on li "女" at bounding box center [173, 142] width 109 height 11
type input "FEMALE"
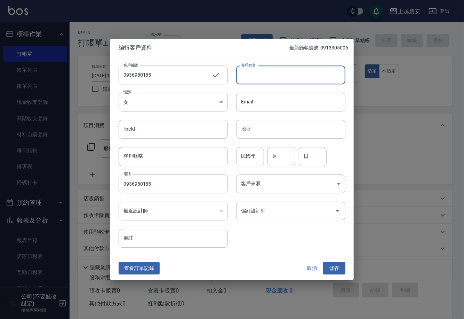
click at [251, 77] on input "客戶姓名" at bounding box center [290, 74] width 109 height 19
type input "劉"
click at [331, 268] on button "儲存" at bounding box center [334, 268] width 22 height 13
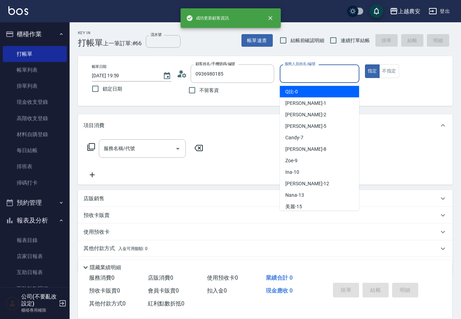
click at [297, 74] on input "服務人員姓名/編號" at bounding box center [319, 74] width 73 height 12
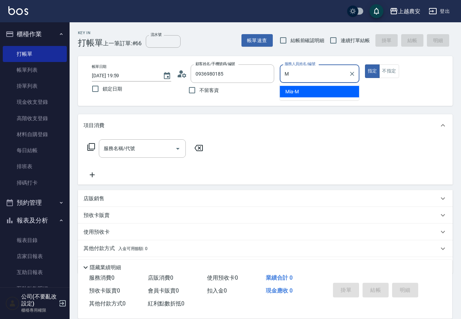
type input "Mia-M"
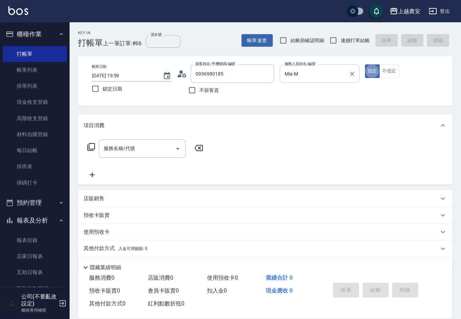
type button "true"
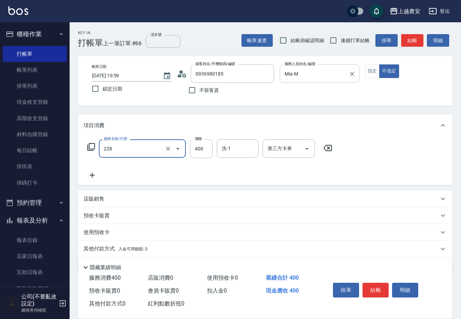
type input "洗髮(228)"
click at [379, 293] on button "結帳" at bounding box center [376, 290] width 26 height 15
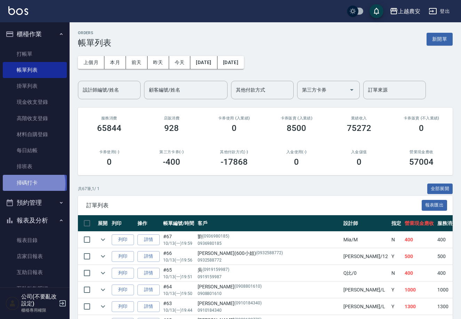
click at [29, 183] on link "掃碼打卡" at bounding box center [35, 183] width 64 height 16
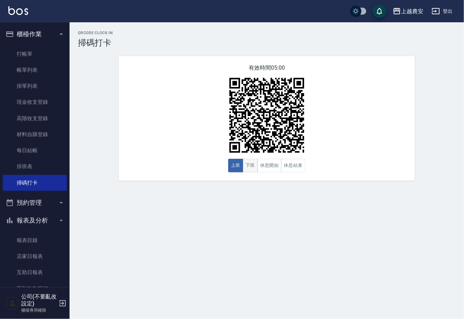
click at [247, 168] on button "下班" at bounding box center [250, 166] width 15 height 14
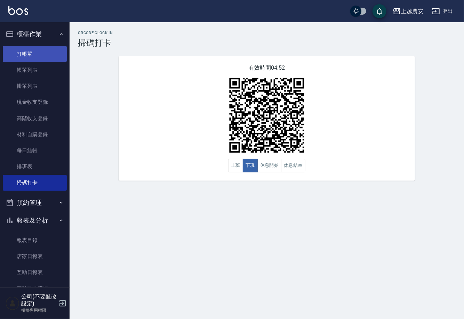
click at [32, 54] on link "打帳單" at bounding box center [35, 54] width 64 height 16
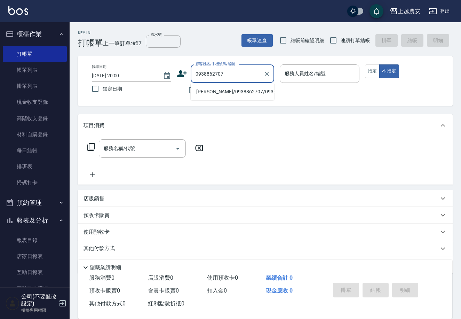
click at [230, 90] on li "楊子嫺/0938862707/0938862707" at bounding box center [233, 91] width 84 height 11
type input "楊子嫺/0938862707/0938862707"
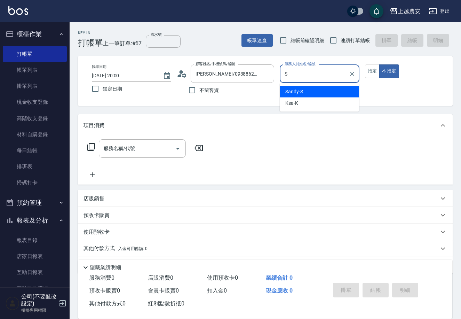
type input "S"
type button "false"
type input "Sandy-S"
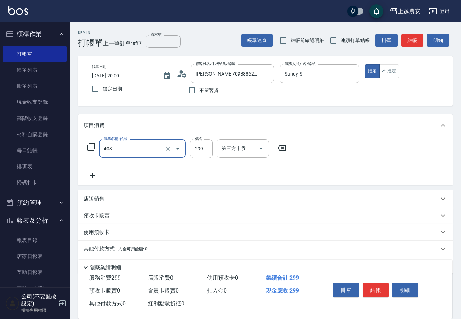
type input "剪髮(403)"
type input "400"
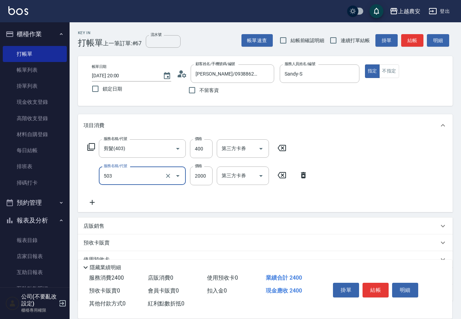
type input "染髮1500↑(503)"
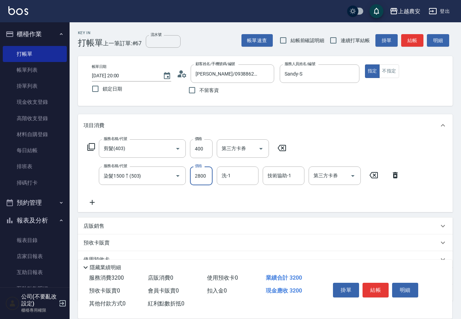
type input "2800"
type input "招招-26"
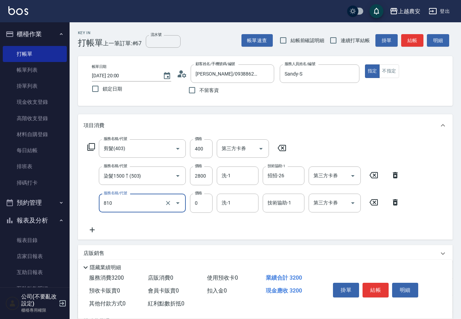
type input "頭皮護髮卡券使用(810)"
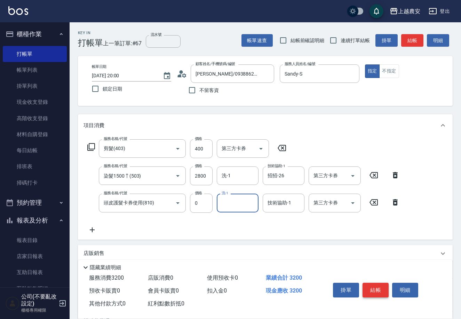
click at [375, 292] on button "結帳" at bounding box center [376, 290] width 26 height 15
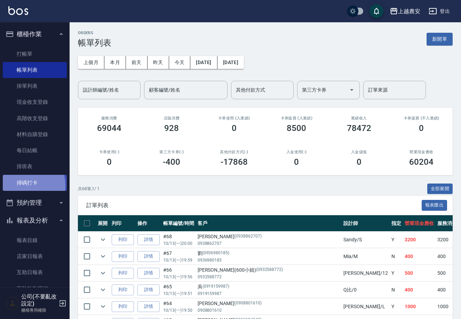
click at [24, 185] on link "掃碼打卡" at bounding box center [35, 183] width 64 height 16
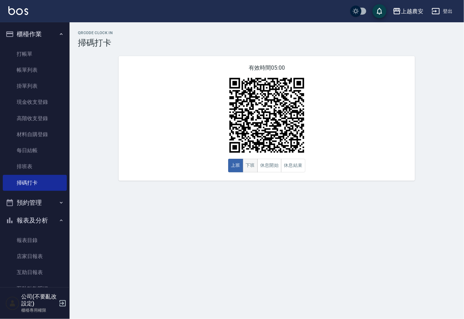
click at [244, 167] on button "下班" at bounding box center [250, 166] width 15 height 14
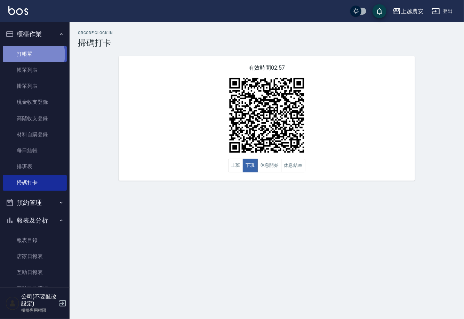
click at [31, 54] on link "打帳單" at bounding box center [35, 54] width 64 height 16
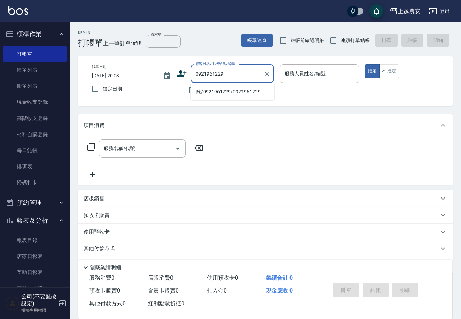
click at [221, 89] on li "陳/0921961229/0921961229" at bounding box center [233, 91] width 84 height 11
type input "陳/0921961229/0921961229"
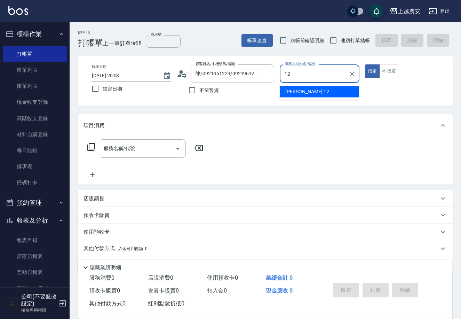
type input "Yoko-12"
type button "true"
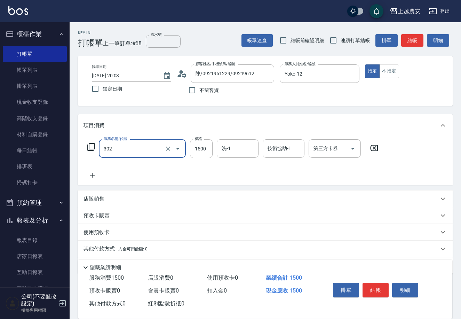
type input "燙髮1500↓(自購)(302)"
type input "1599"
click at [384, 291] on button "結帳" at bounding box center [376, 290] width 26 height 15
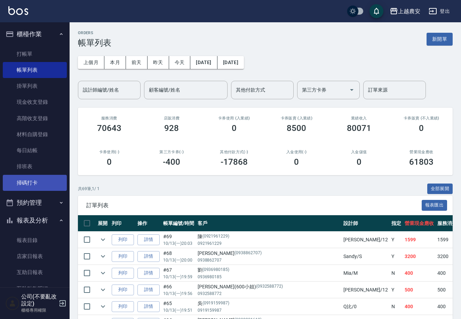
click at [57, 180] on link "掃碼打卡" at bounding box center [35, 183] width 64 height 16
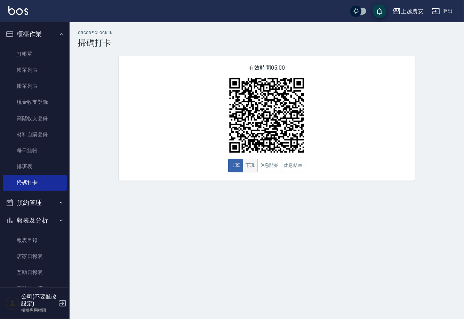
click at [247, 164] on button "下班" at bounding box center [250, 166] width 15 height 14
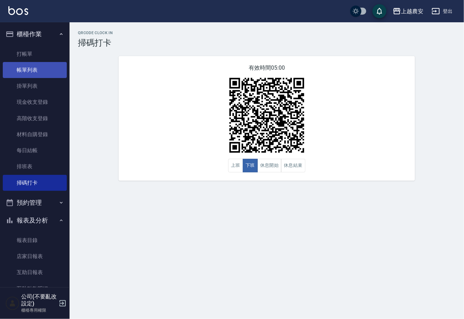
click at [25, 66] on link "帳單列表" at bounding box center [35, 70] width 64 height 16
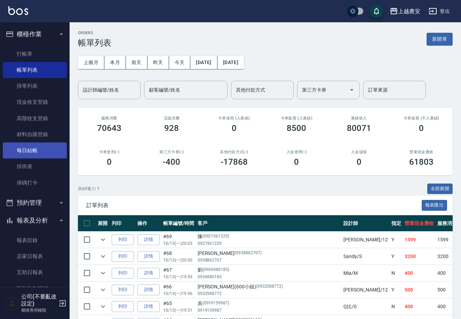
click at [36, 154] on link "每日結帳" at bounding box center [35, 150] width 64 height 16
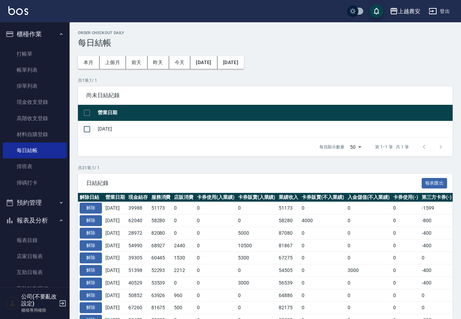
click at [87, 129] on input "checkbox" at bounding box center [87, 129] width 15 height 15
checkbox input "true"
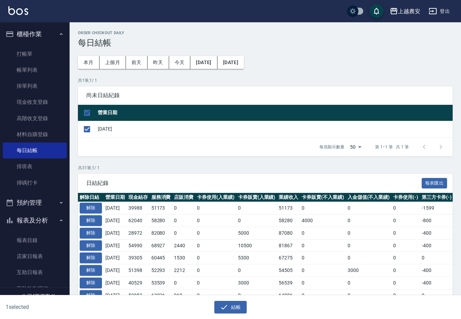
drag, startPoint x: 226, startPoint y: 303, endPoint x: 203, endPoint y: 140, distance: 164.8
click at [225, 304] on icon "button" at bounding box center [224, 307] width 8 height 8
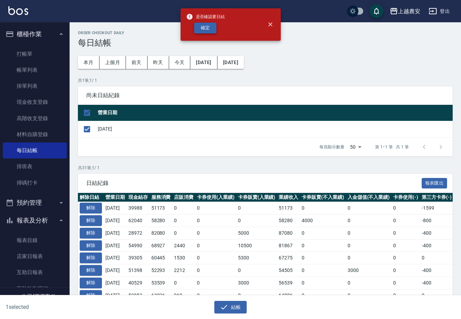
click at [211, 28] on button "確定" at bounding box center [205, 28] width 22 height 11
checkbox input "false"
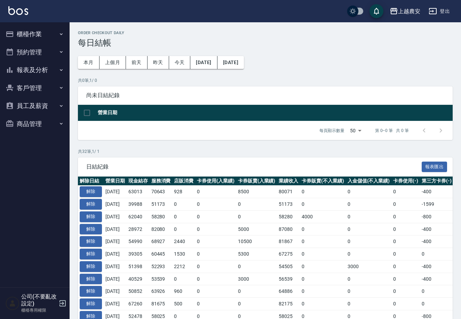
click at [23, 72] on button "報表及分析" at bounding box center [35, 70] width 64 height 18
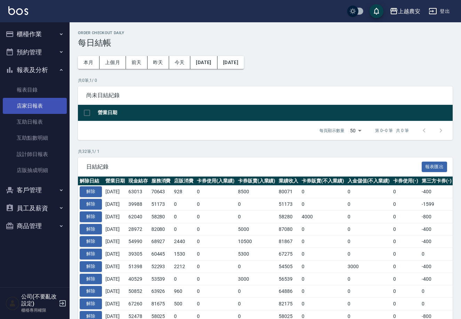
click at [29, 105] on link "店家日報表" at bounding box center [35, 106] width 64 height 16
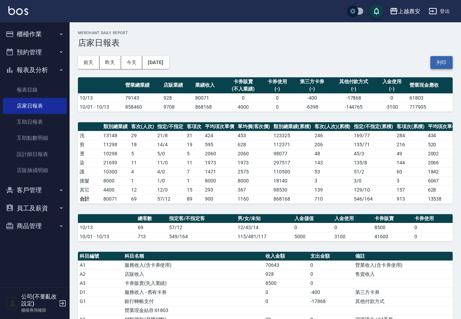
click at [437, 61] on button "列印" at bounding box center [441, 62] width 22 height 13
click at [29, 37] on button "櫃檯作業" at bounding box center [35, 34] width 64 height 18
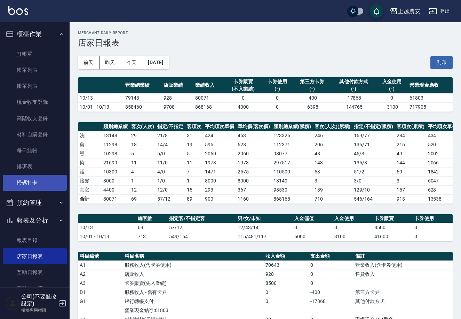
click at [37, 183] on link "掃碼打卡" at bounding box center [35, 183] width 64 height 16
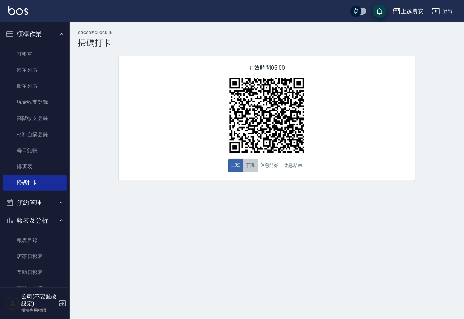
click at [248, 171] on button "下班" at bounding box center [250, 166] width 15 height 14
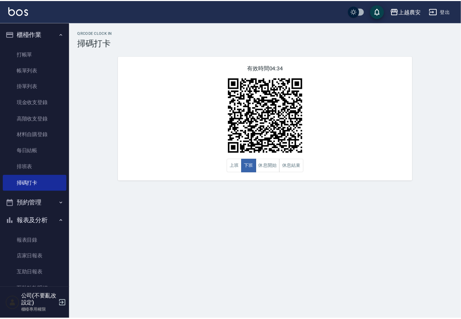
scroll to position [106, 0]
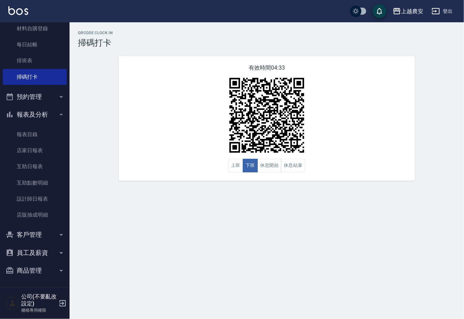
click at [37, 253] on button "員工及薪資" at bounding box center [35, 253] width 64 height 18
click at [40, 268] on link "員工列表" at bounding box center [35, 272] width 64 height 16
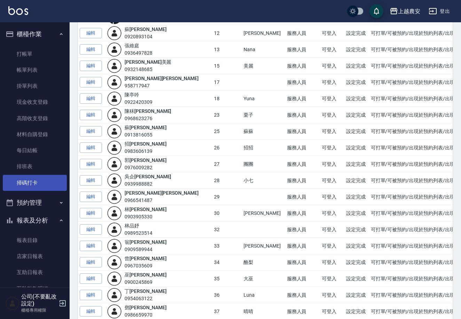
drag, startPoint x: 31, startPoint y: 180, endPoint x: 63, endPoint y: 174, distance: 31.9
click at [32, 180] on link "掃碼打卡" at bounding box center [35, 183] width 64 height 16
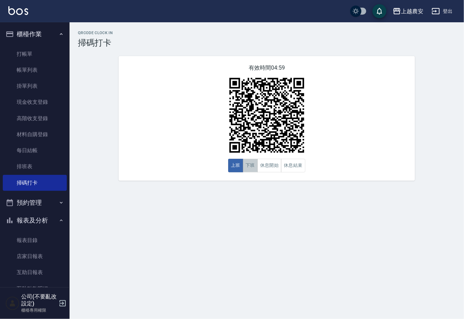
click at [251, 162] on button "下班" at bounding box center [250, 166] width 15 height 14
